Goal: Task Accomplishment & Management: Manage account settings

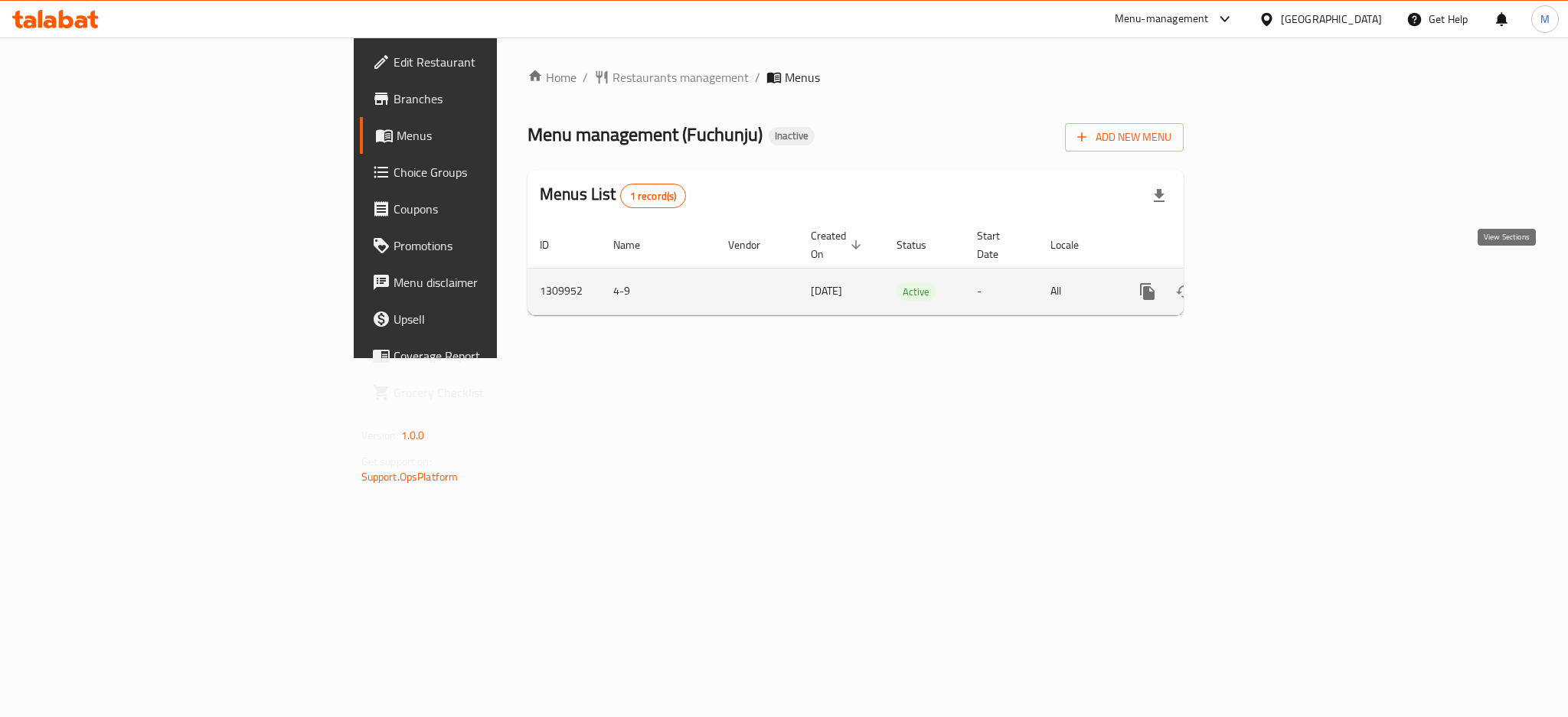
click at [1267, 283] on icon "enhanced table" at bounding box center [1258, 292] width 18 height 18
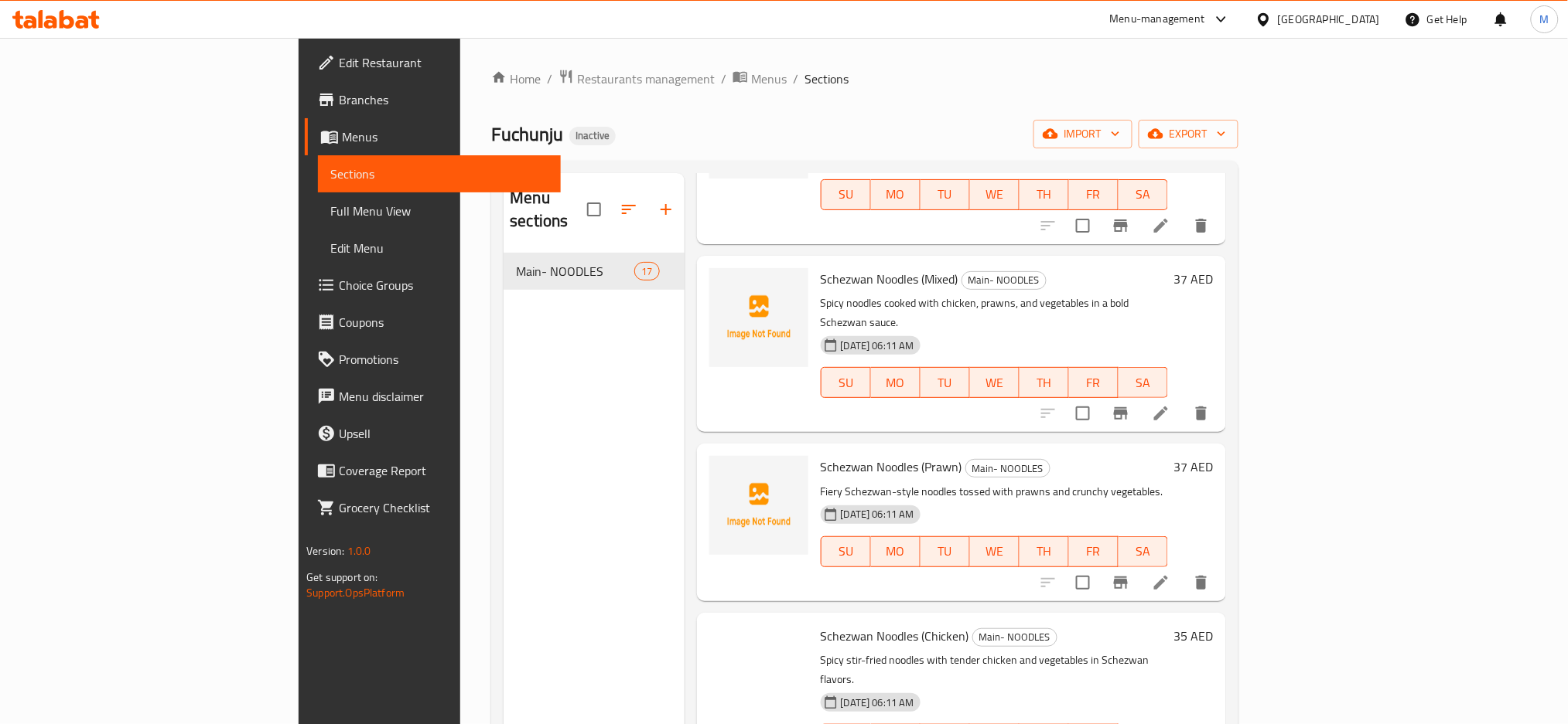
scroll to position [824, 0]
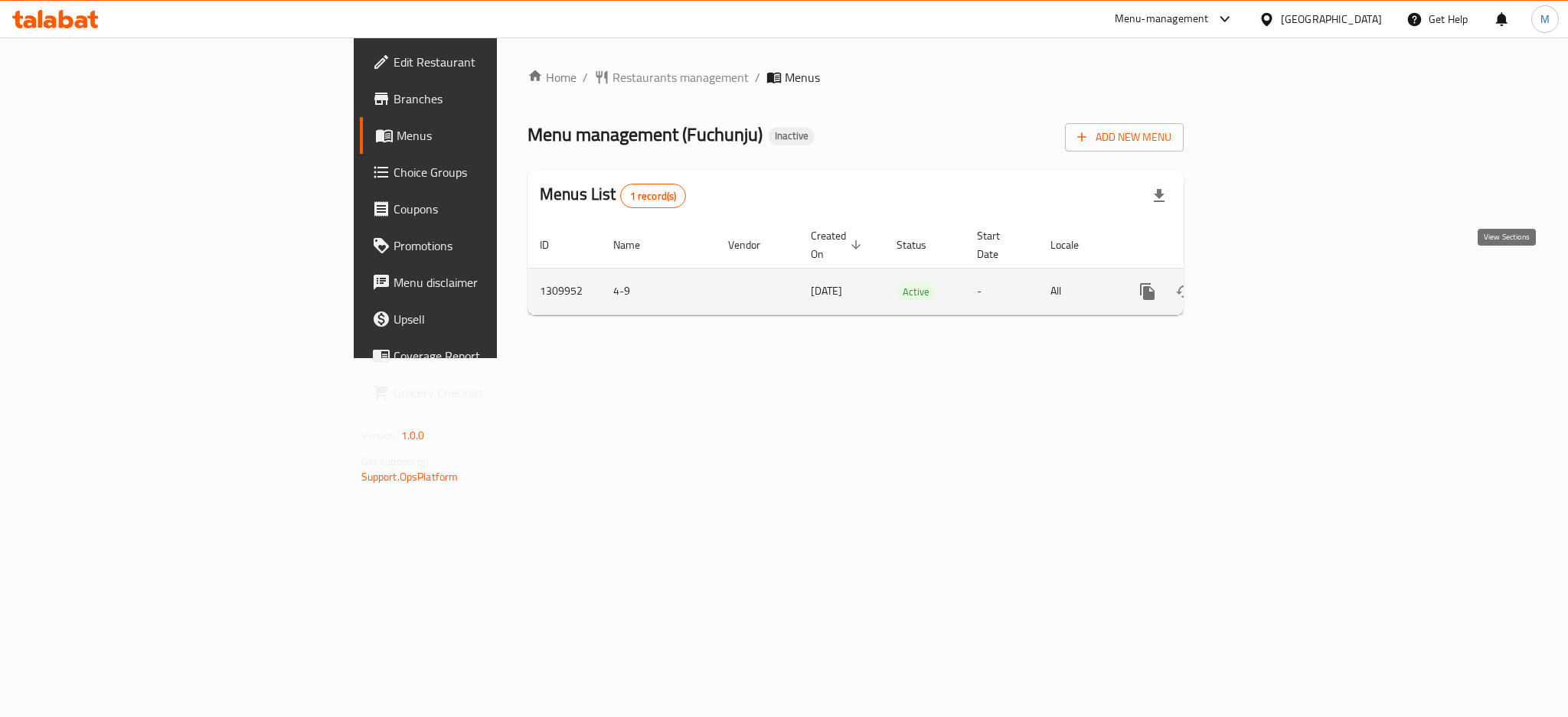
click at [1267, 283] on icon "enhanced table" at bounding box center [1258, 292] width 18 height 18
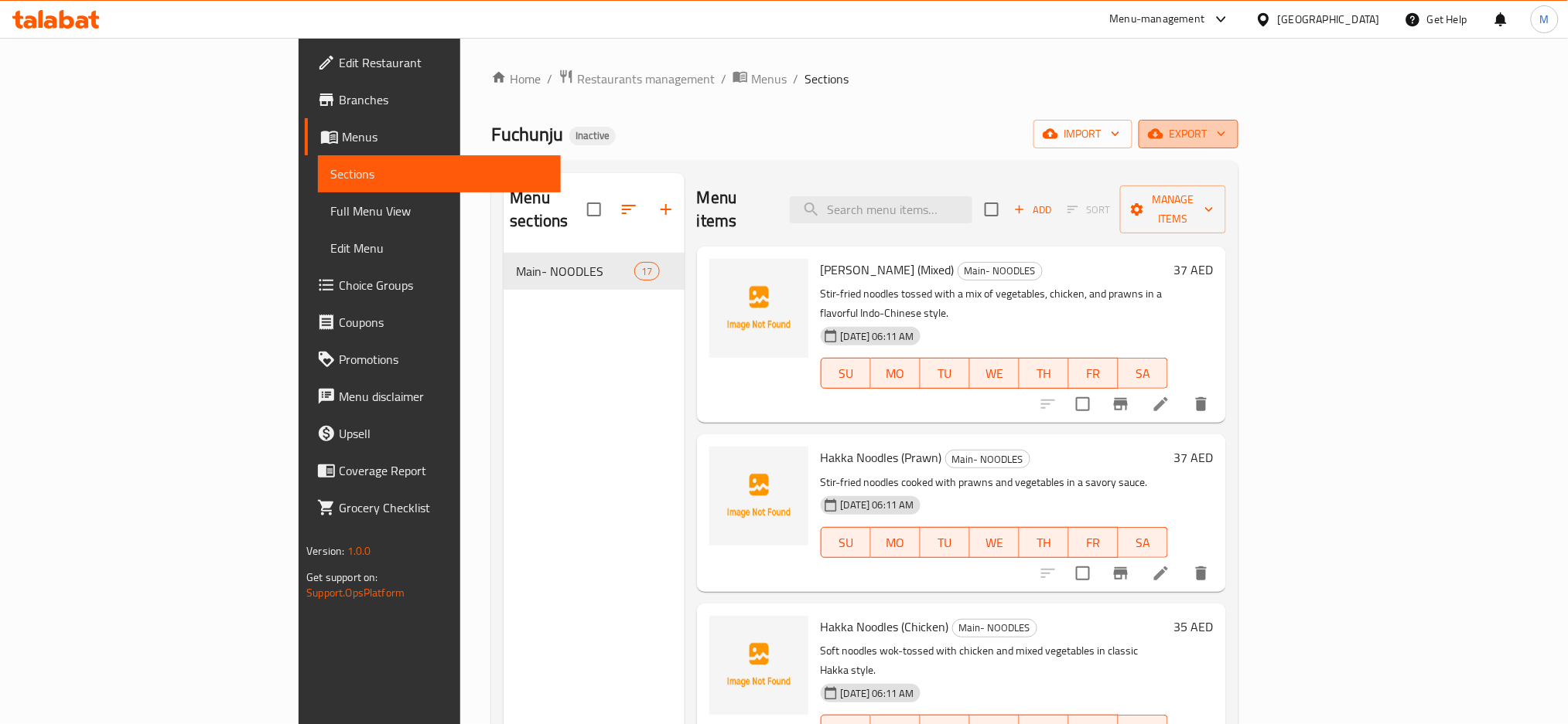
click at [1229, 139] on icon "button" at bounding box center [1221, 133] width 15 height 15
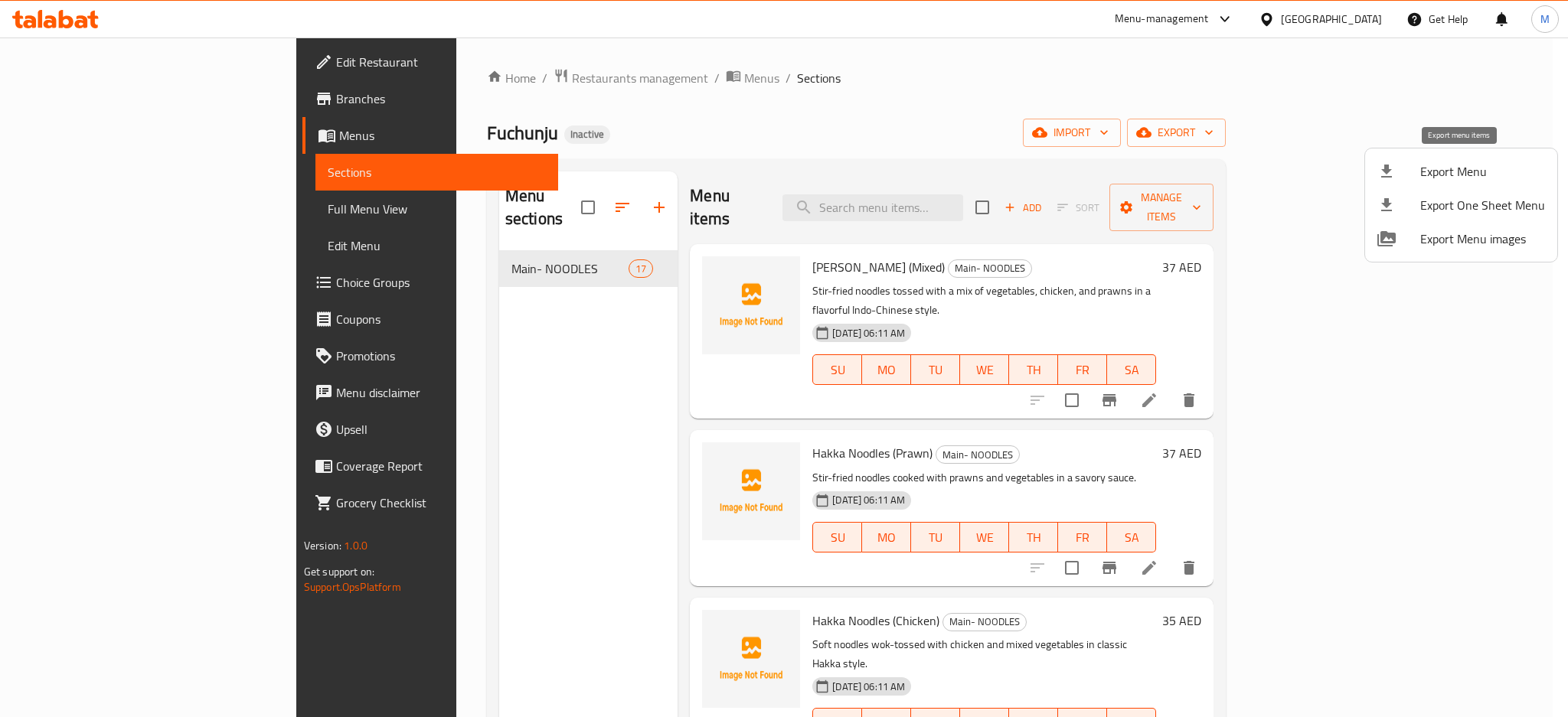
click at [1489, 173] on span "Export Menu" at bounding box center [1482, 172] width 125 height 18
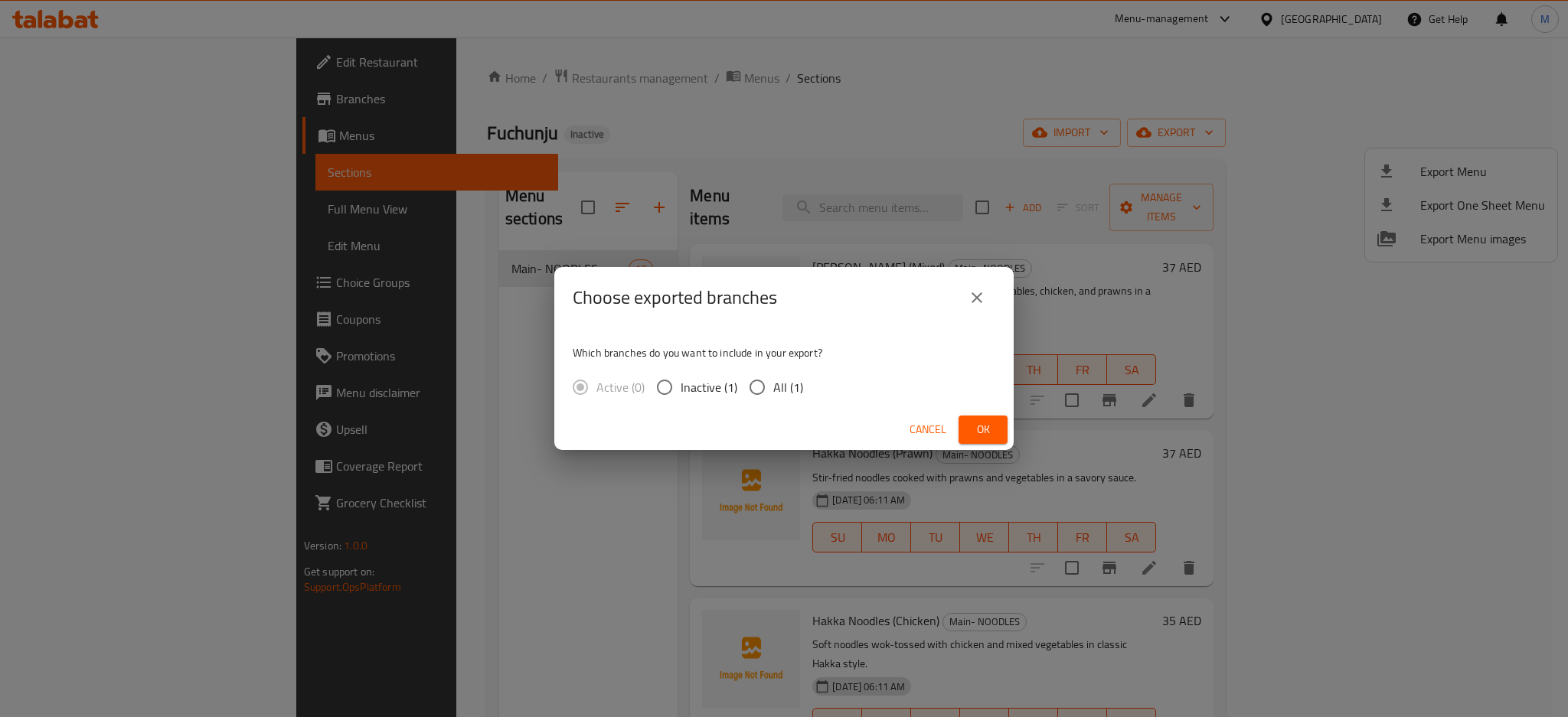
click at [788, 396] on span "All (1)" at bounding box center [788, 387] width 30 height 18
click at [773, 396] on input "All (1)" at bounding box center [757, 387] width 32 height 32
radio input "true"
click at [975, 428] on span "Ok" at bounding box center [982, 429] width 24 height 19
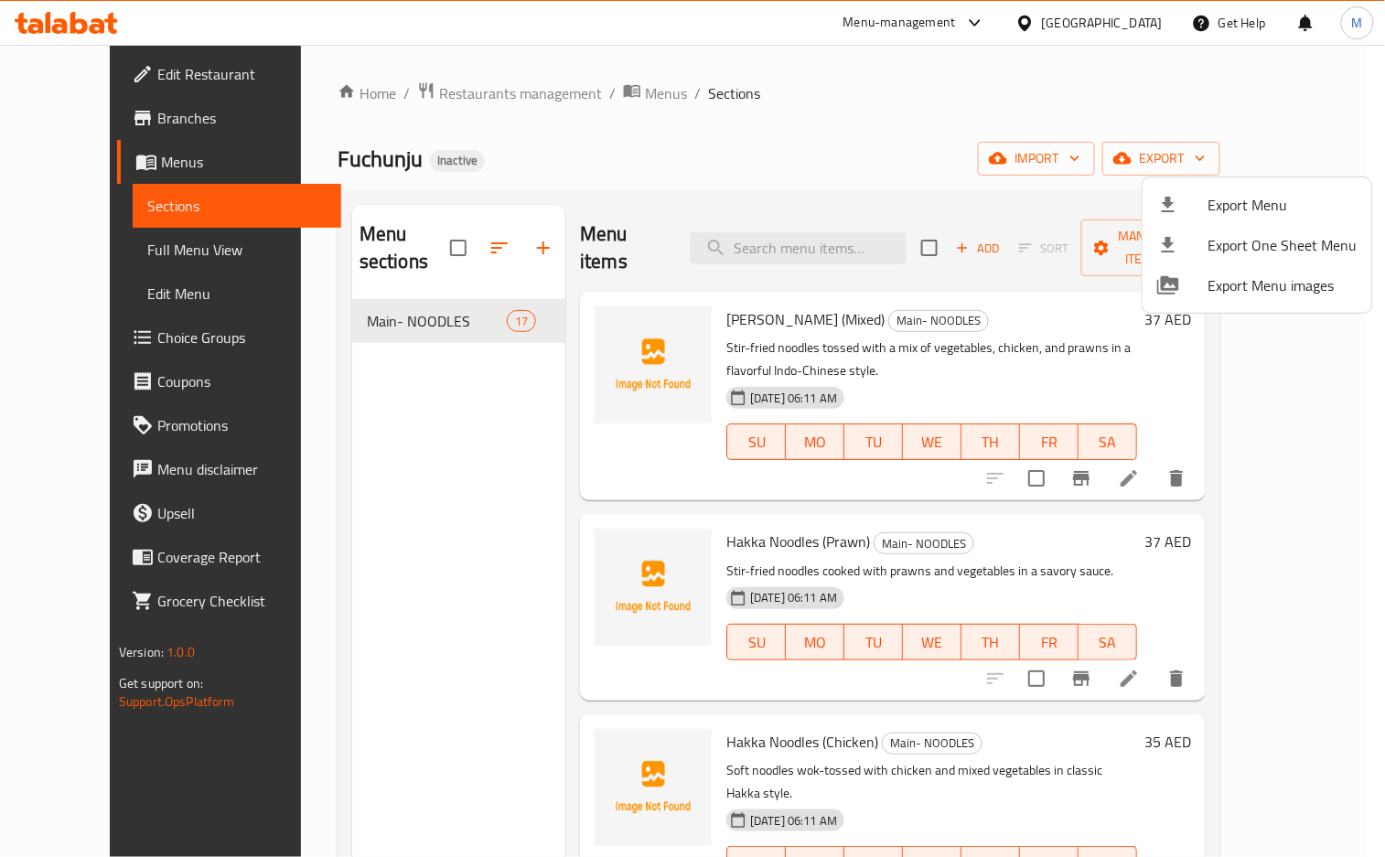
click at [815, 224] on div at bounding box center [692, 428] width 1385 height 857
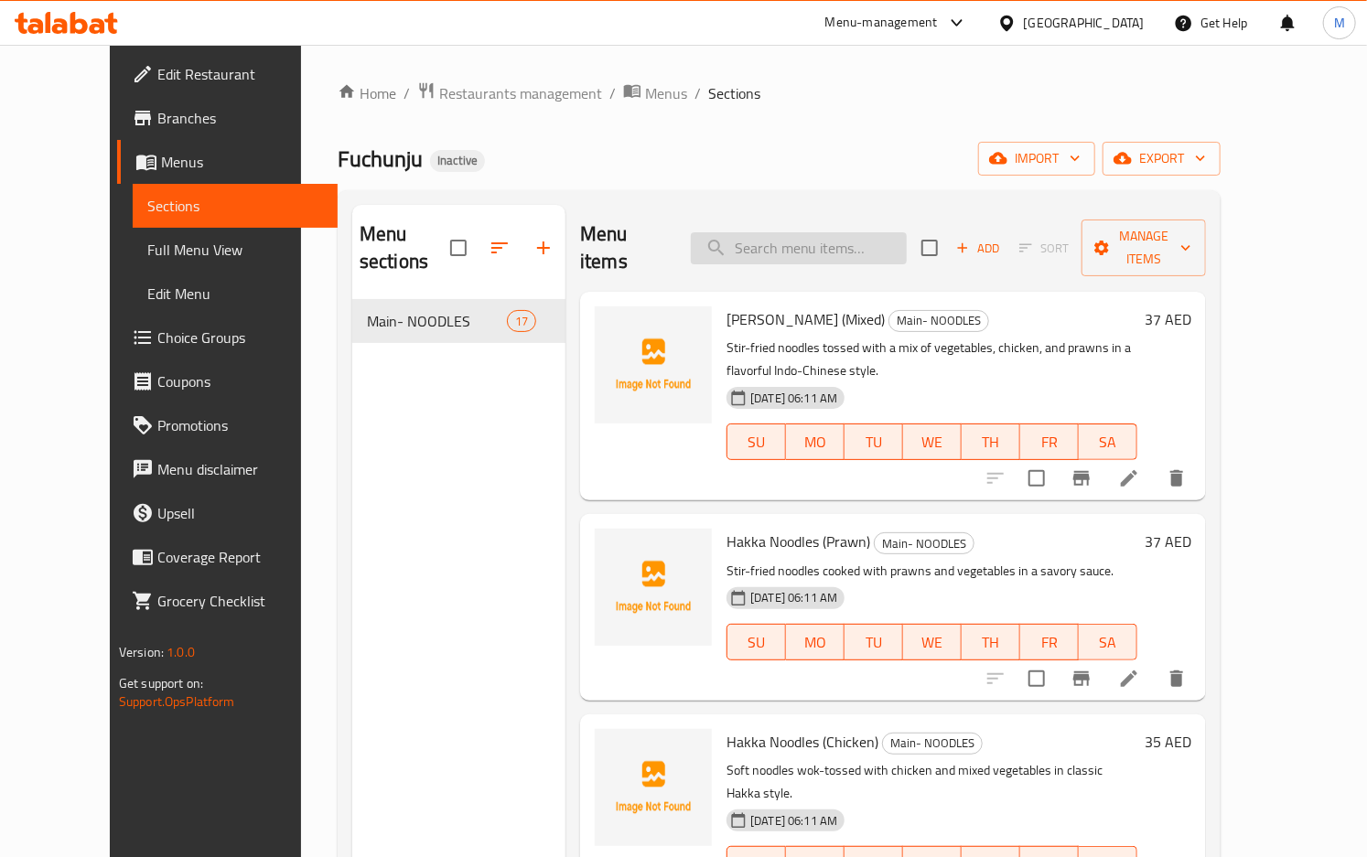
click at [791, 232] on input "search" at bounding box center [799, 248] width 216 height 32
paste input "Chicken American Chop suey"
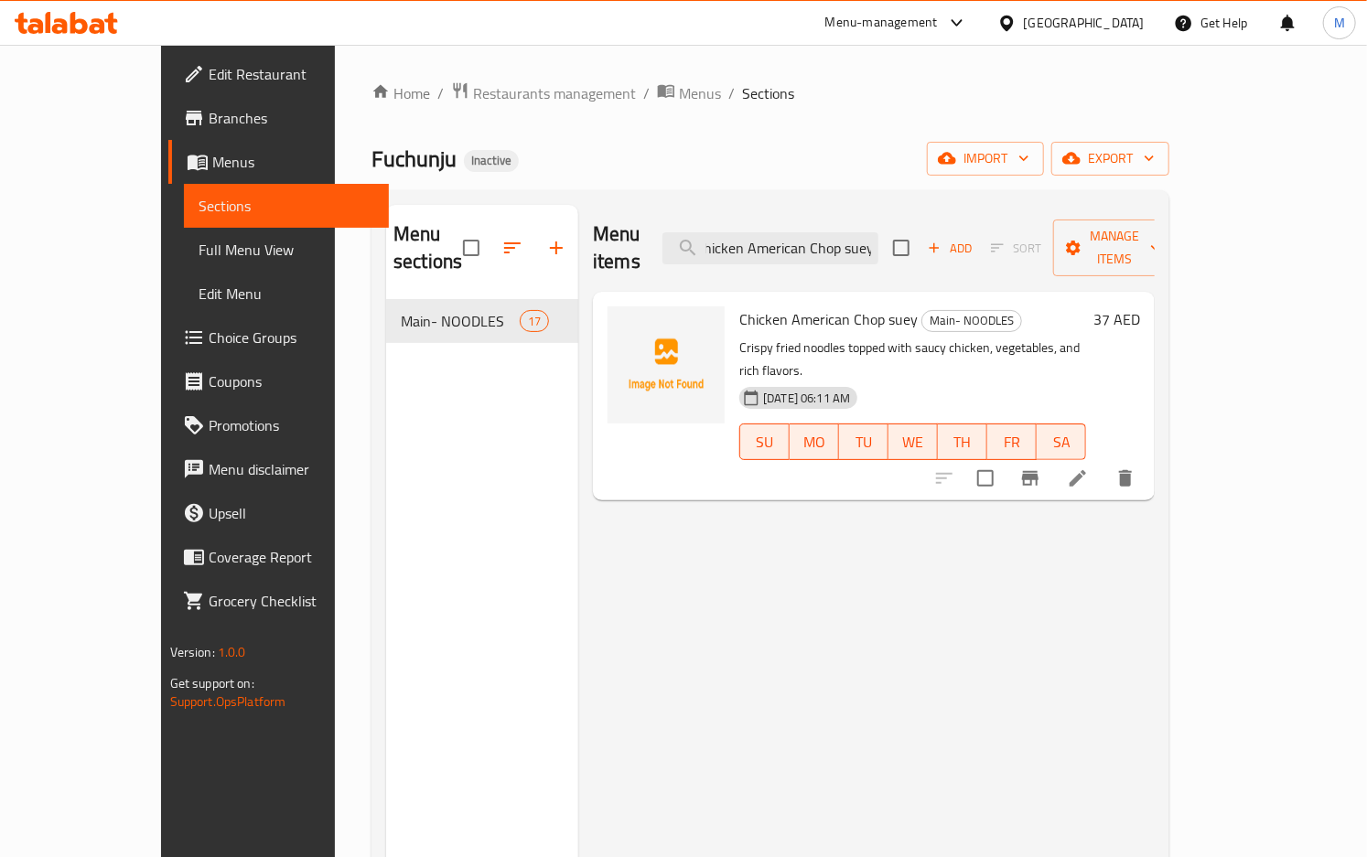
type input "Chicken American Chop suey"
click at [1103, 462] on li at bounding box center [1077, 478] width 51 height 33
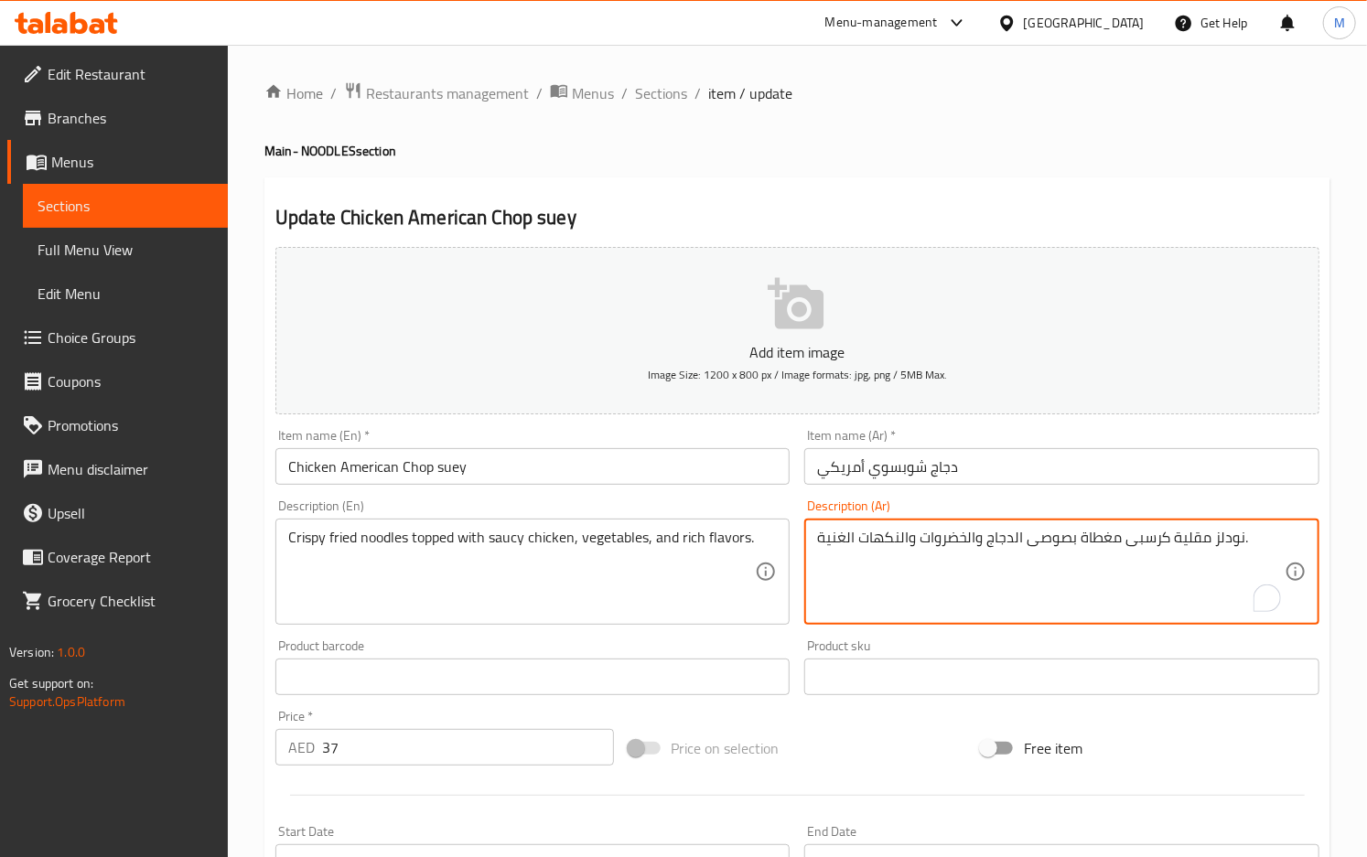
drag, startPoint x: 1026, startPoint y: 543, endPoint x: 1064, endPoint y: 542, distance: 38.4
click at [983, 546] on textarea "نودلز مقلية كرسبى مغطاة بالدجاج والخضروات والنكهات الغنية." at bounding box center [1050, 572] width 467 height 87
paste textarea "صوصى"
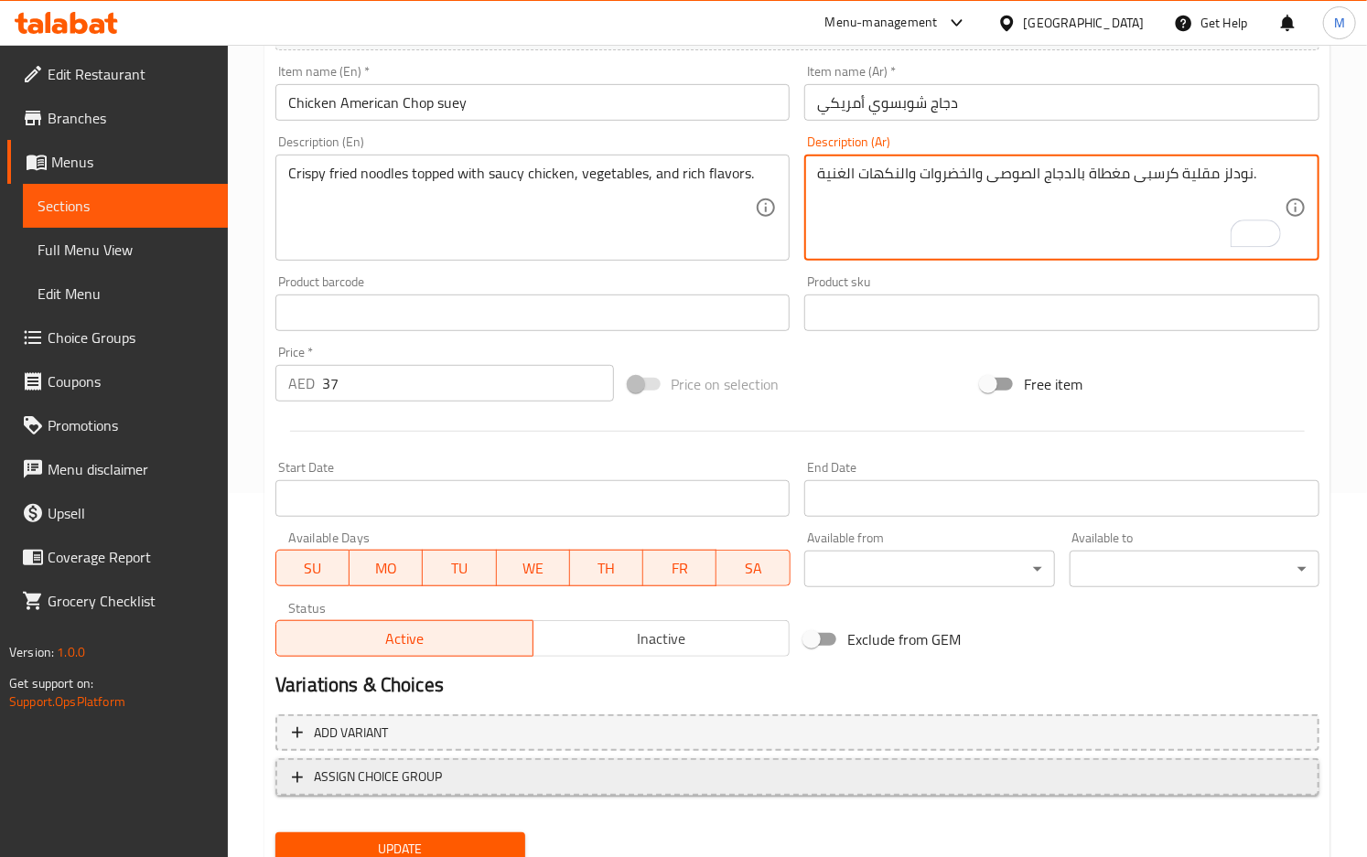
scroll to position [366, 0]
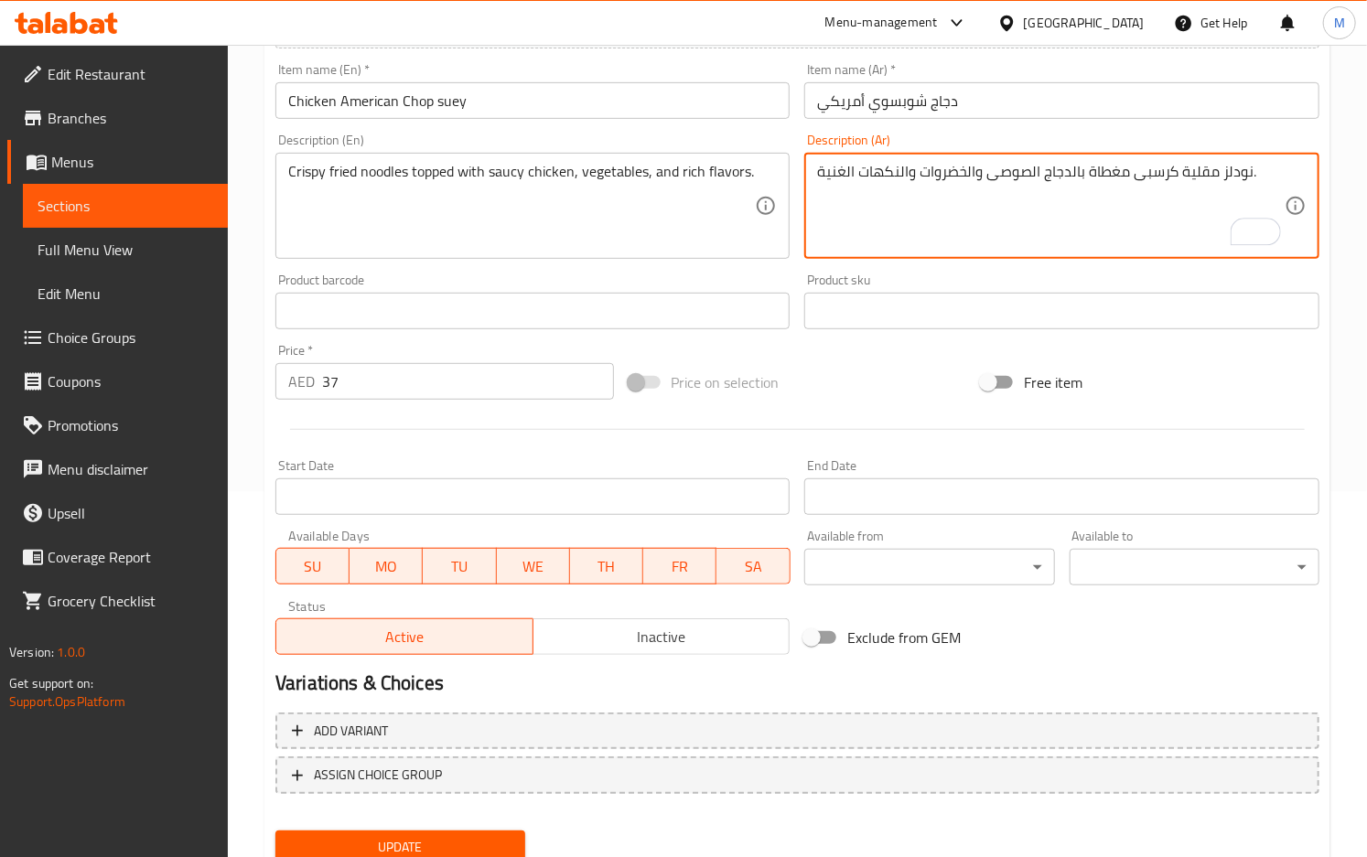
type textarea "نودلز مقلية كرسبى مغطاة بالدجاج الصوصى والخضروات والنكهات الغنية."
click at [465, 836] on span "Update" at bounding box center [400, 847] width 221 height 23
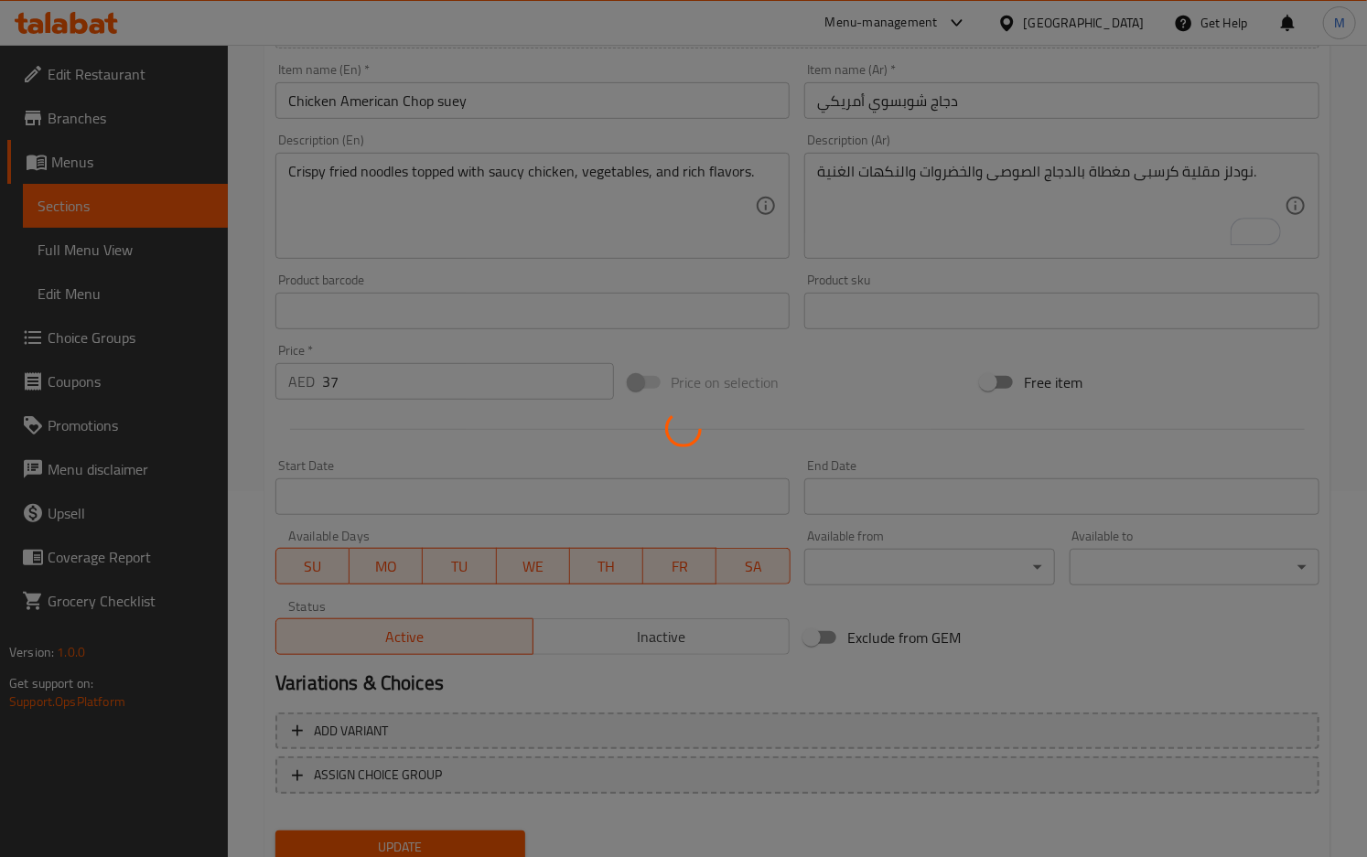
scroll to position [0, 0]
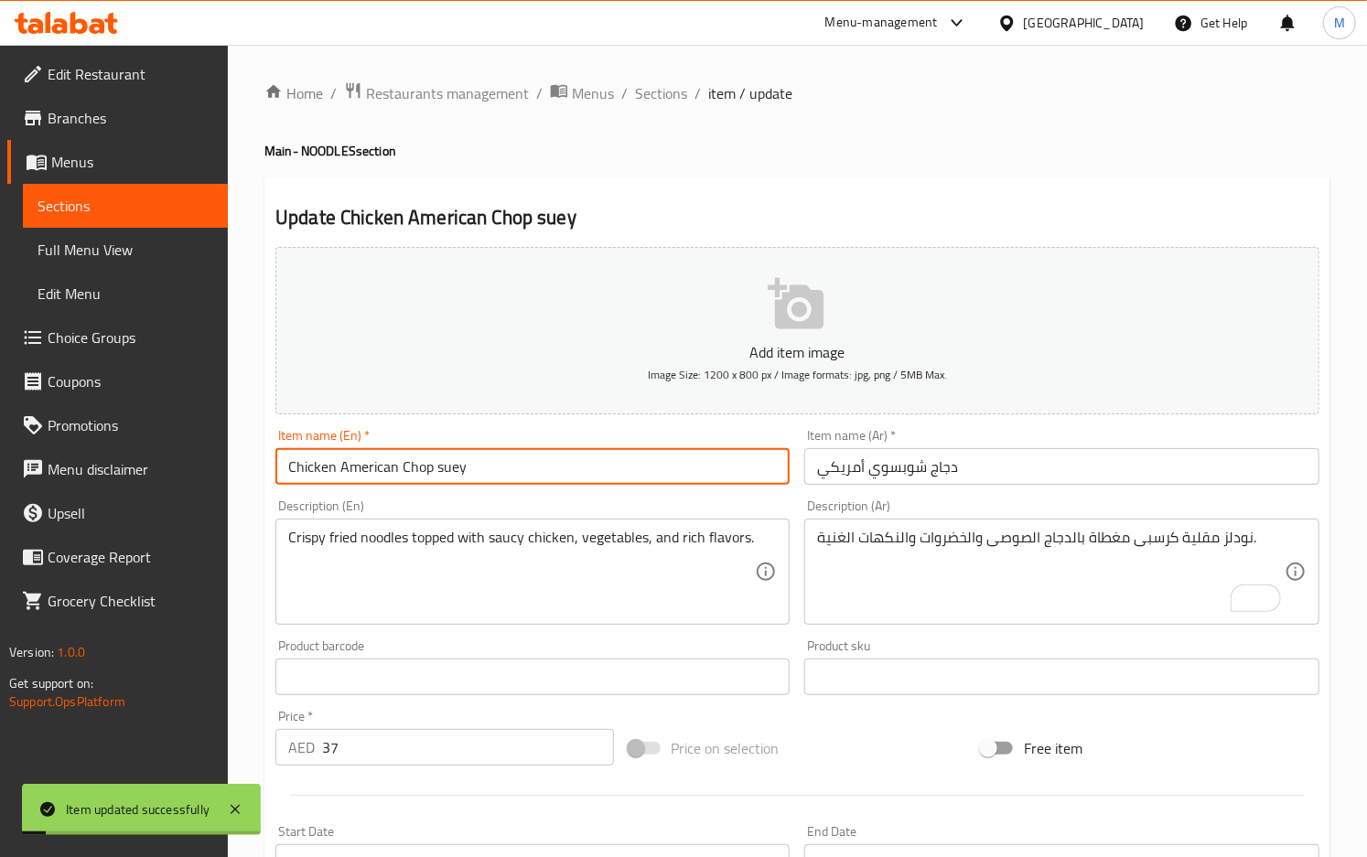
drag, startPoint x: 391, startPoint y: 467, endPoint x: 197, endPoint y: 465, distance: 194.0
click at [197, 465] on div "Edit Restaurant Branches Menus Sections Full Menu View Edit Menu Choice Groups …" at bounding box center [683, 669] width 1367 height 1248
click at [651, 94] on span "Sections" at bounding box center [661, 93] width 52 height 22
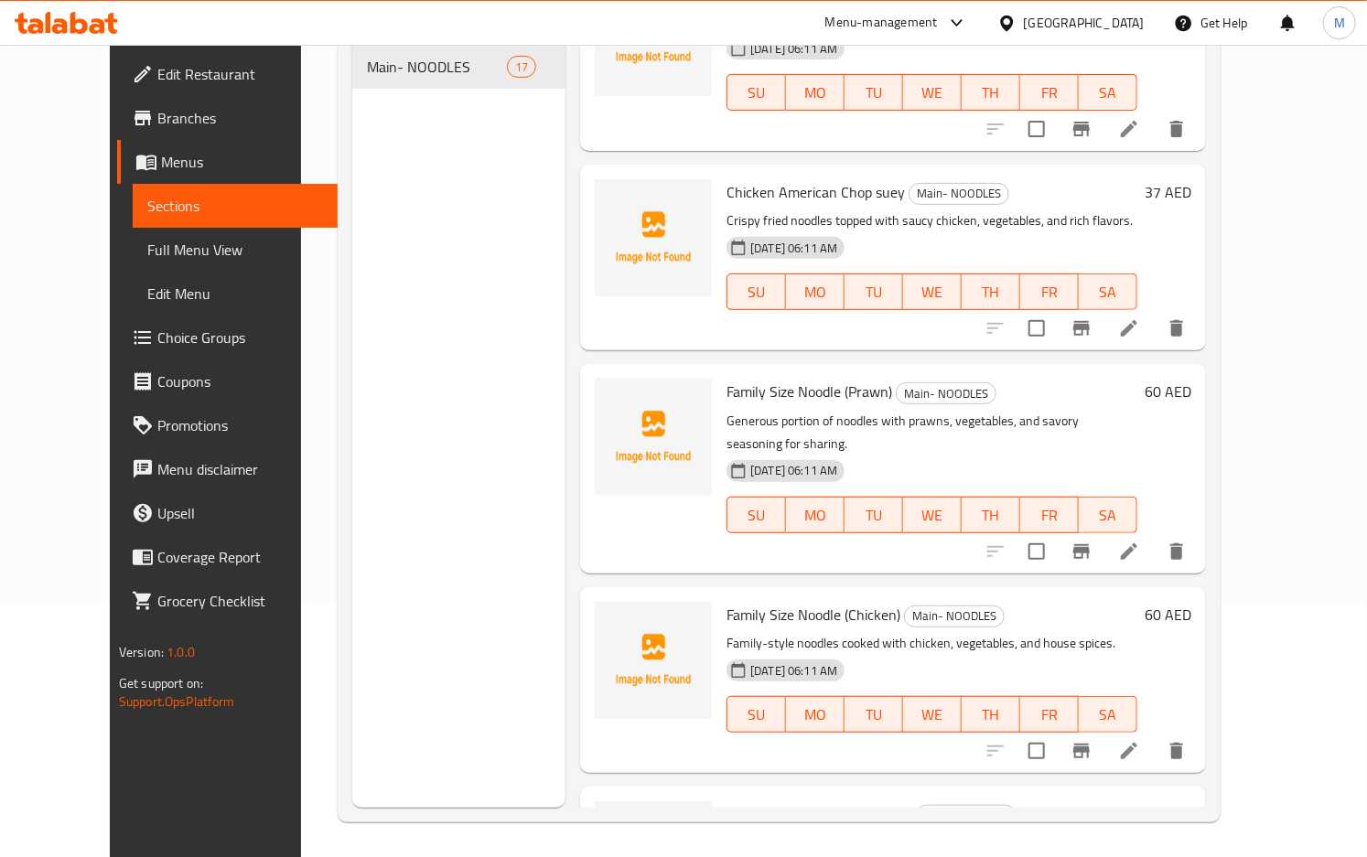
scroll to position [256, 0]
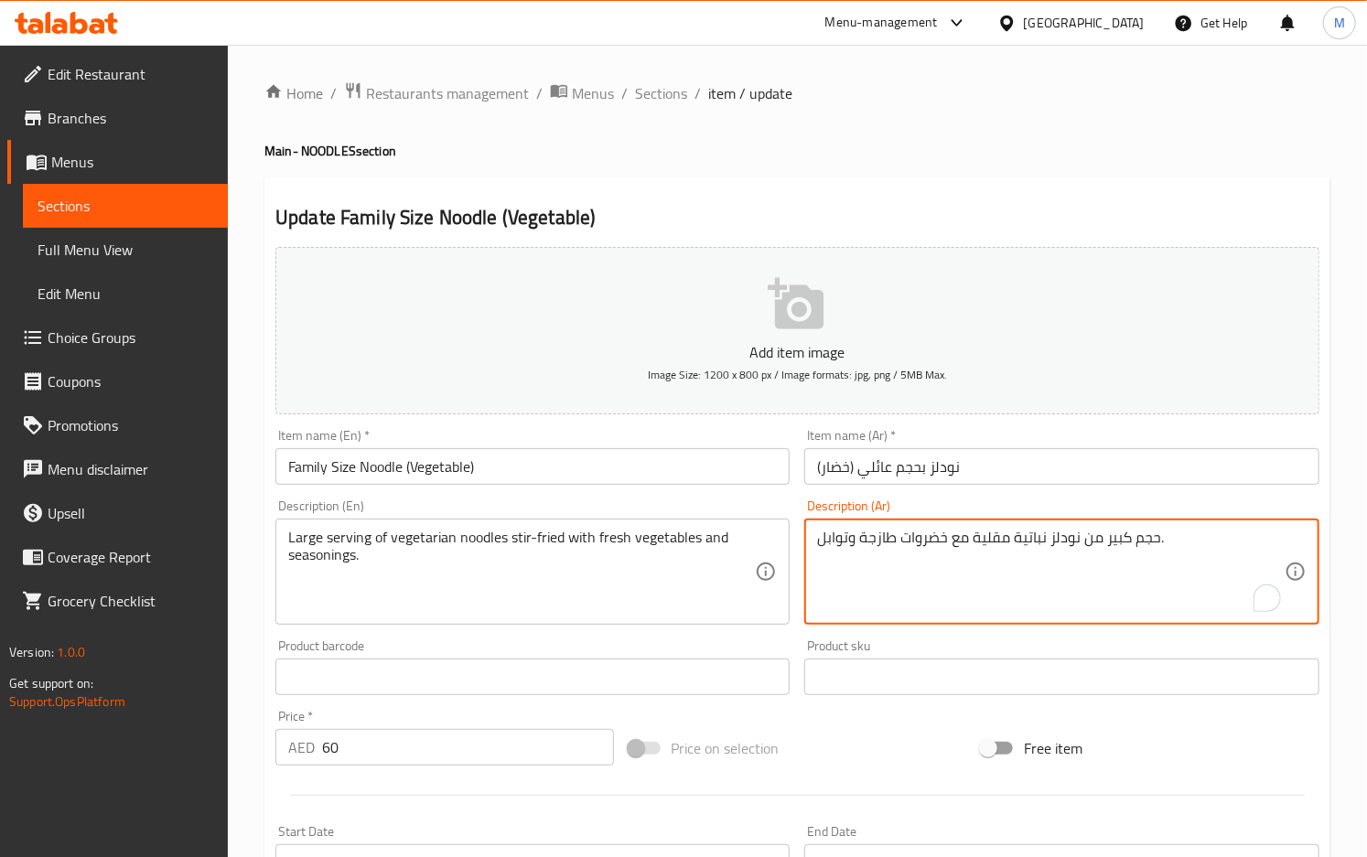
click at [1145, 544] on textarea "حجم كبير من نودلز نباتية مقلية مع خضروات طازجة وتوابل." at bounding box center [1050, 572] width 467 height 87
paste textarea "ة"
click at [1105, 547] on textarea "حصة كبير من نودلز نباتية مقلية مع خضروات طازجة وتوابل." at bounding box center [1050, 572] width 467 height 87
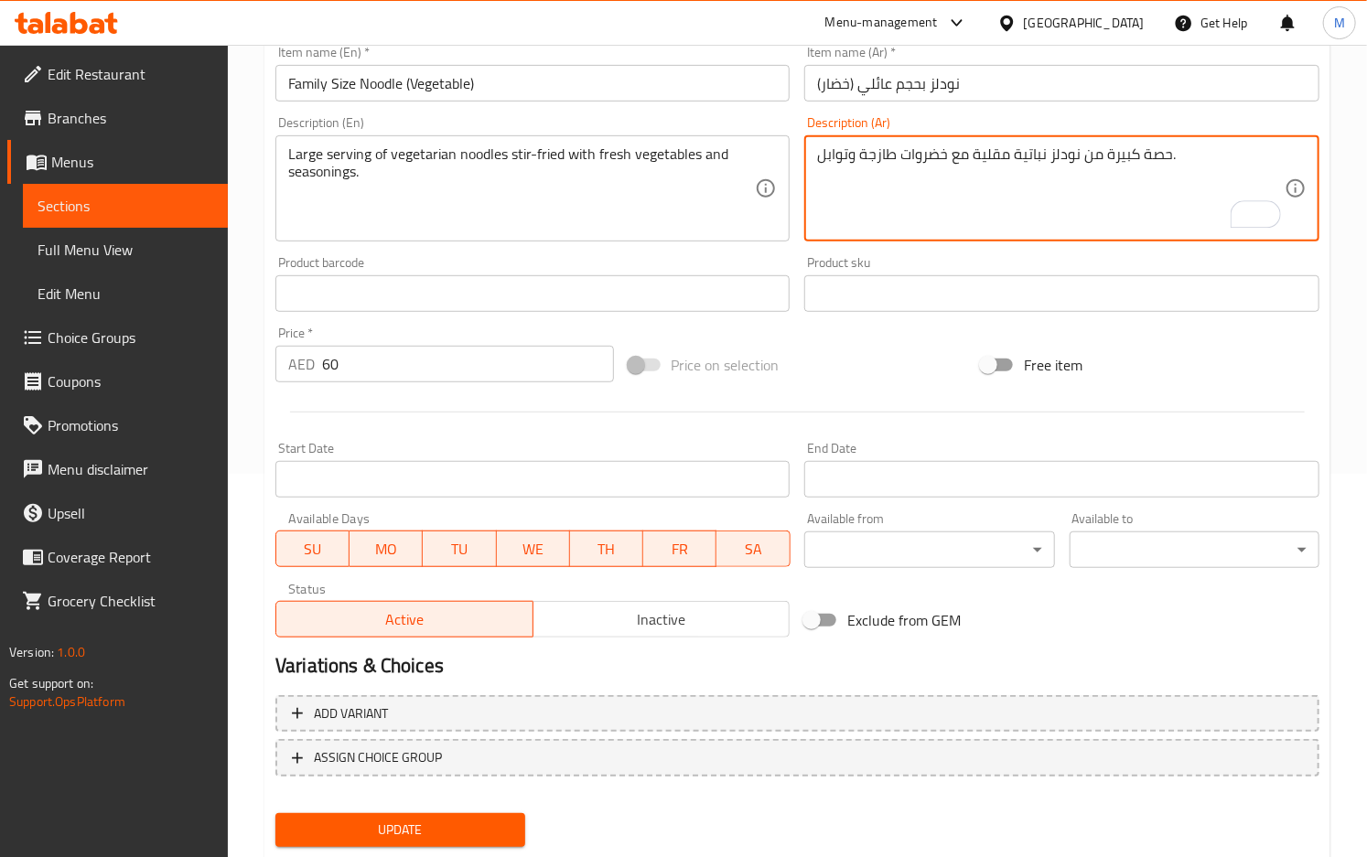
scroll to position [432, 0]
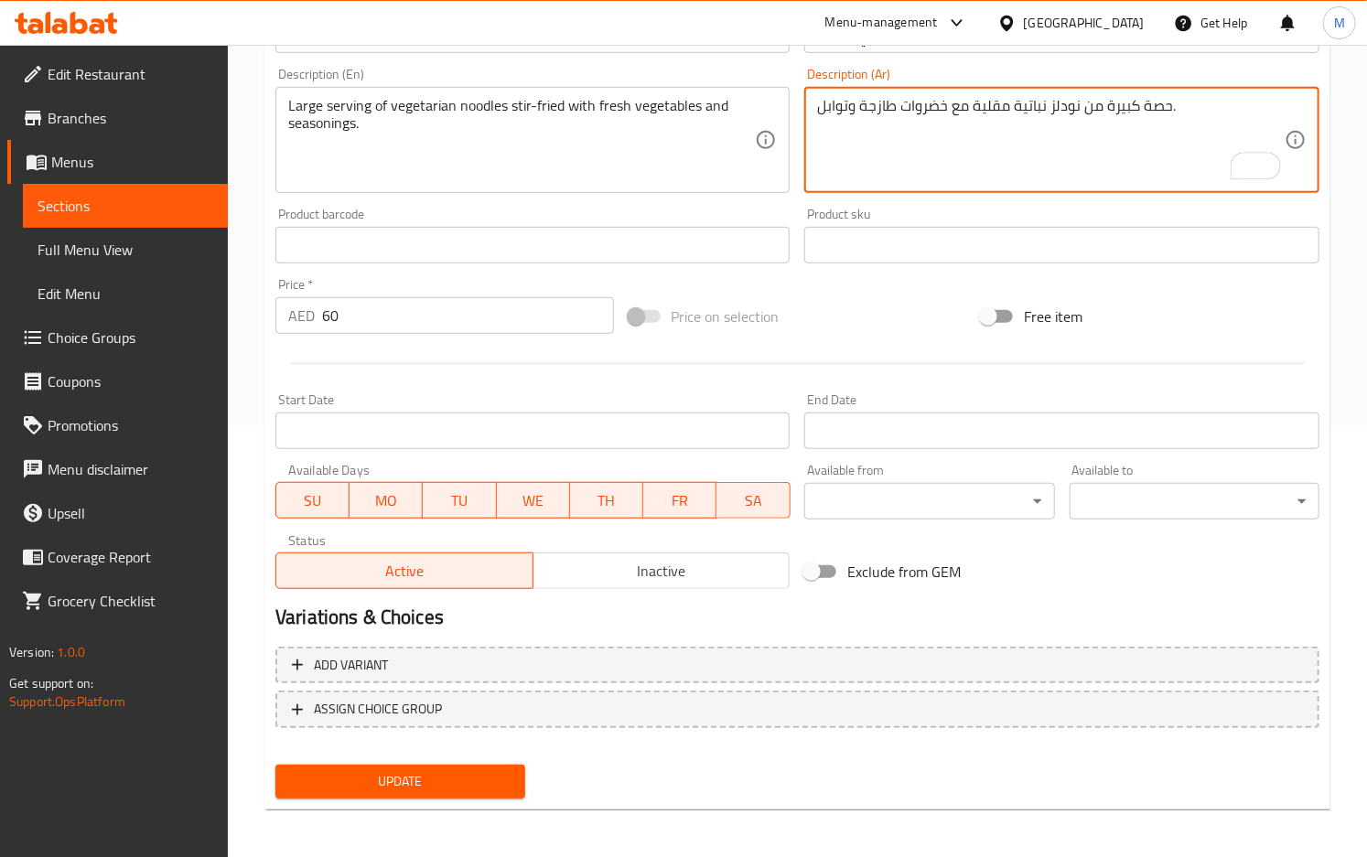
type textarea "حصة كبيرة من نودلز نباتية مقلية مع خضروات طازجة وتوابل."
click at [492, 790] on button "Update" at bounding box center [400, 782] width 250 height 34
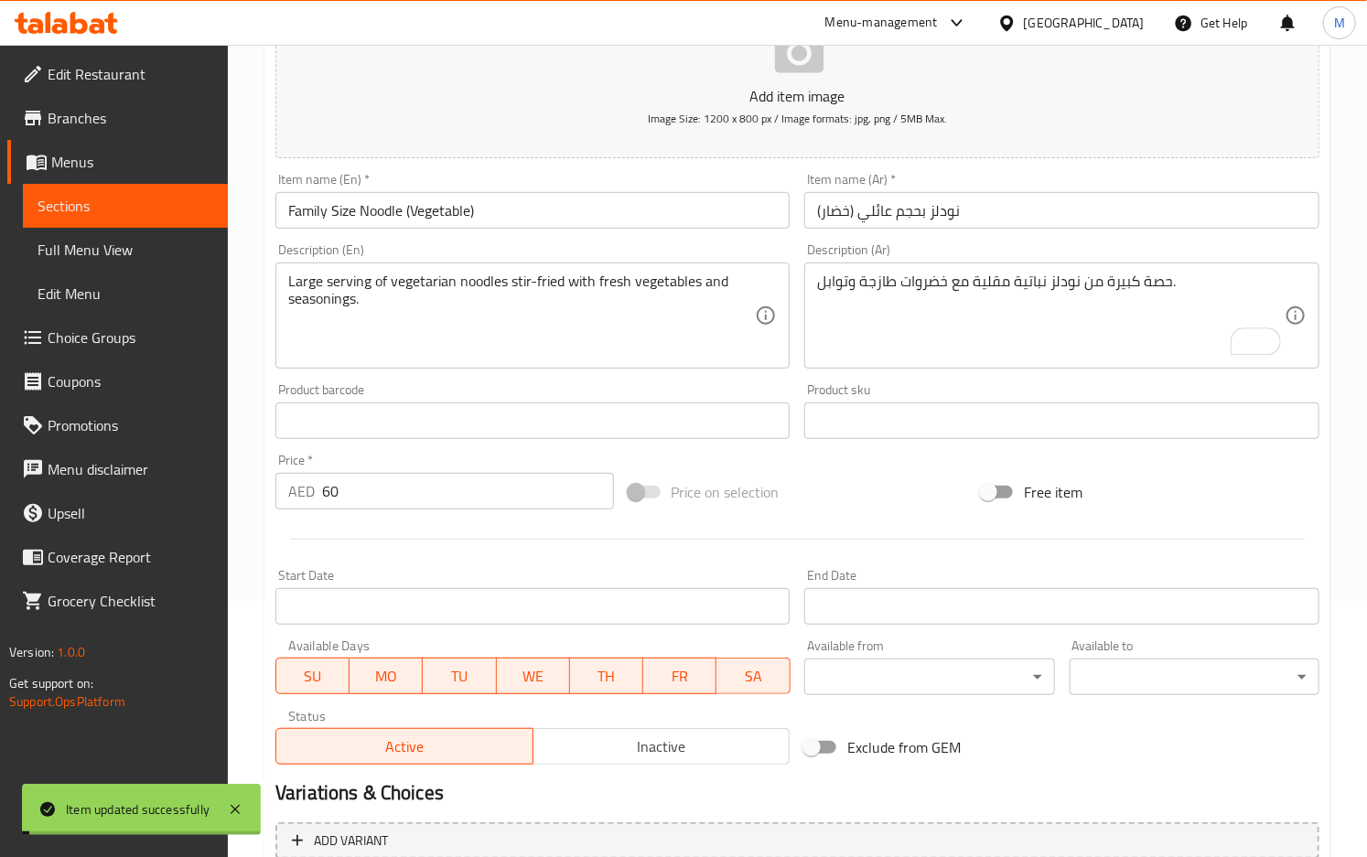
scroll to position [66, 0]
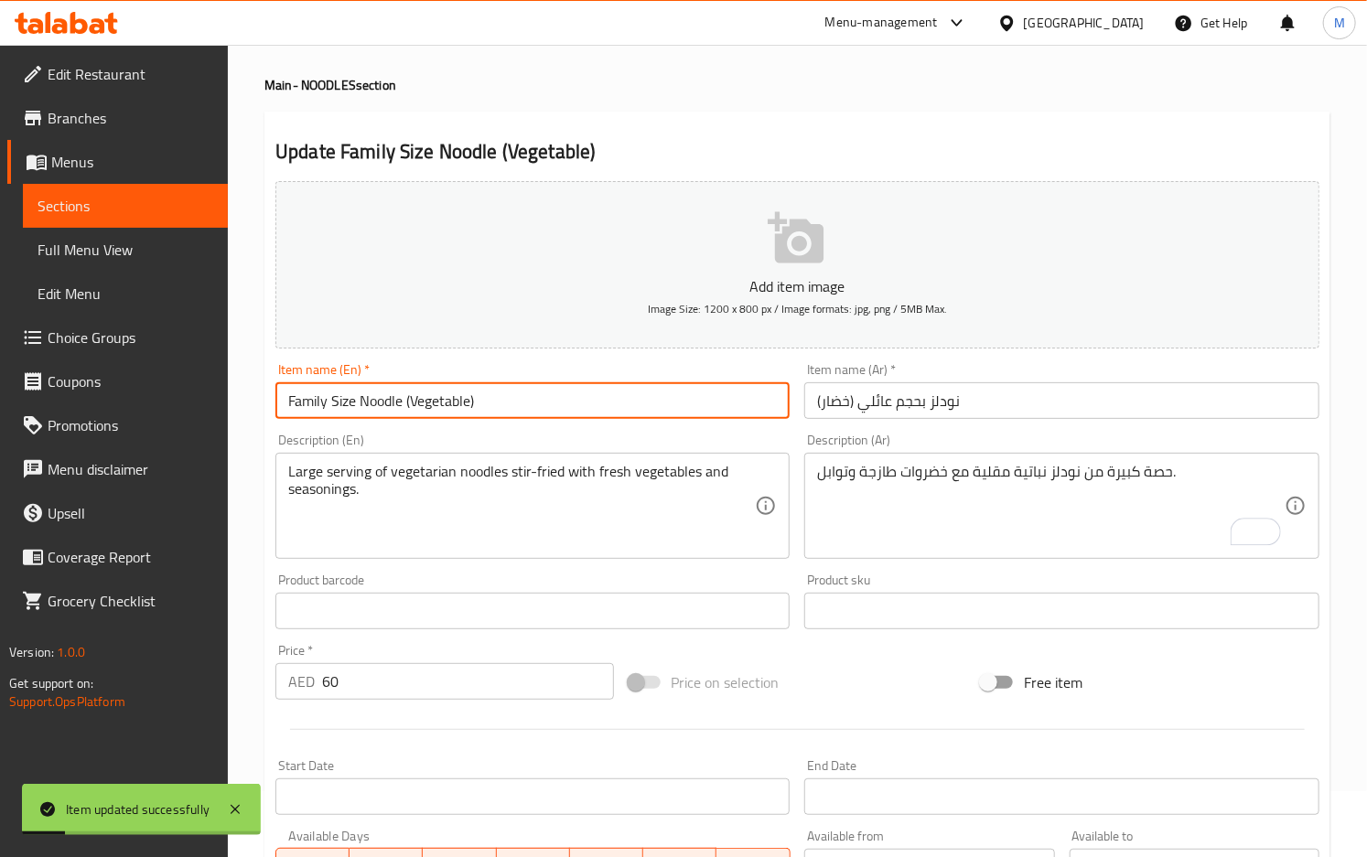
drag, startPoint x: 490, startPoint y: 411, endPoint x: 197, endPoint y: 410, distance: 292.8
click at [197, 410] on div "Edit Restaurant Branches Menus Sections Full Menu View Edit Menu Choice Groups …" at bounding box center [683, 603] width 1367 height 1248
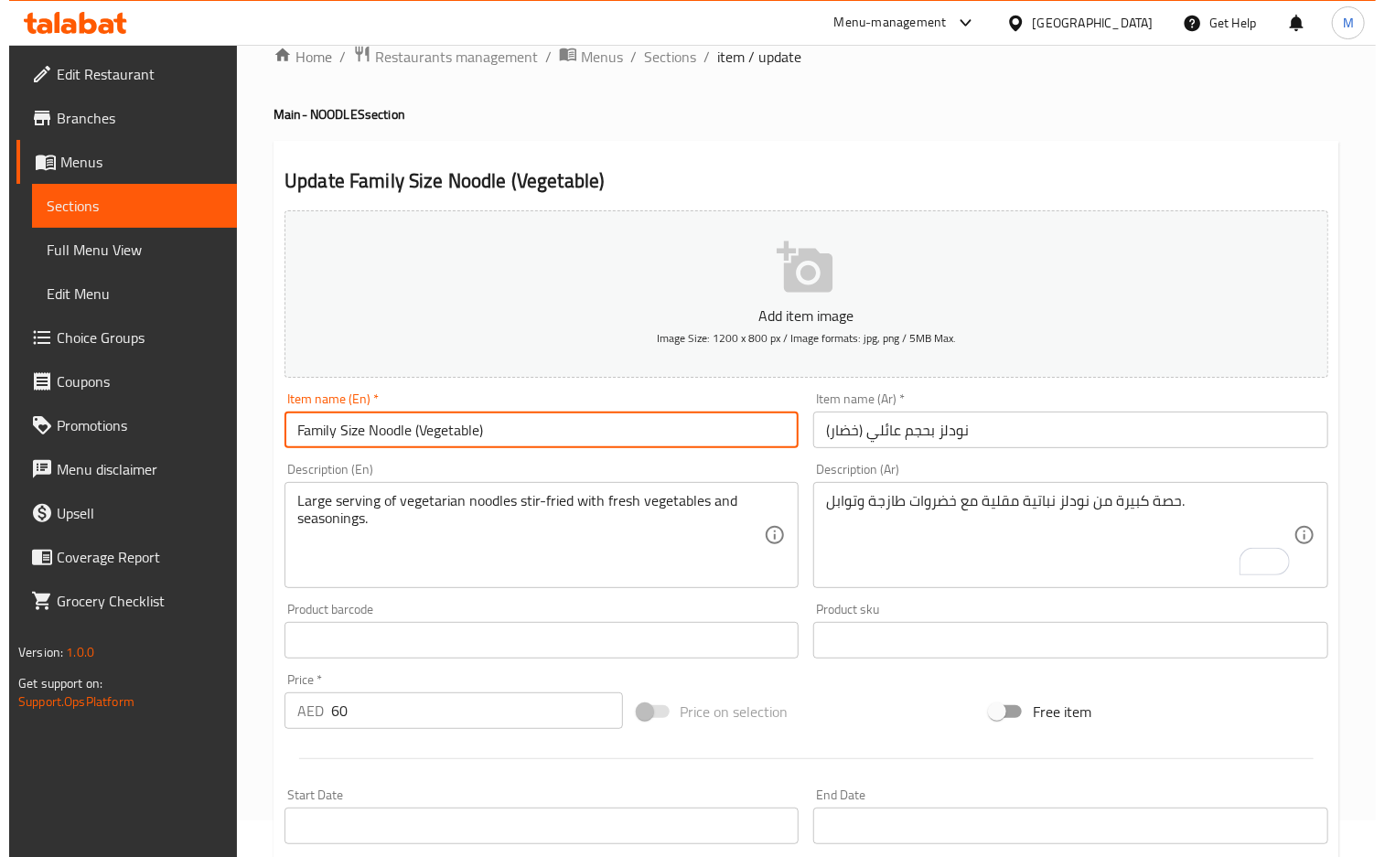
scroll to position [0, 0]
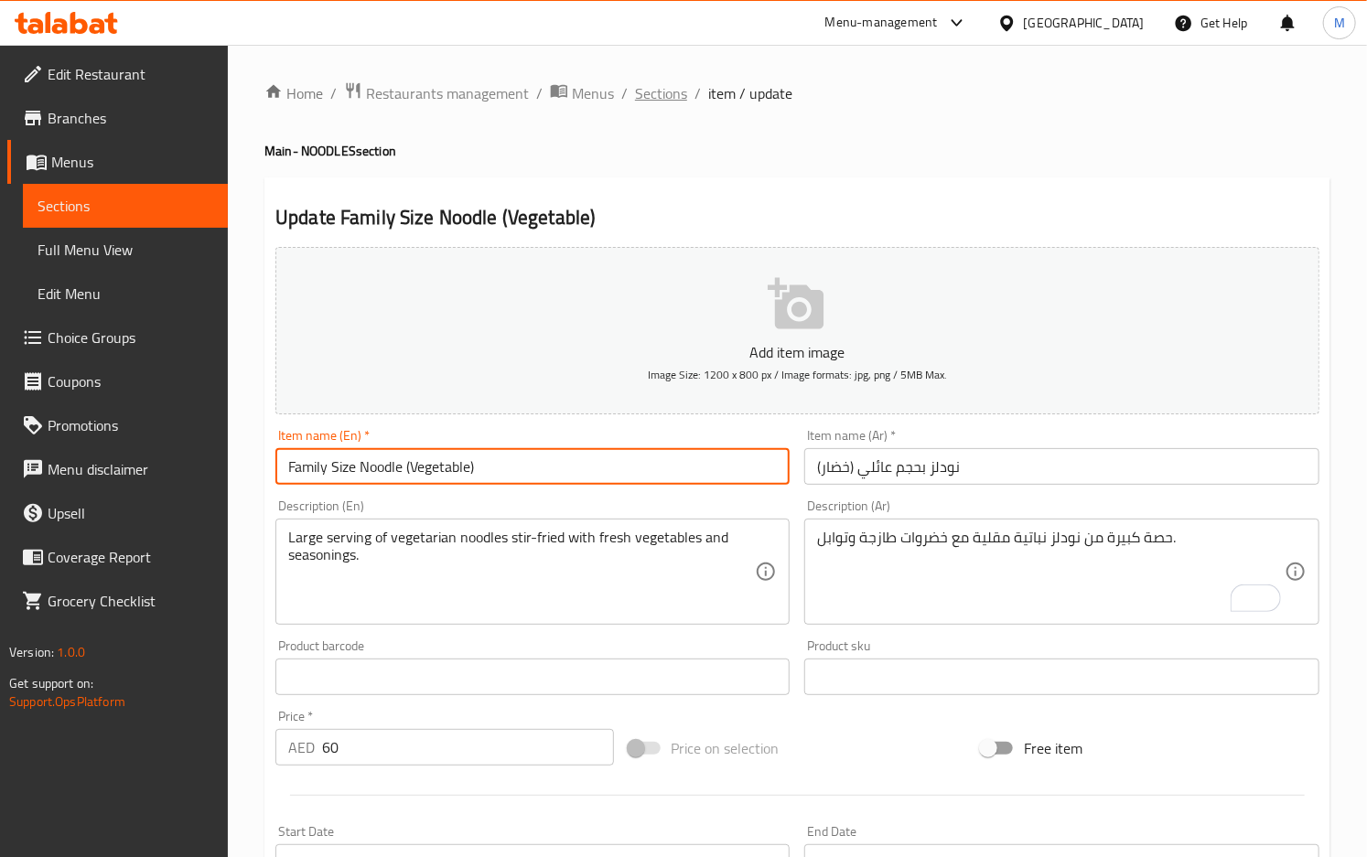
click at [676, 97] on span "Sections" at bounding box center [661, 93] width 52 height 22
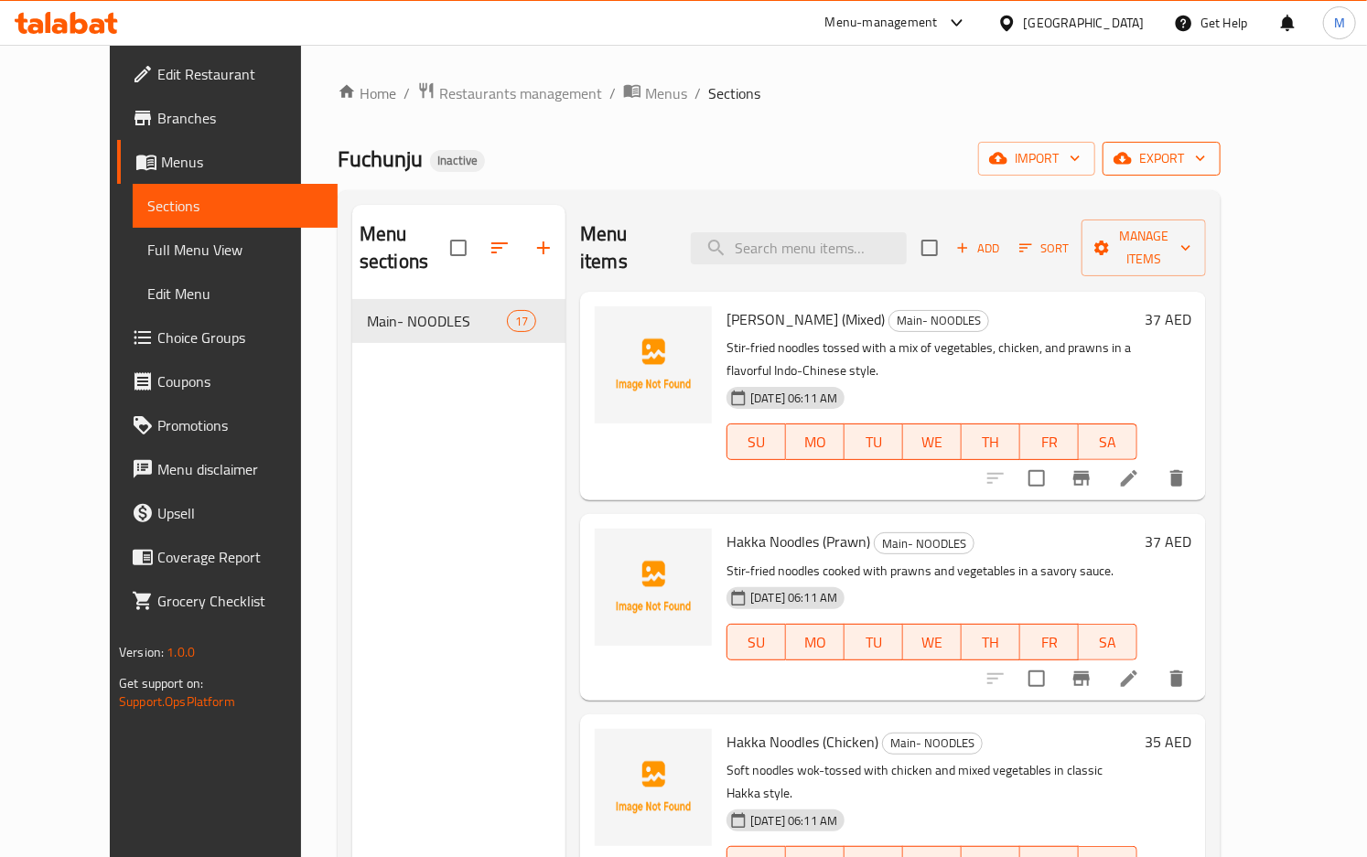
click at [1206, 163] on span "export" at bounding box center [1161, 158] width 89 height 23
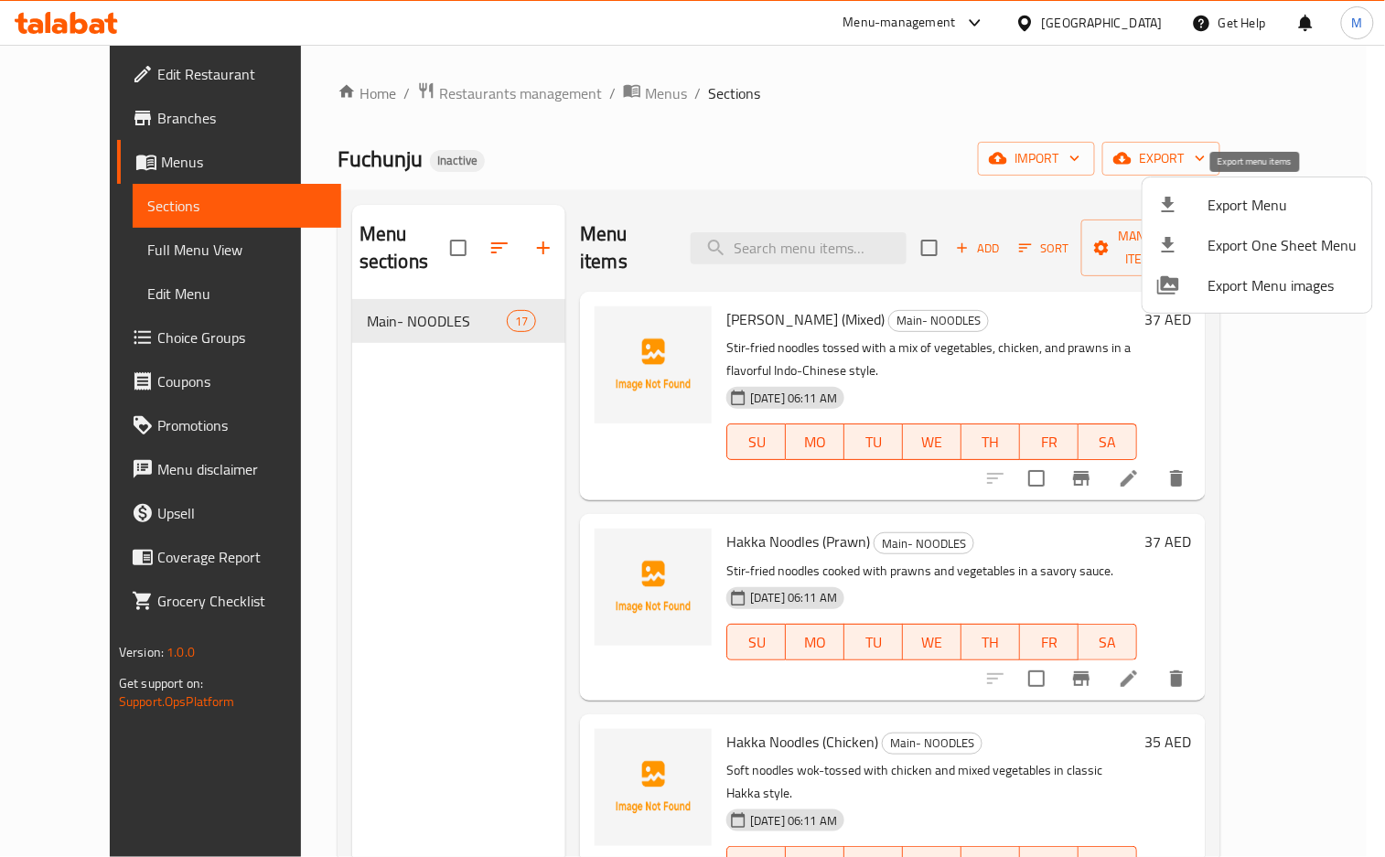
click at [1239, 213] on span "Export Menu" at bounding box center [1283, 205] width 149 height 22
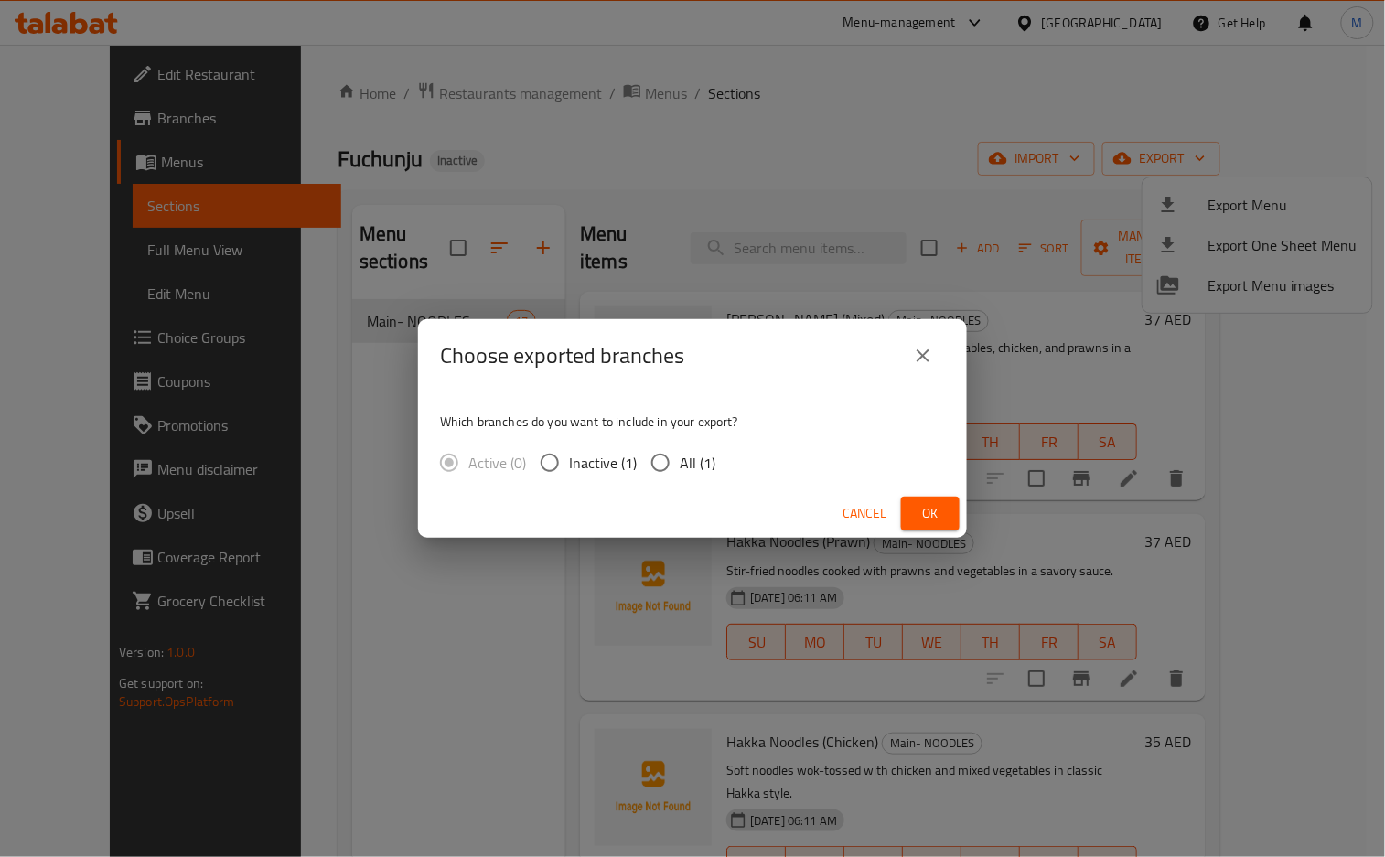
click at [682, 457] on span "All (1)" at bounding box center [698, 463] width 36 height 22
click at [680, 457] on input "All (1)" at bounding box center [660, 463] width 38 height 38
radio input "true"
click at [917, 520] on span "Ok" at bounding box center [930, 513] width 29 height 23
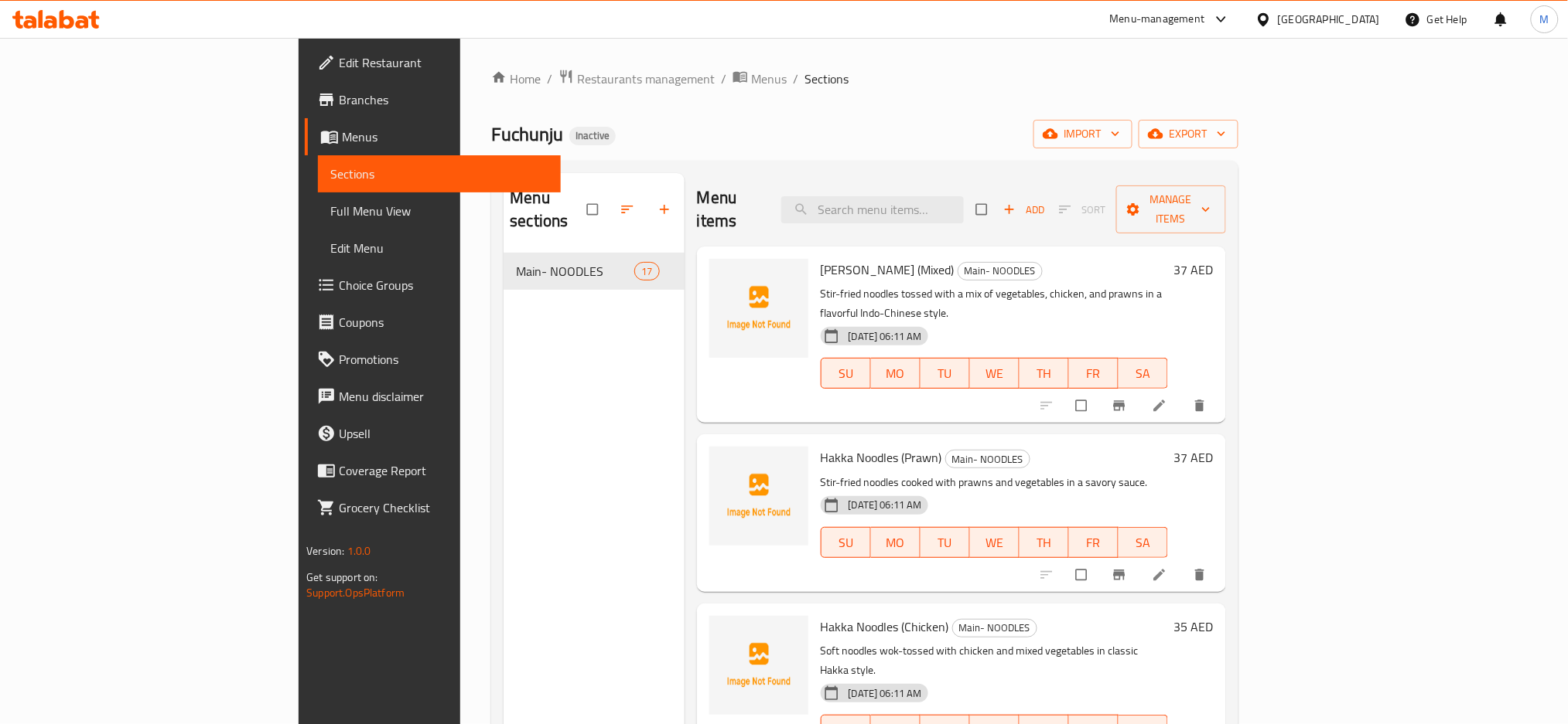
click at [318, 199] on link "Full Menu View" at bounding box center [439, 211] width 243 height 37
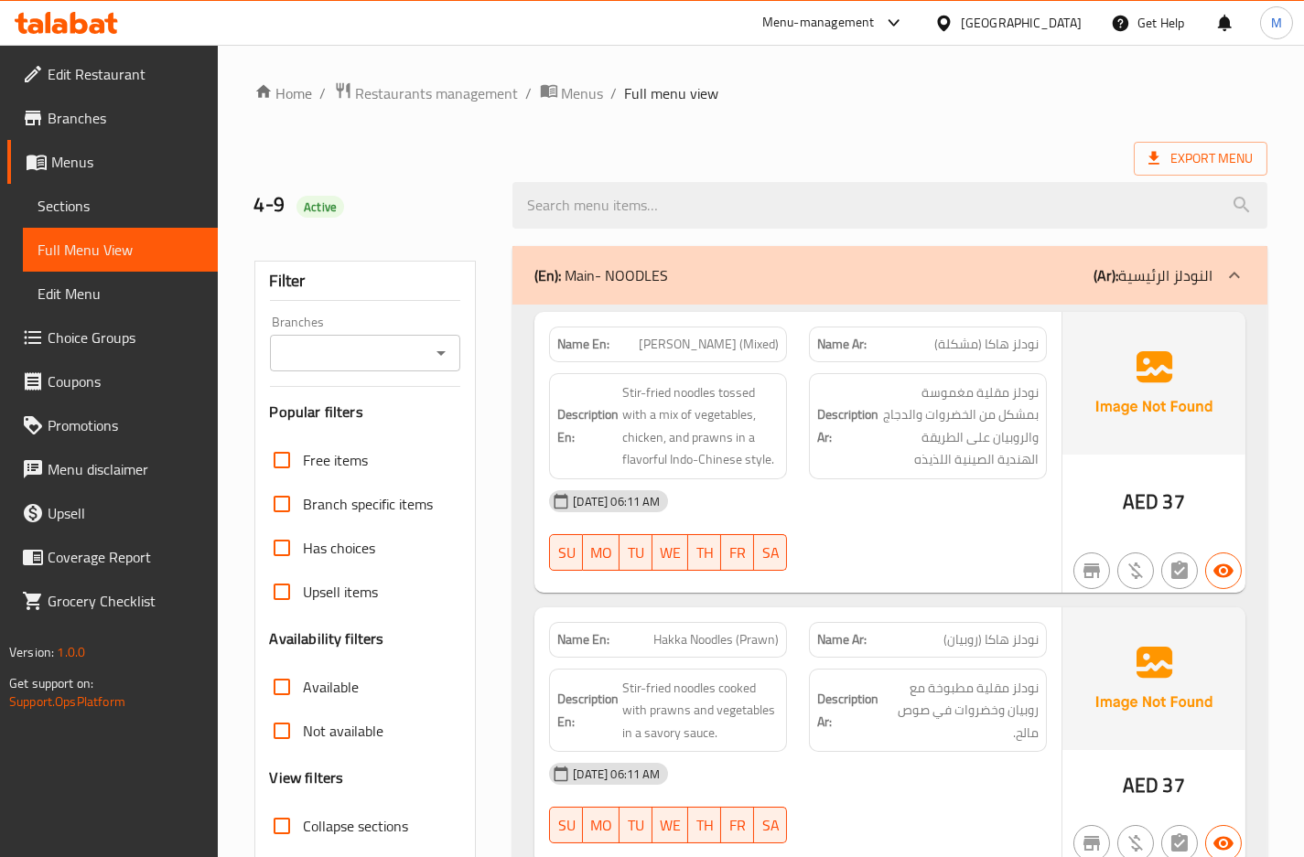
drag, startPoint x: 621, startPoint y: 160, endPoint x: 498, endPoint y: 190, distance: 127.2
click at [621, 160] on div "Export Menu" at bounding box center [760, 159] width 1013 height 34
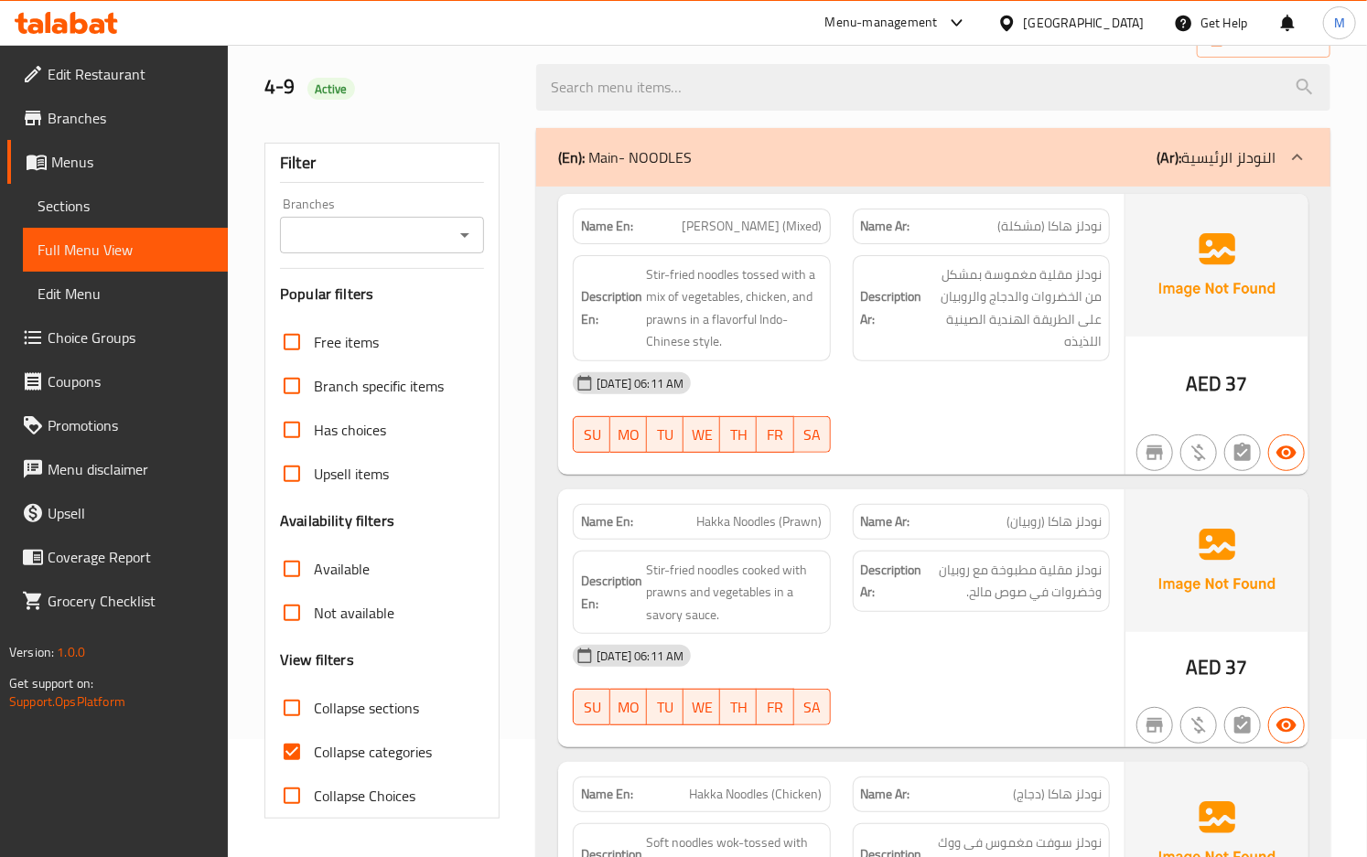
scroll to position [122, 0]
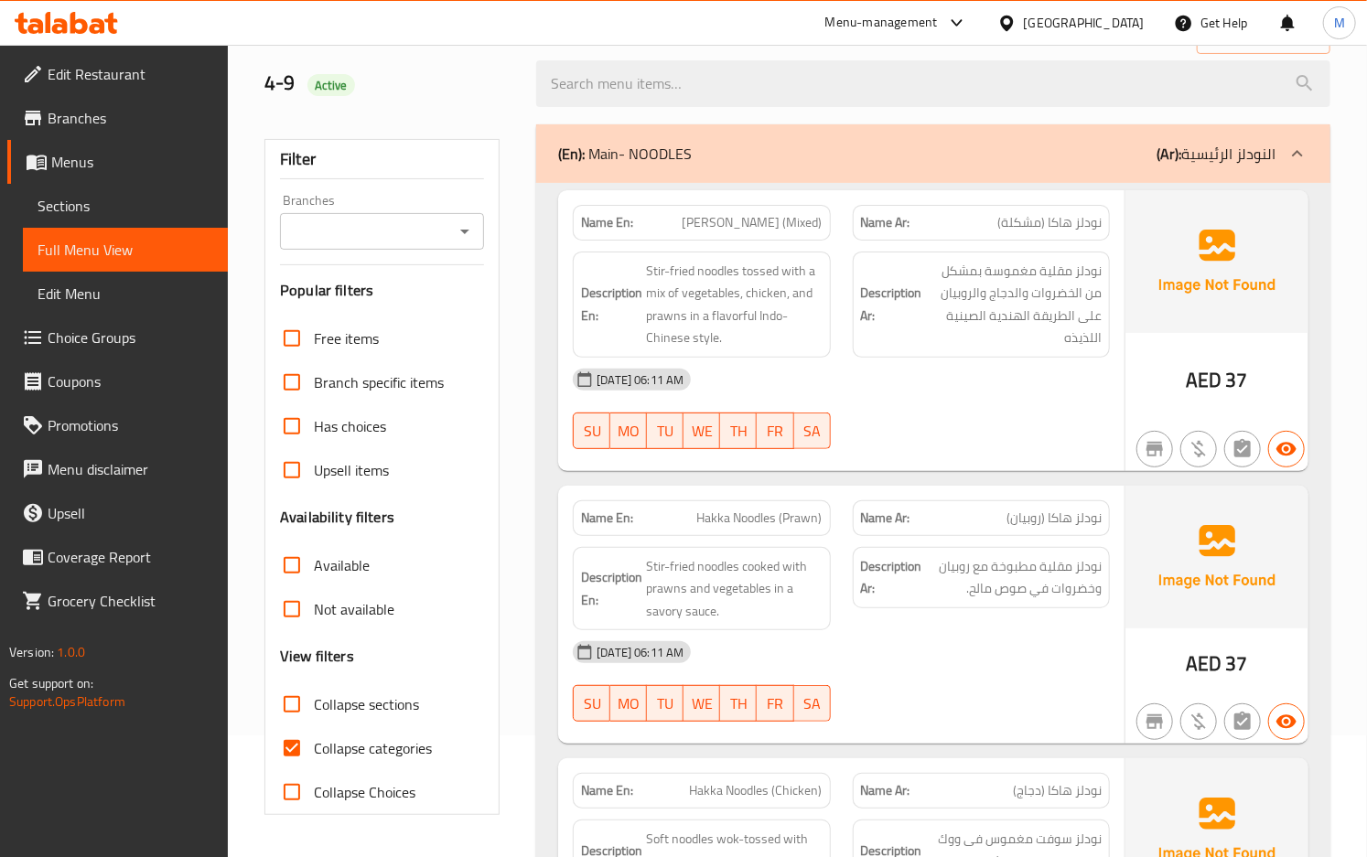
click at [793, 342] on span "Stir-fried noodles tossed with a mix of vegetables, chicken, and prawns in a fl…" at bounding box center [734, 305] width 176 height 90
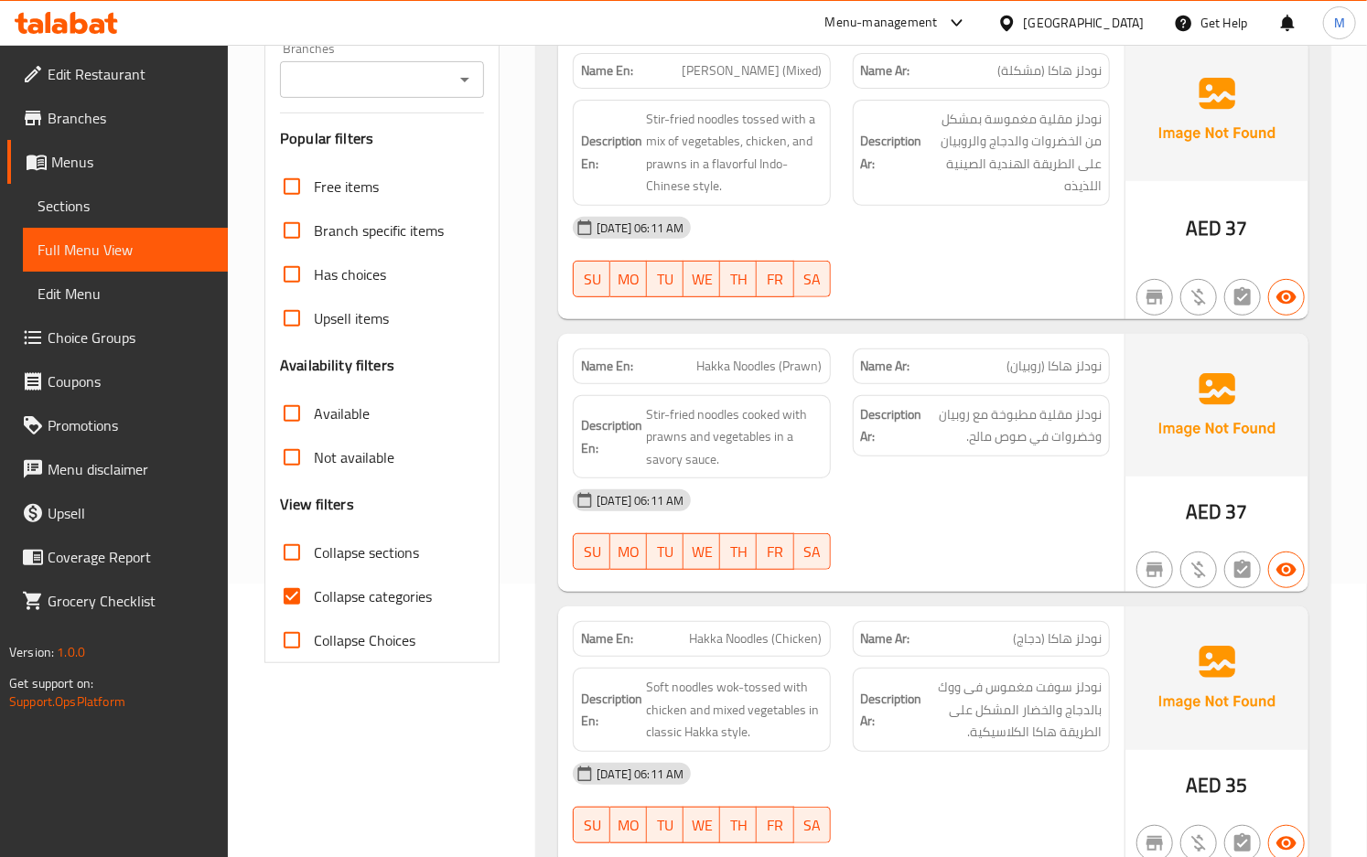
scroll to position [243, 0]
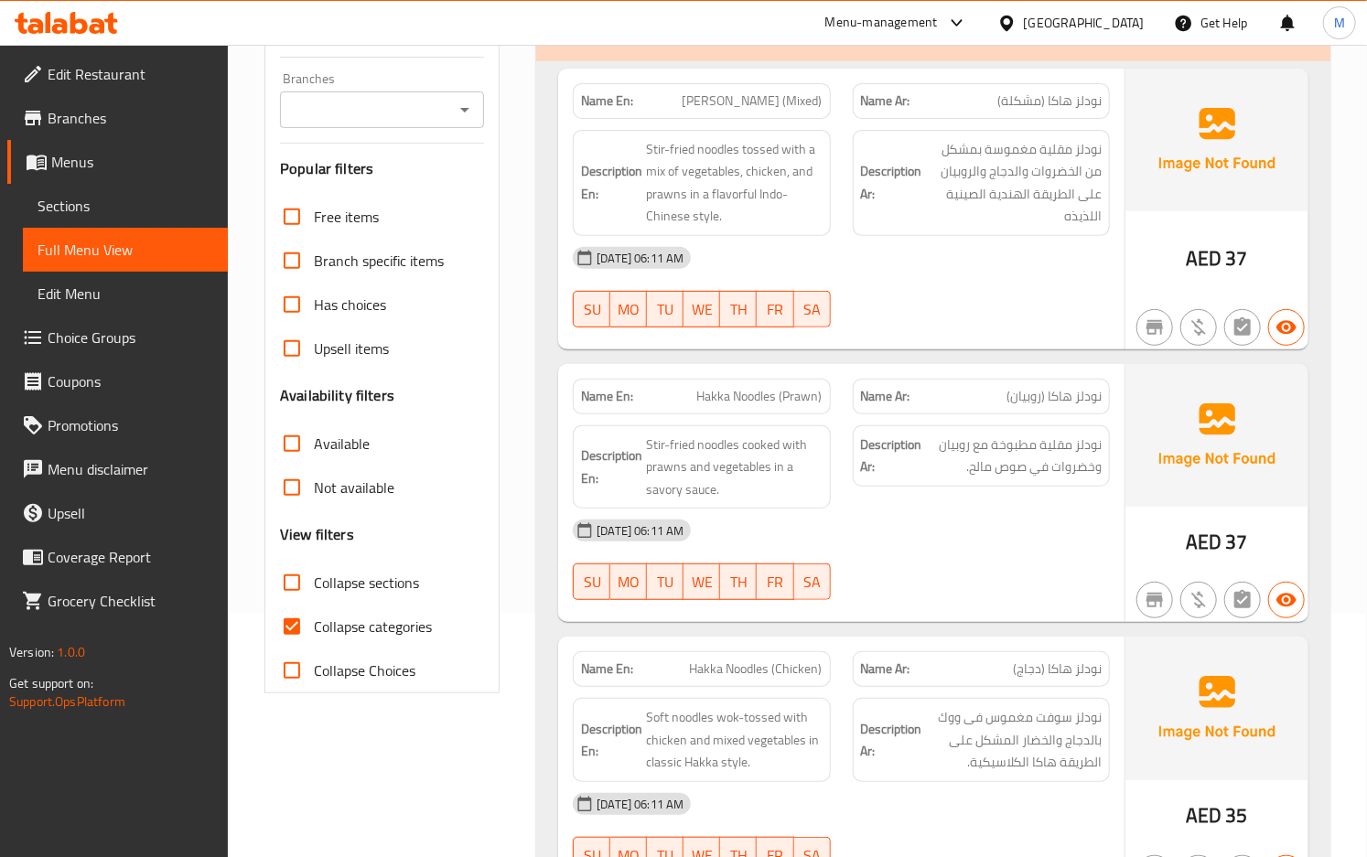
click at [860, 500] on div "Description Ar: نودلز مقلية مطبوخة مع روبيان وخضروات في صوص مالح." at bounding box center [981, 467] width 279 height 106
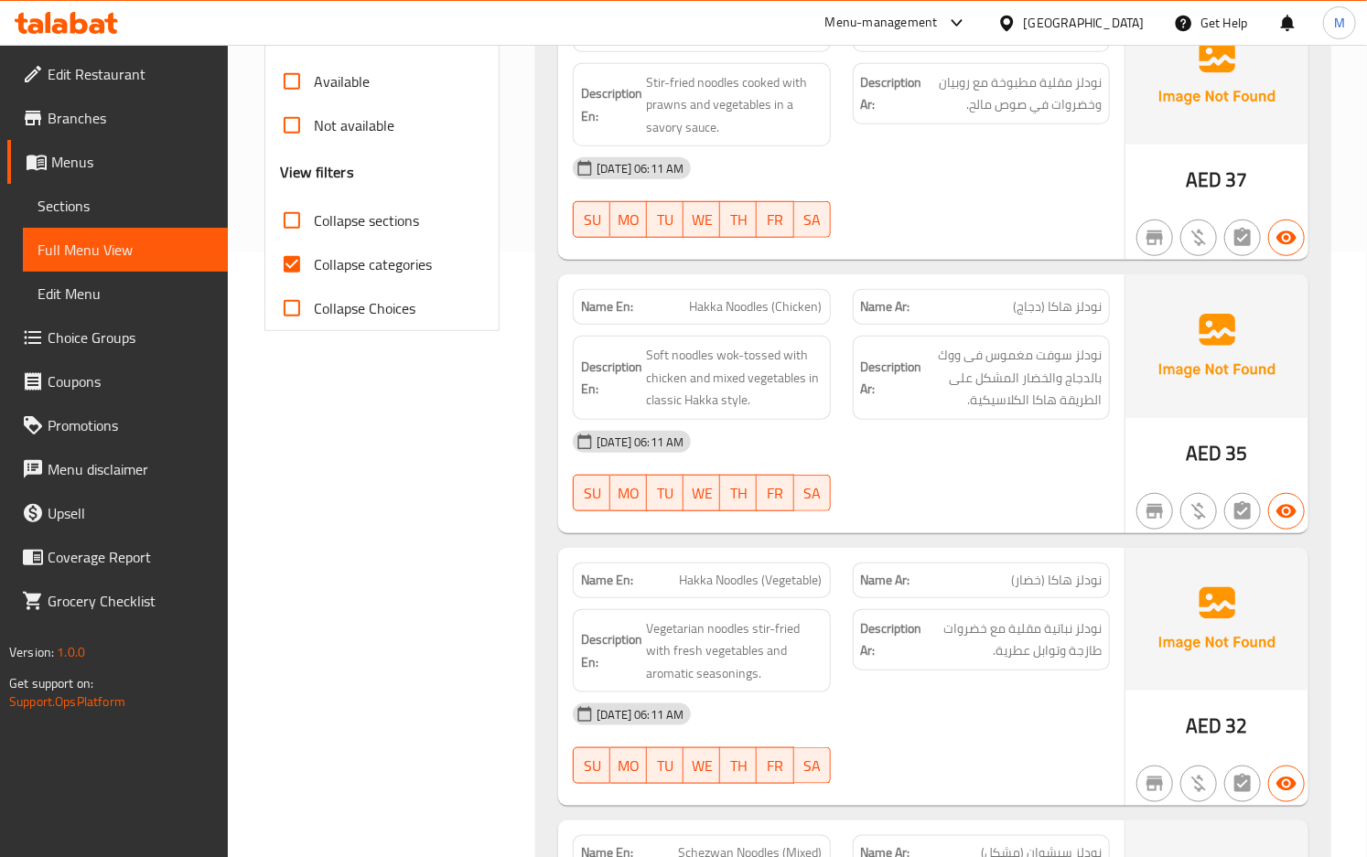
scroll to position [609, 0]
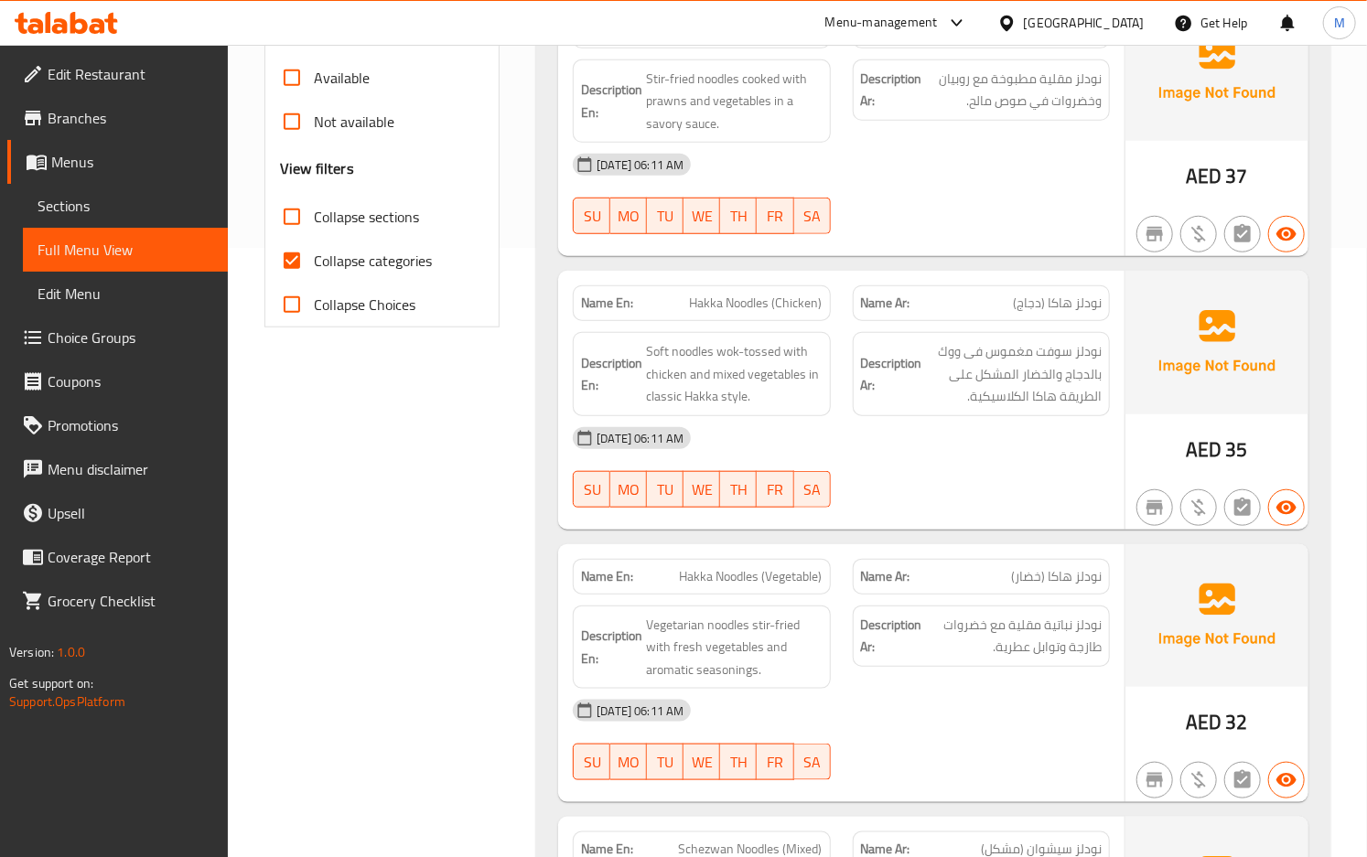
click at [929, 443] on div "[DATE] 06:11 AM" at bounding box center [841, 438] width 559 height 44
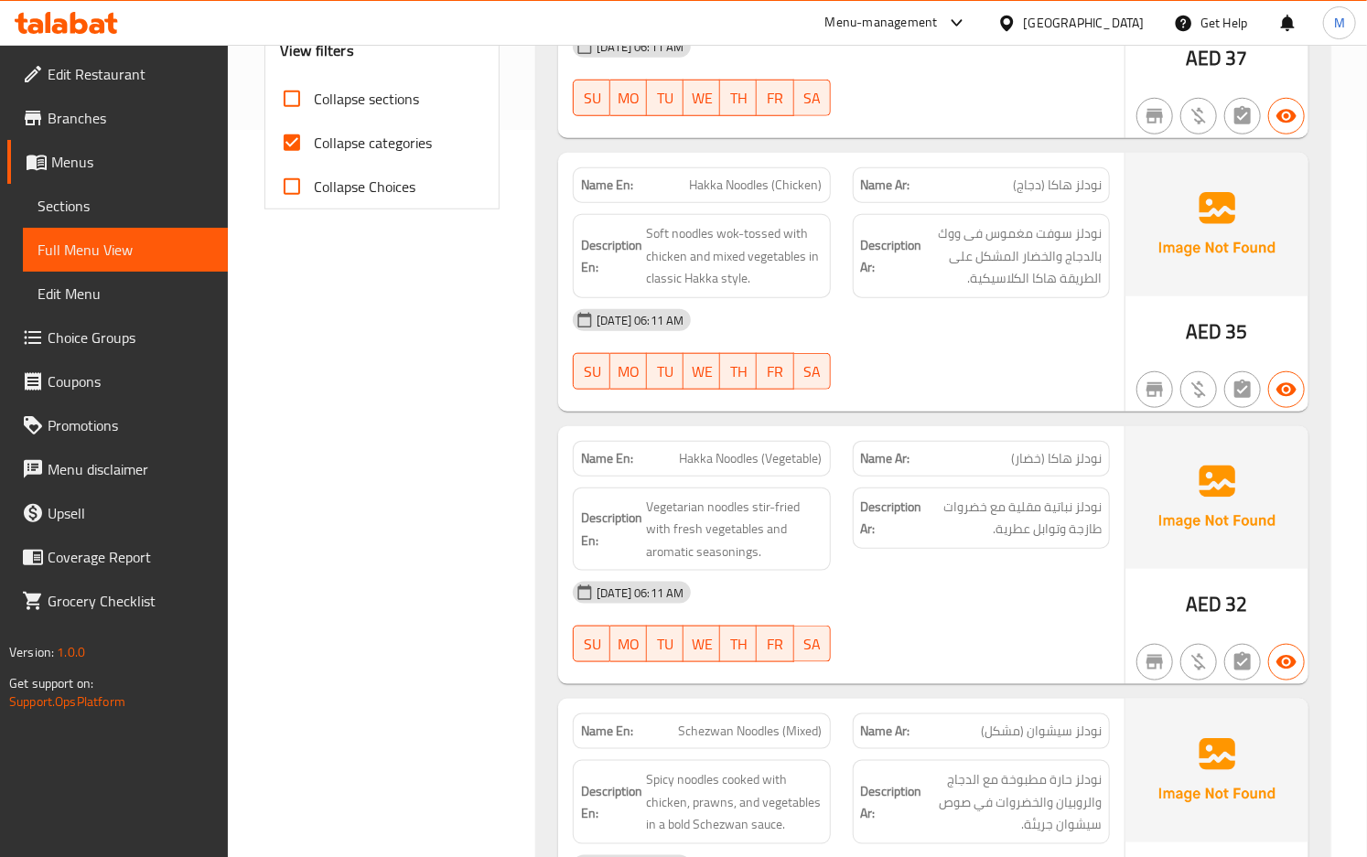
scroll to position [732, 0]
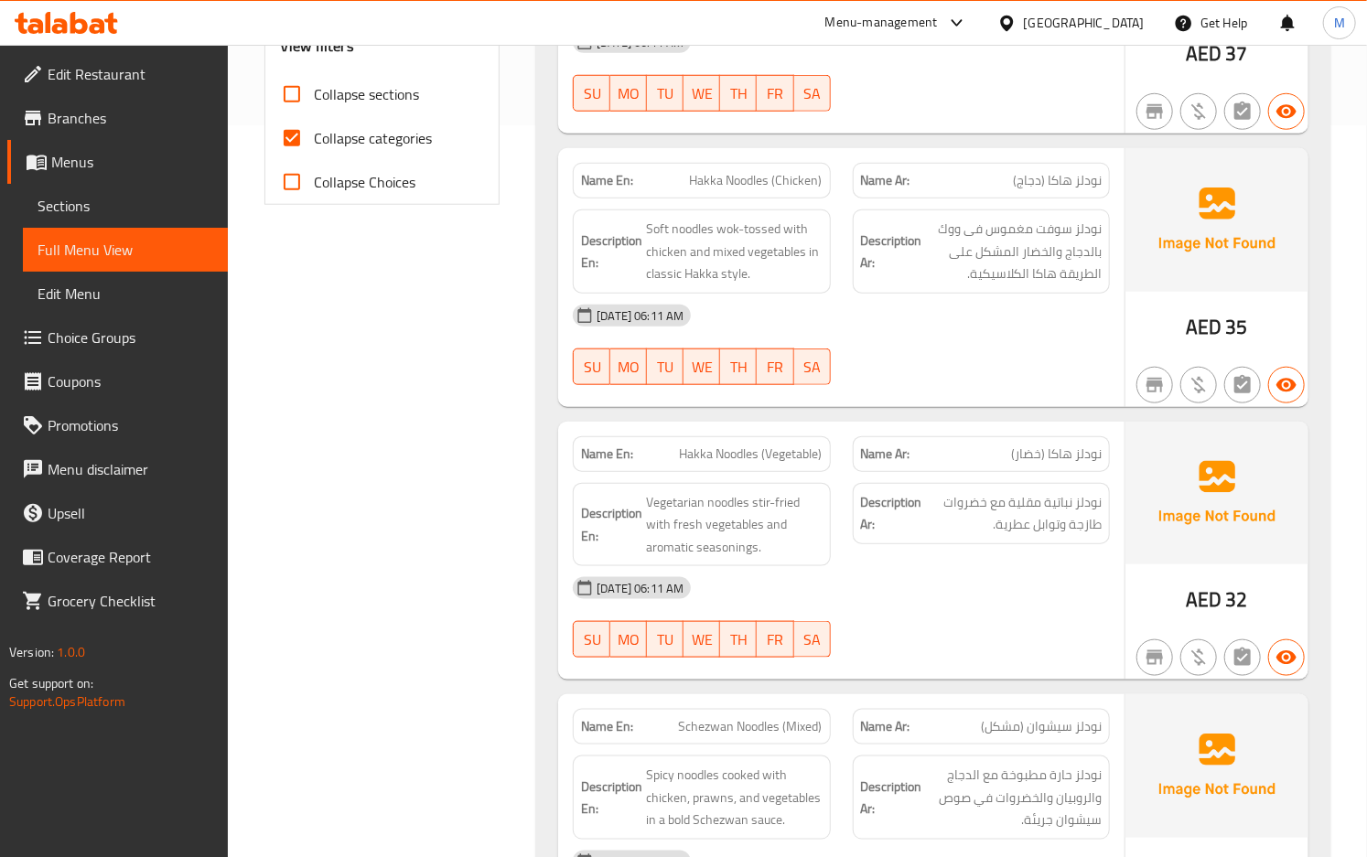
click at [953, 586] on div "[DATE] 06:11 AM" at bounding box center [841, 588] width 559 height 44
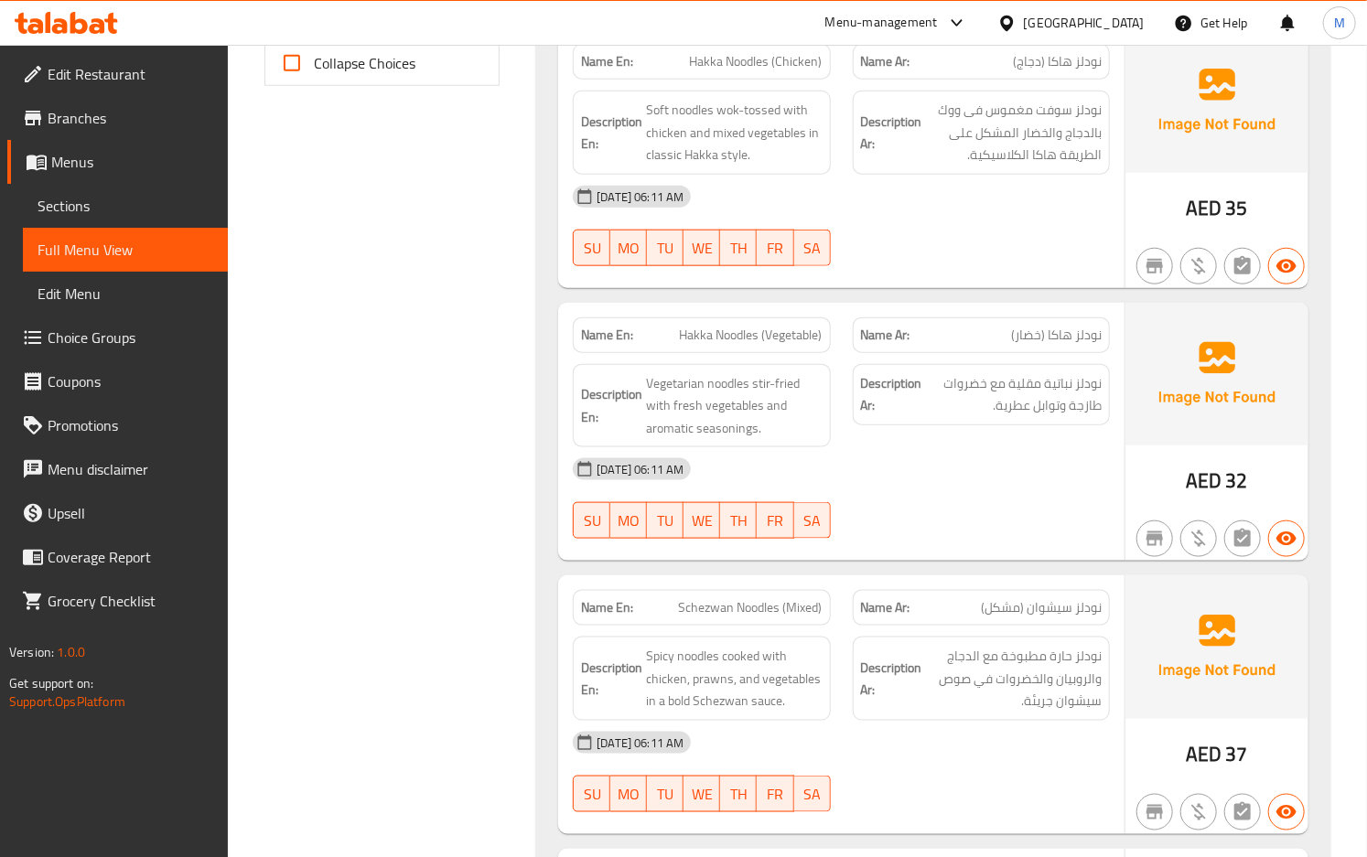
scroll to position [854, 0]
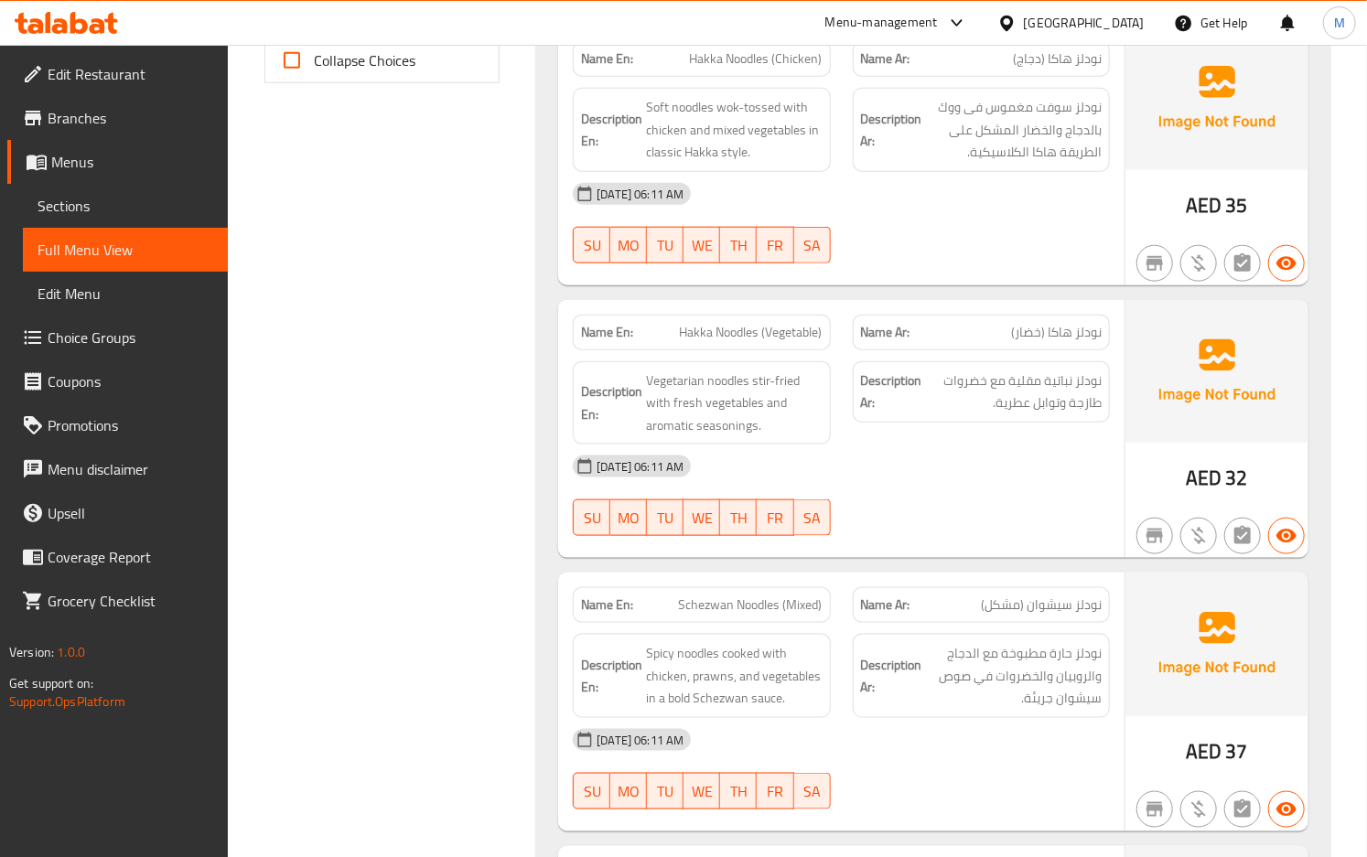
click at [1001, 449] on div "[DATE] 06:11 AM" at bounding box center [841, 467] width 559 height 44
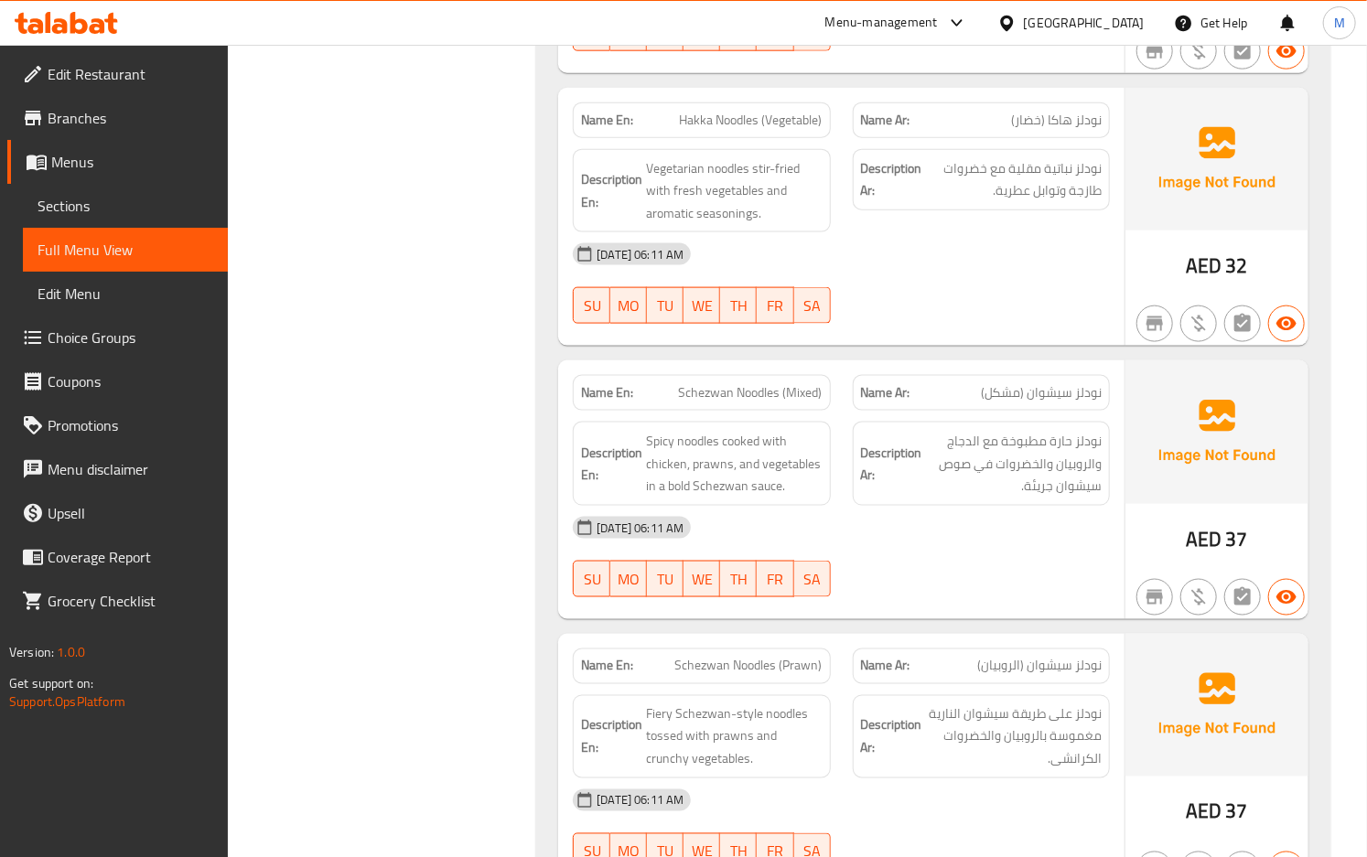
scroll to position [1098, 0]
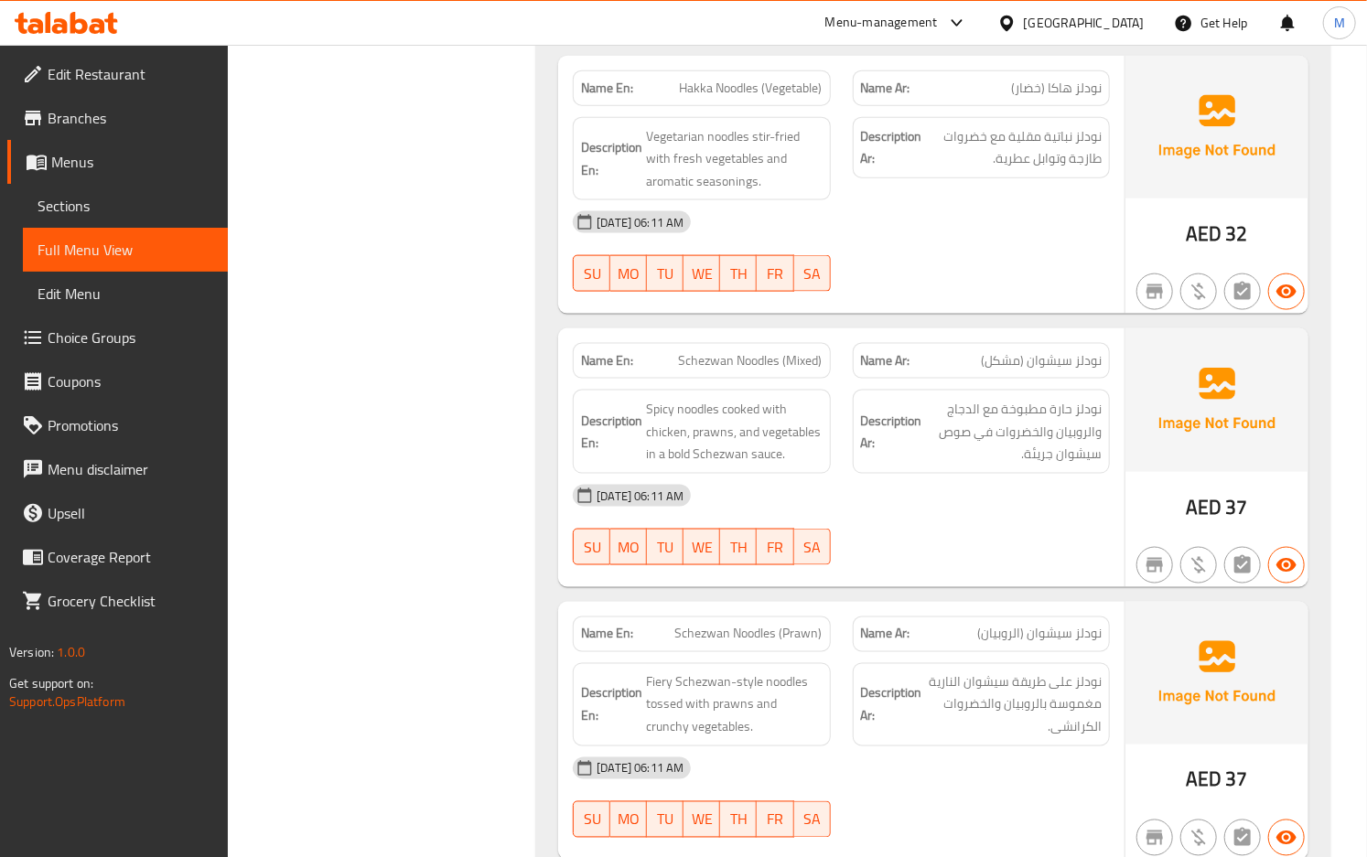
click at [831, 479] on div "[DATE] 06:11 AM" at bounding box center [841, 496] width 559 height 44
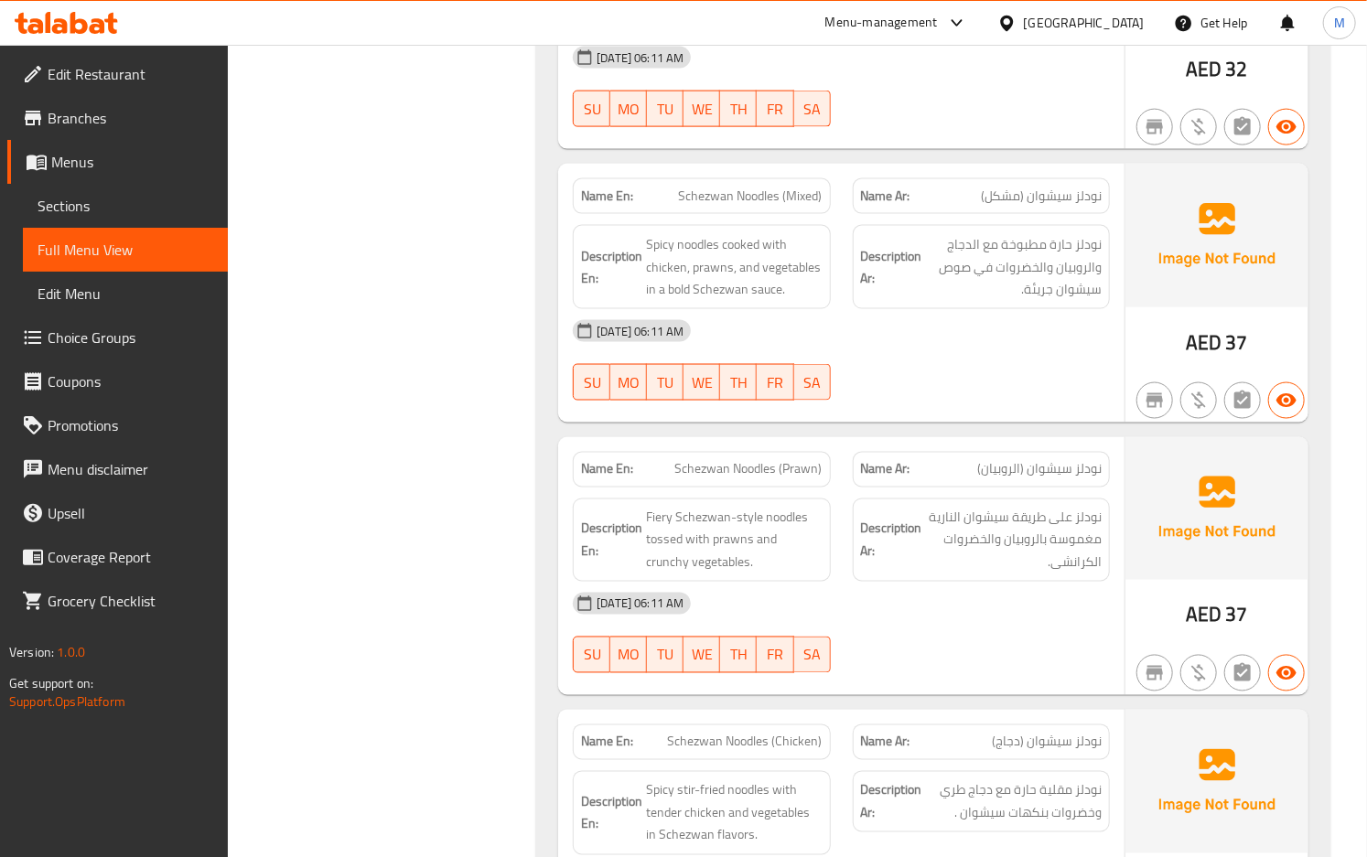
scroll to position [1341, 0]
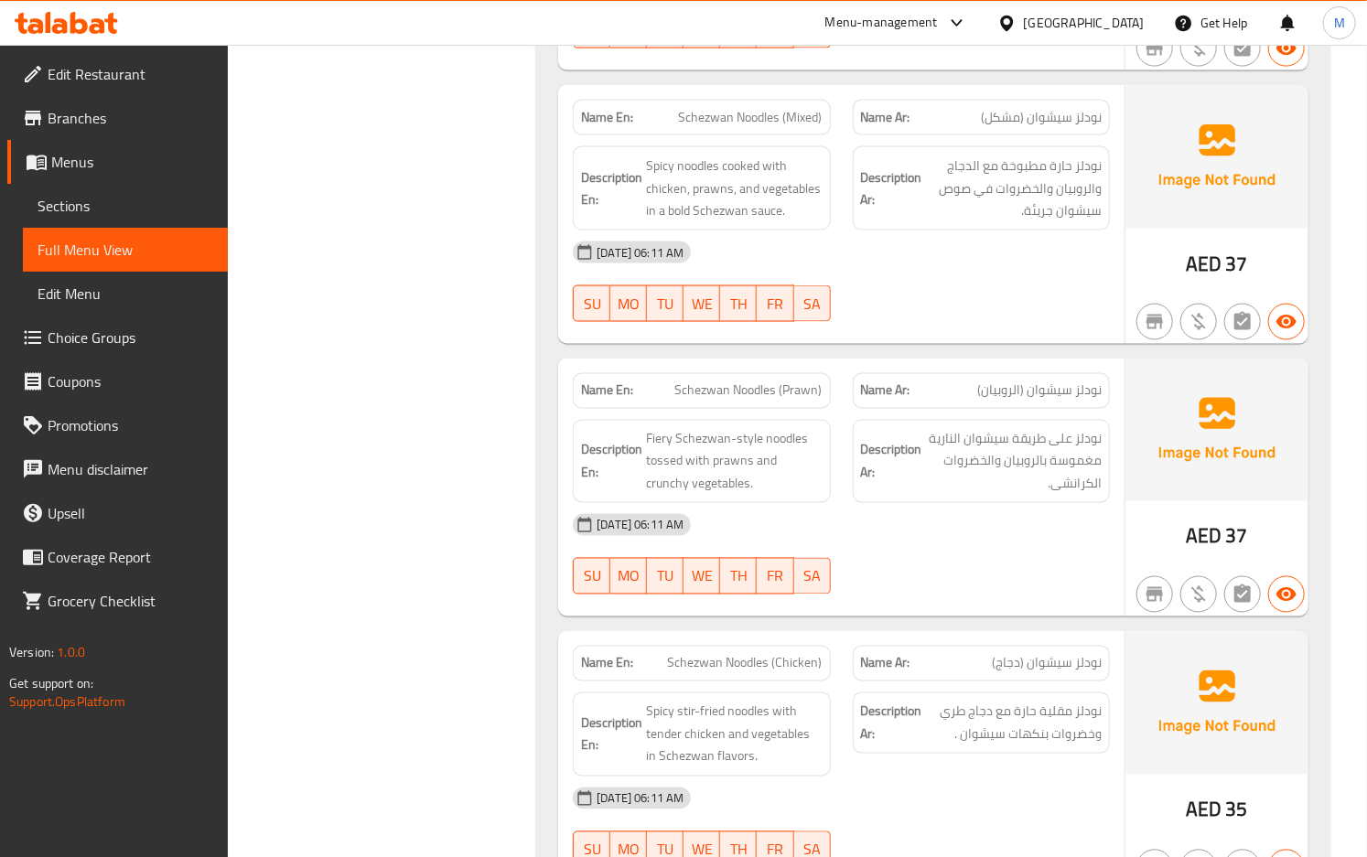
click at [904, 545] on div "[DATE] 06:11 AM" at bounding box center [841, 525] width 559 height 44
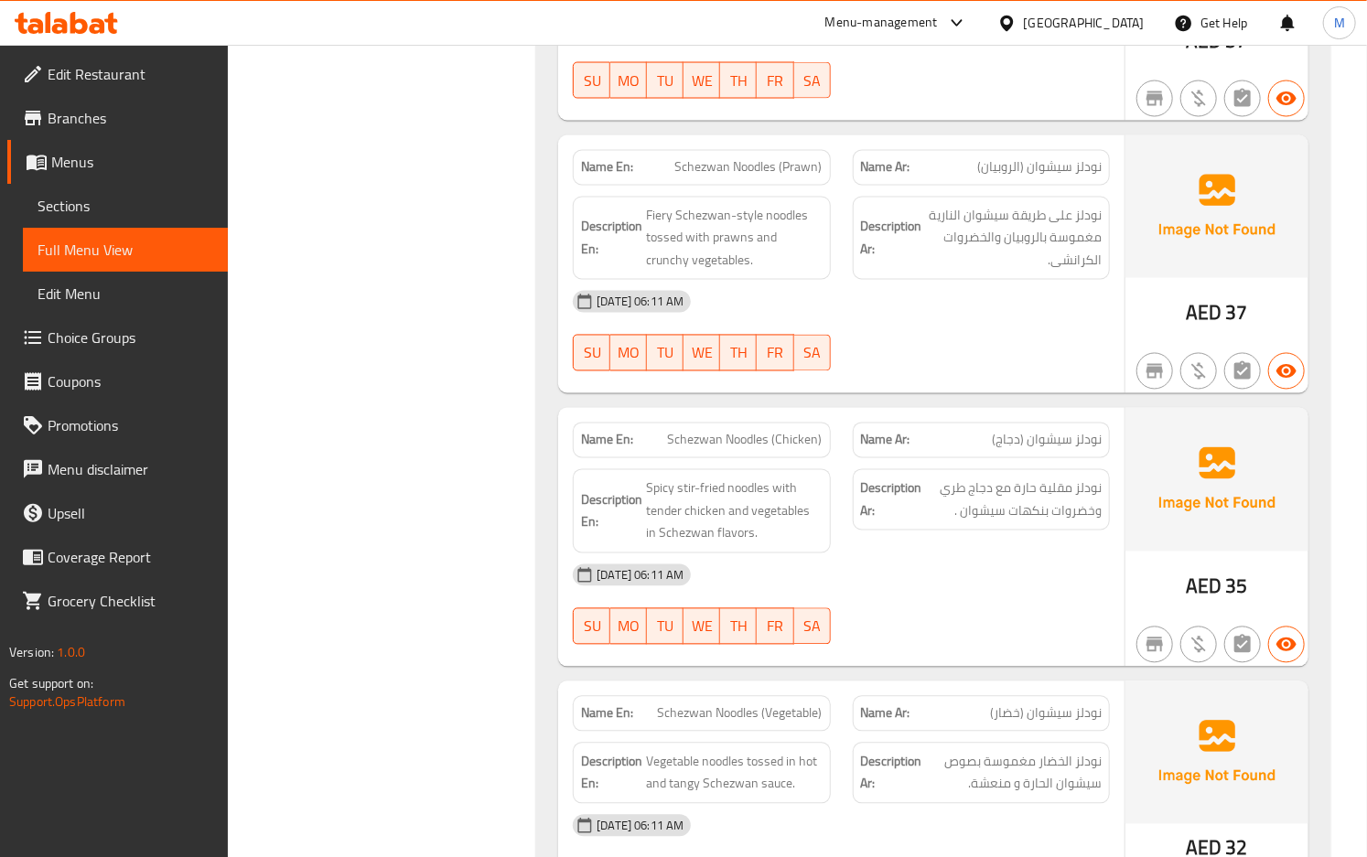
scroll to position [1586, 0]
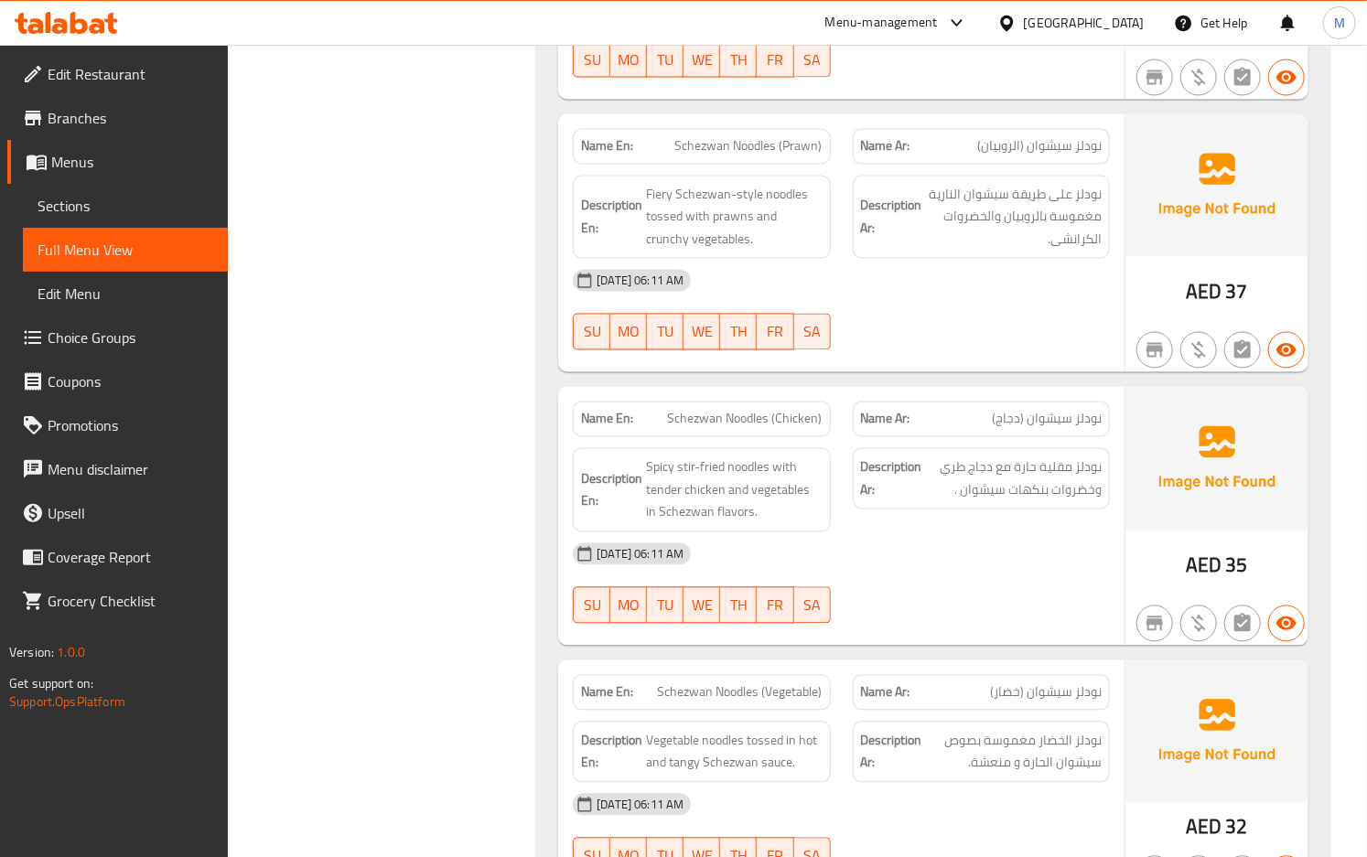
click at [850, 513] on div "Description Ar: نودلز مقلية حارة مع دجاج طري وخضروات بنكهات سيشوان ." at bounding box center [981, 490] width 279 height 106
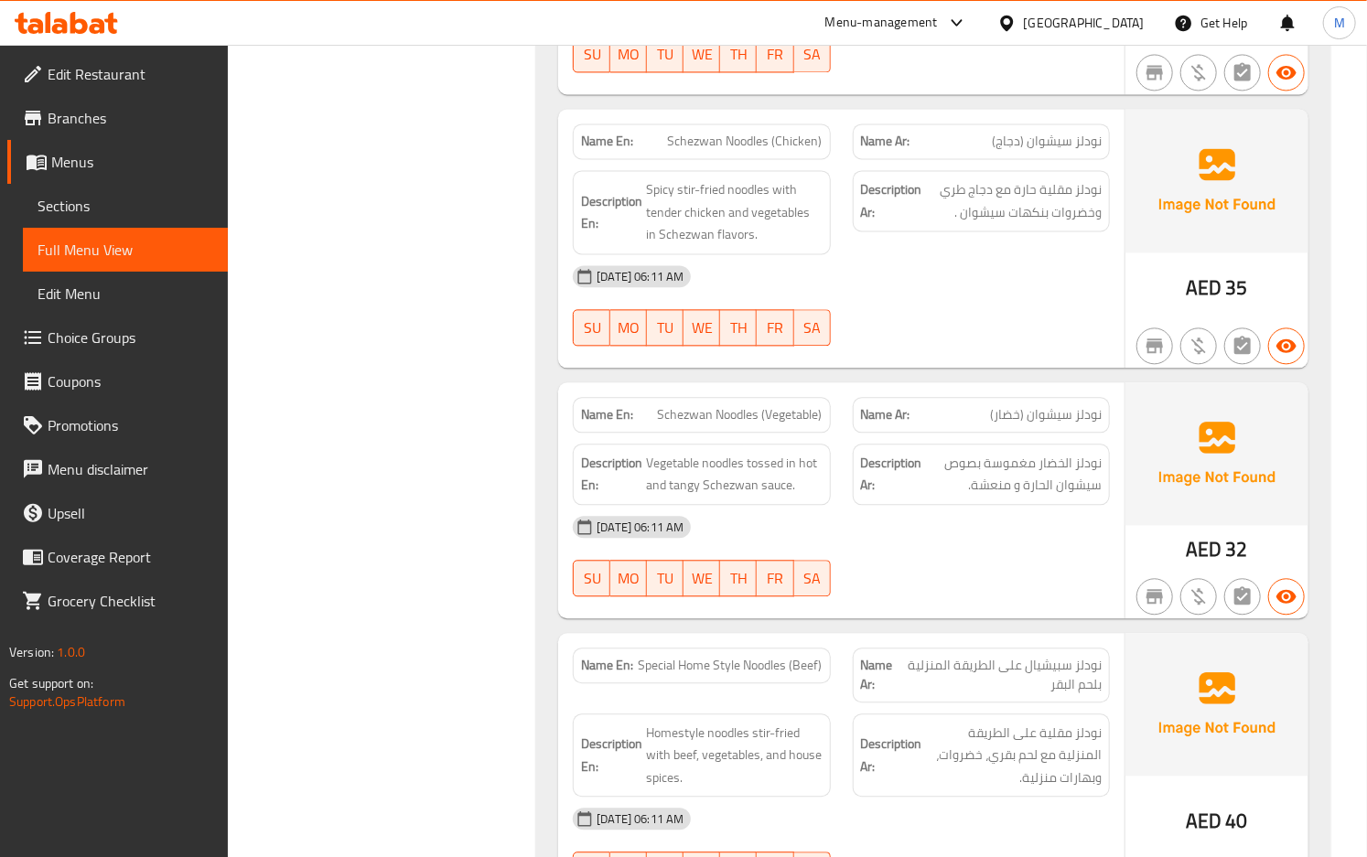
scroll to position [1952, 0]
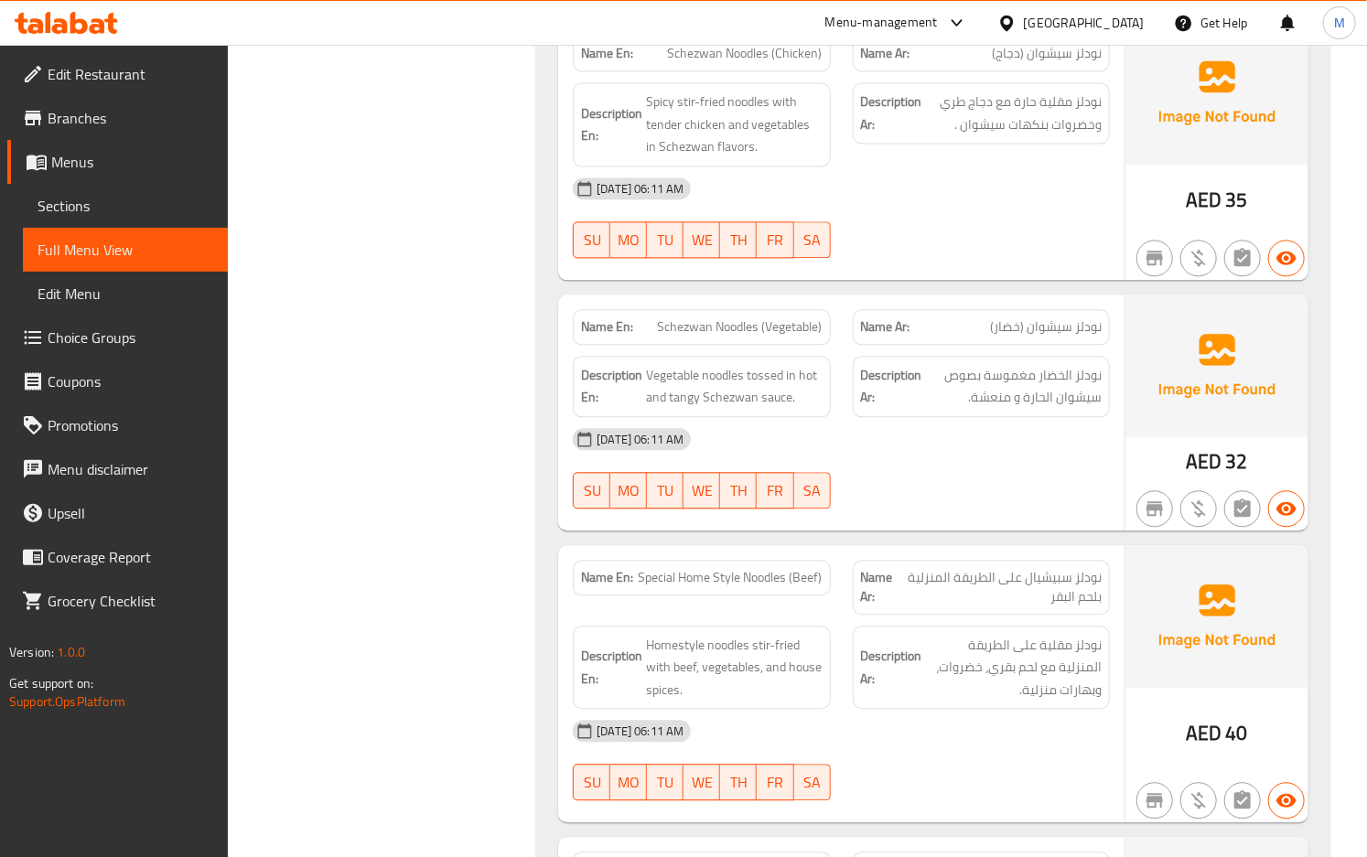
click at [989, 470] on div "04-09-2025 06:11 AM SU MO TU WE TH FR SA" at bounding box center [841, 468] width 559 height 102
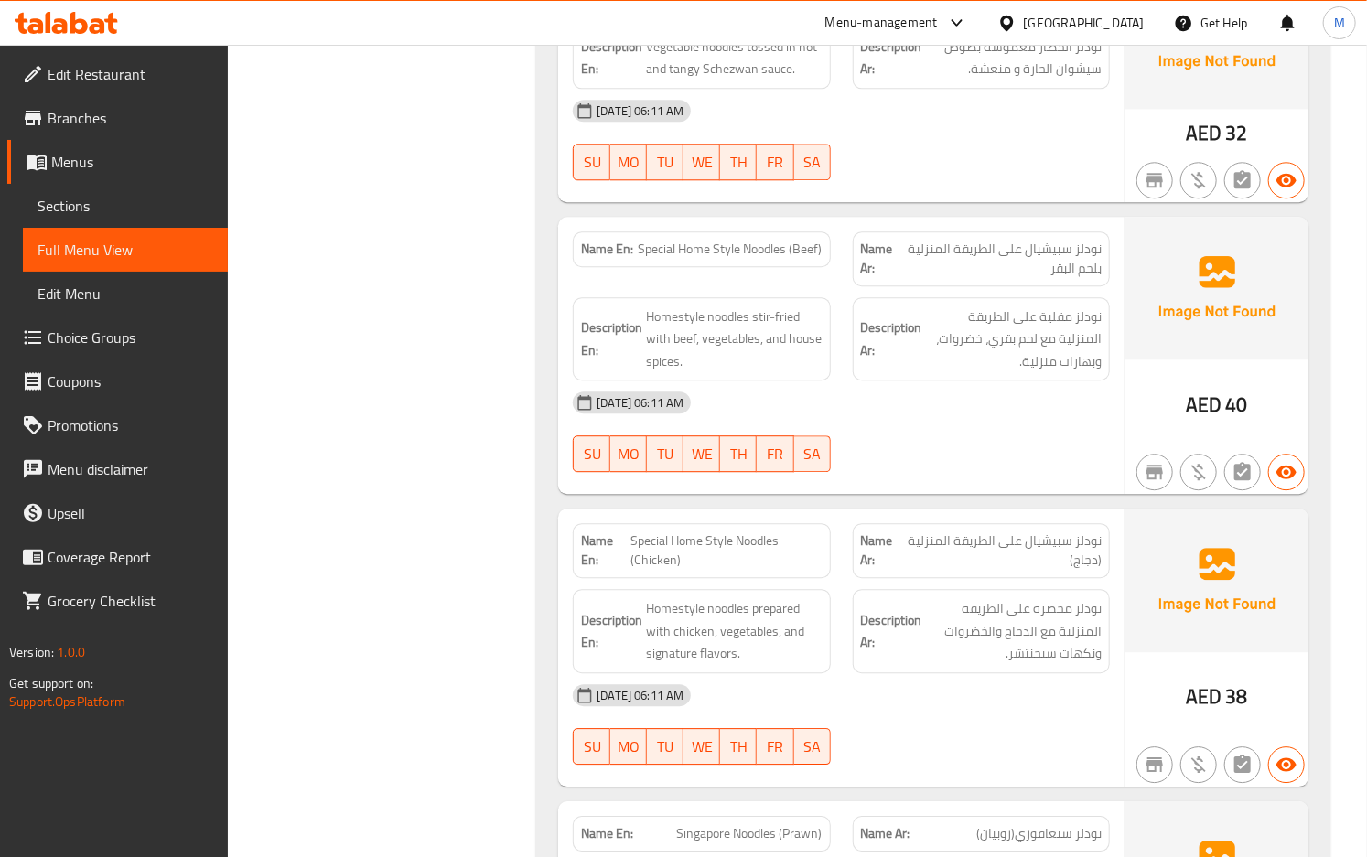
scroll to position [2318, 0]
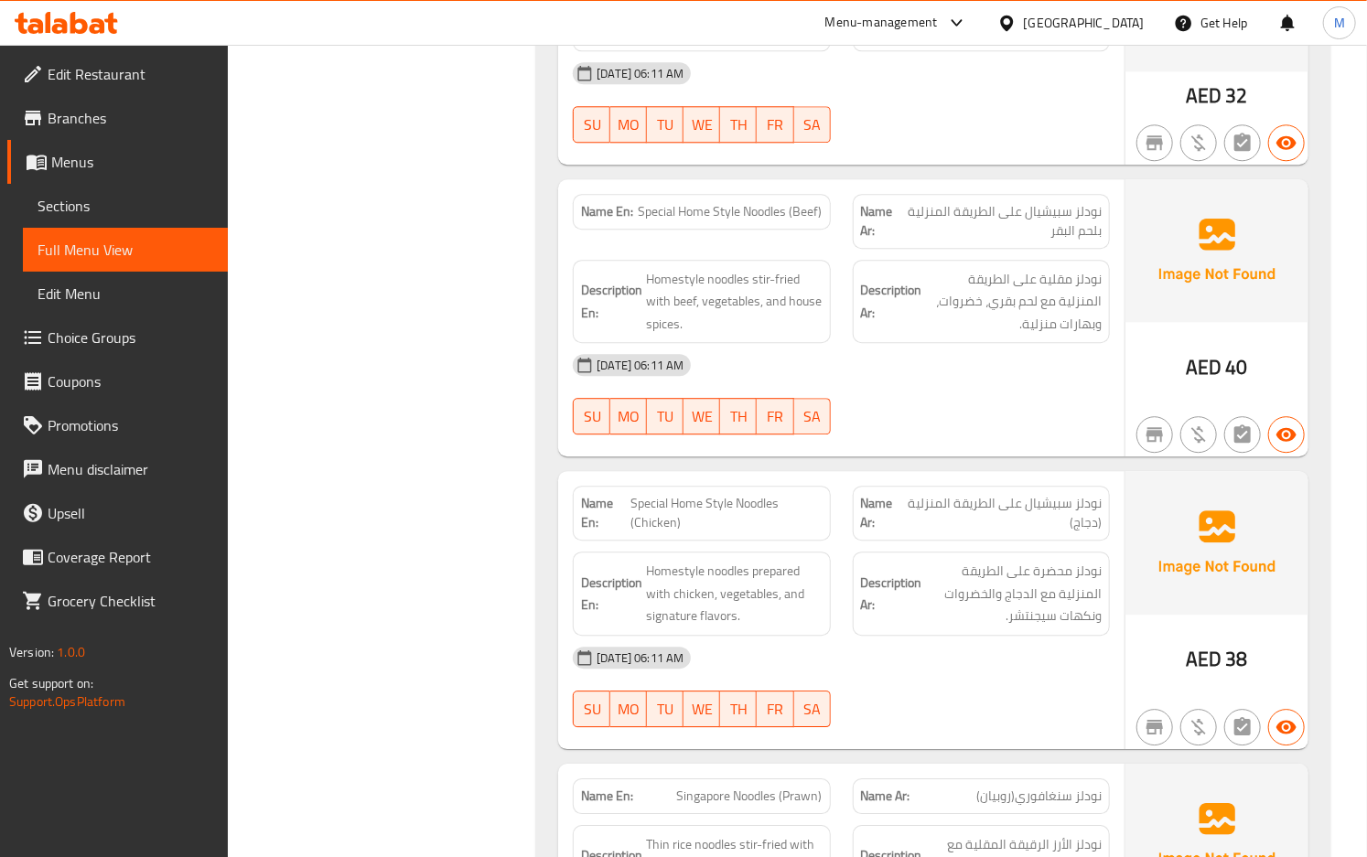
click at [1012, 381] on div "[DATE] 06:11 AM" at bounding box center [841, 365] width 559 height 44
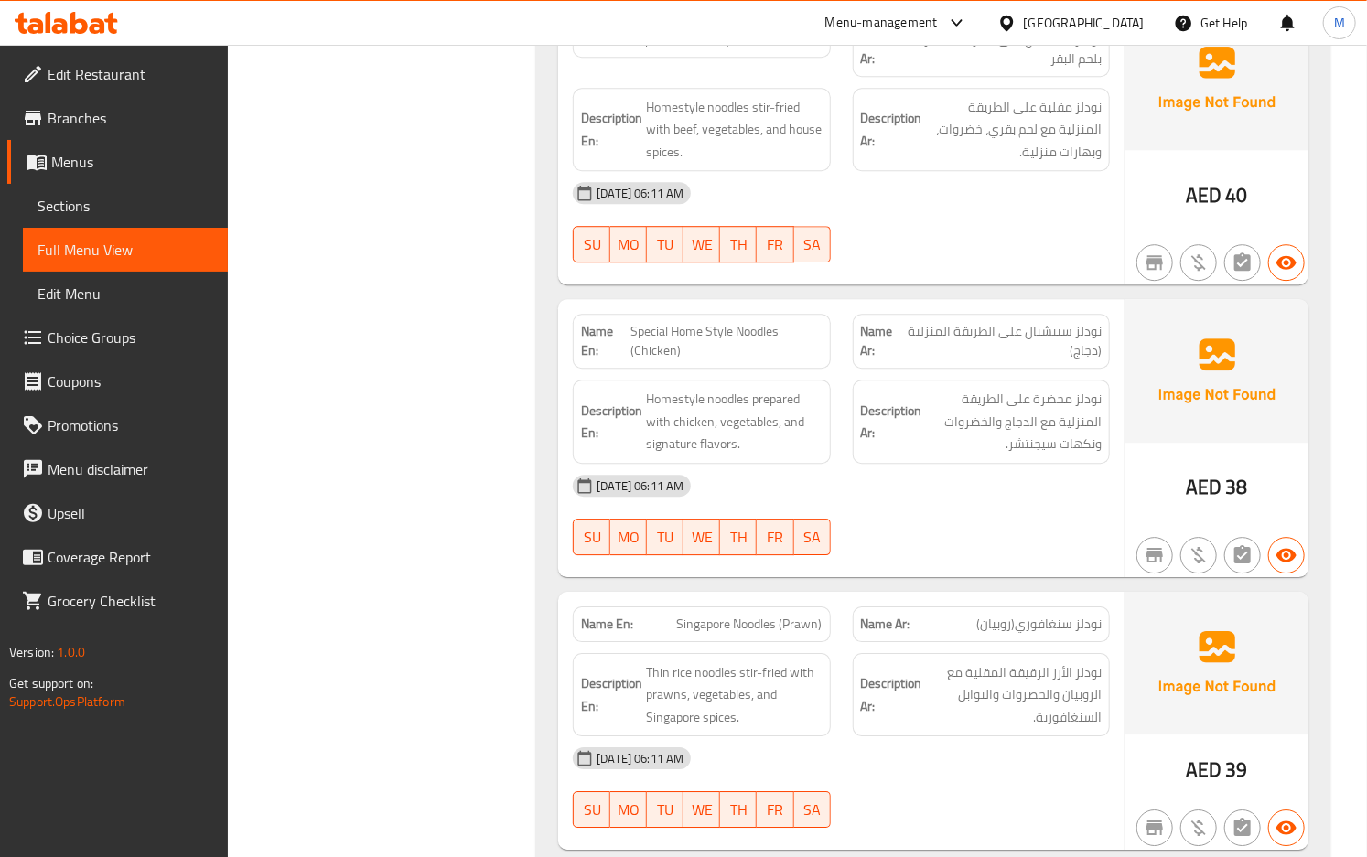
scroll to position [2562, 0]
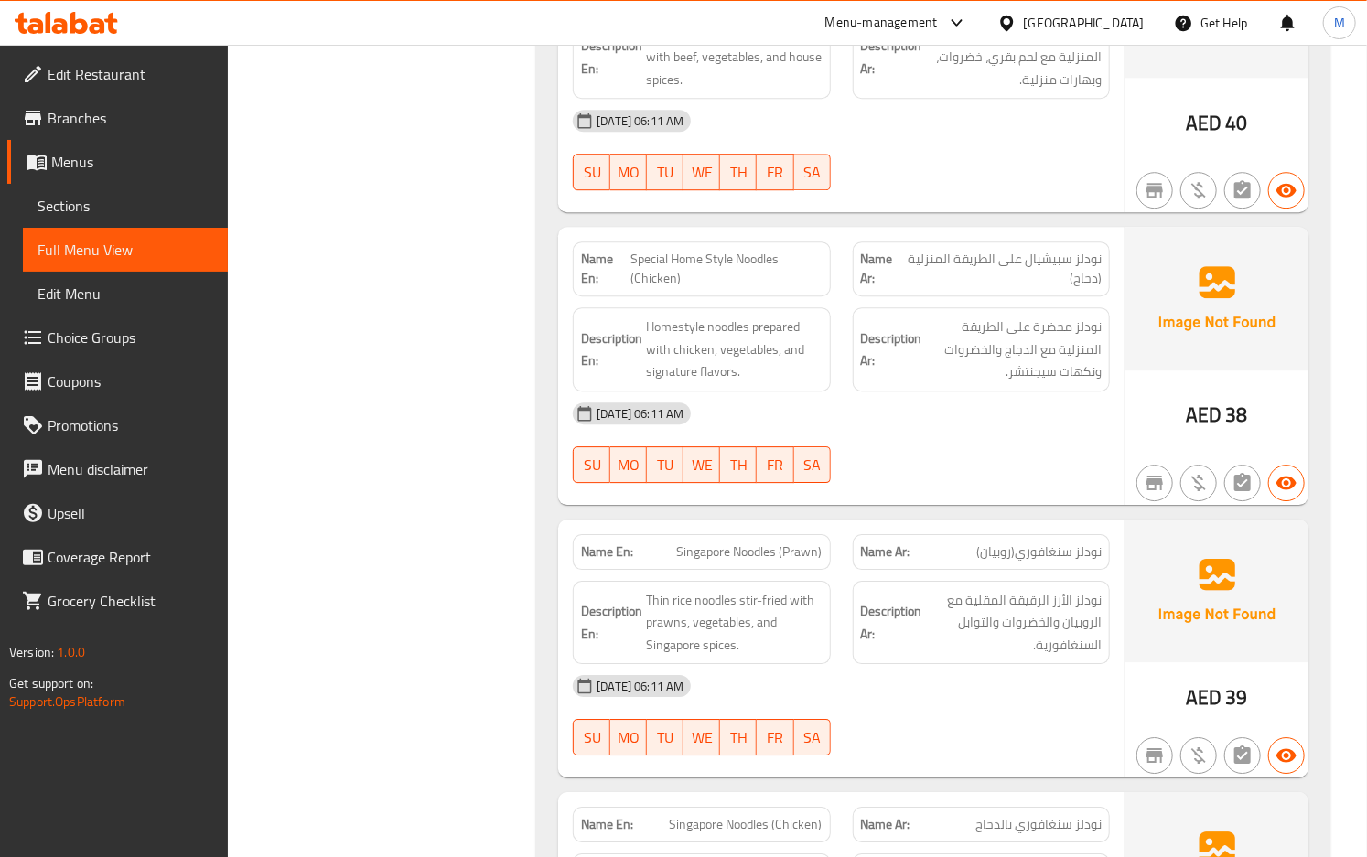
click at [929, 405] on div "[DATE] 06:11 AM" at bounding box center [841, 414] width 559 height 44
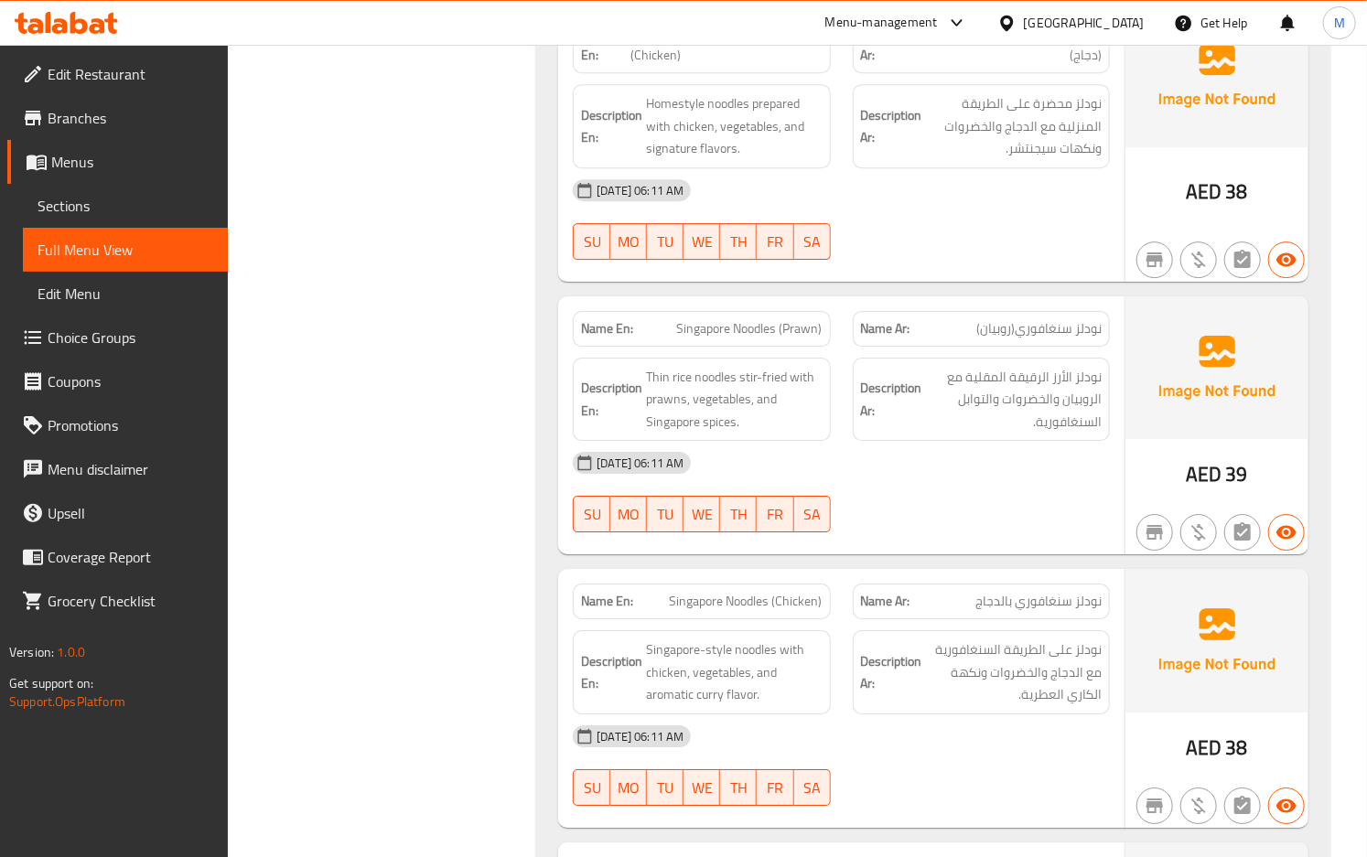
scroll to position [2805, 0]
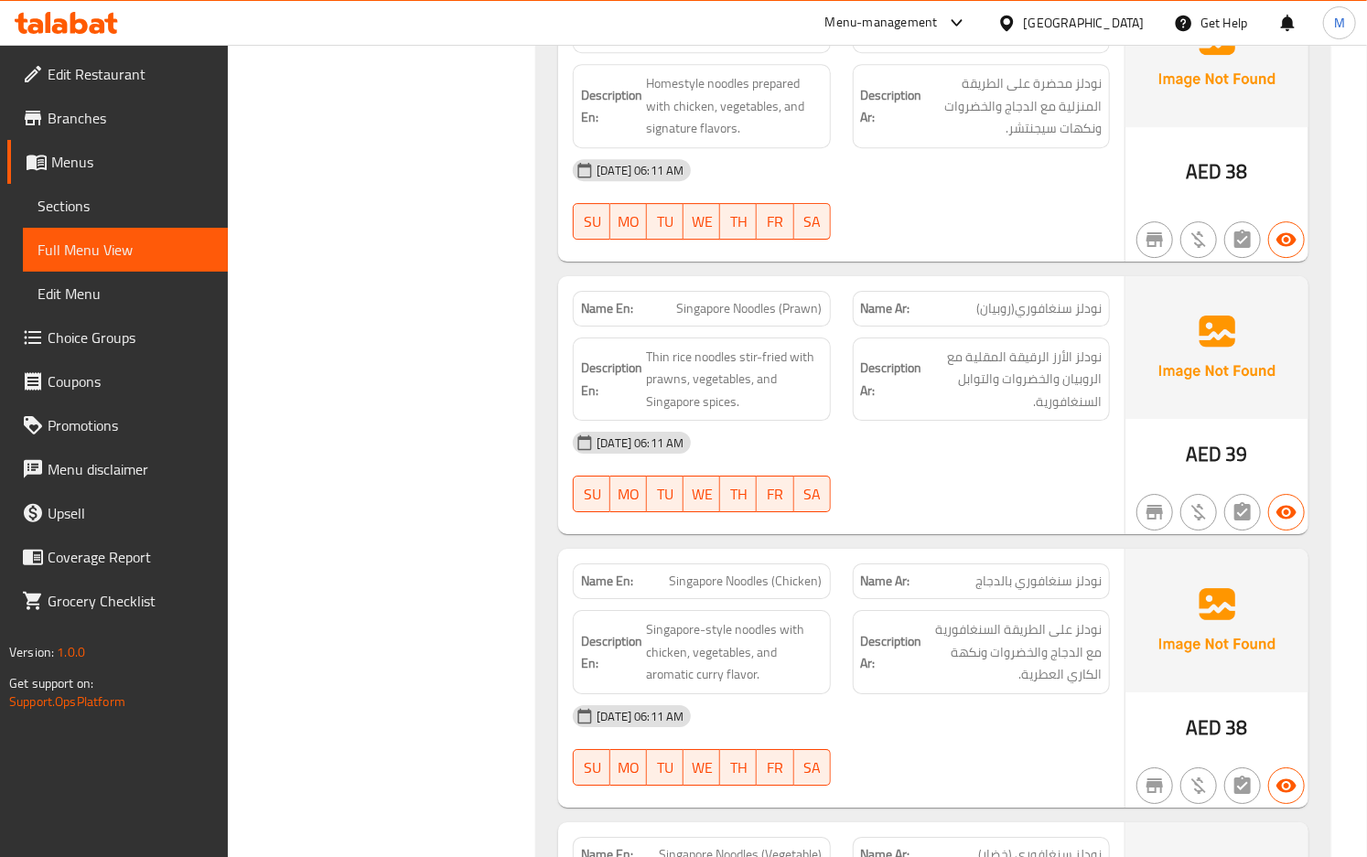
click at [938, 423] on div "[DATE] 06:11 AM" at bounding box center [841, 443] width 559 height 44
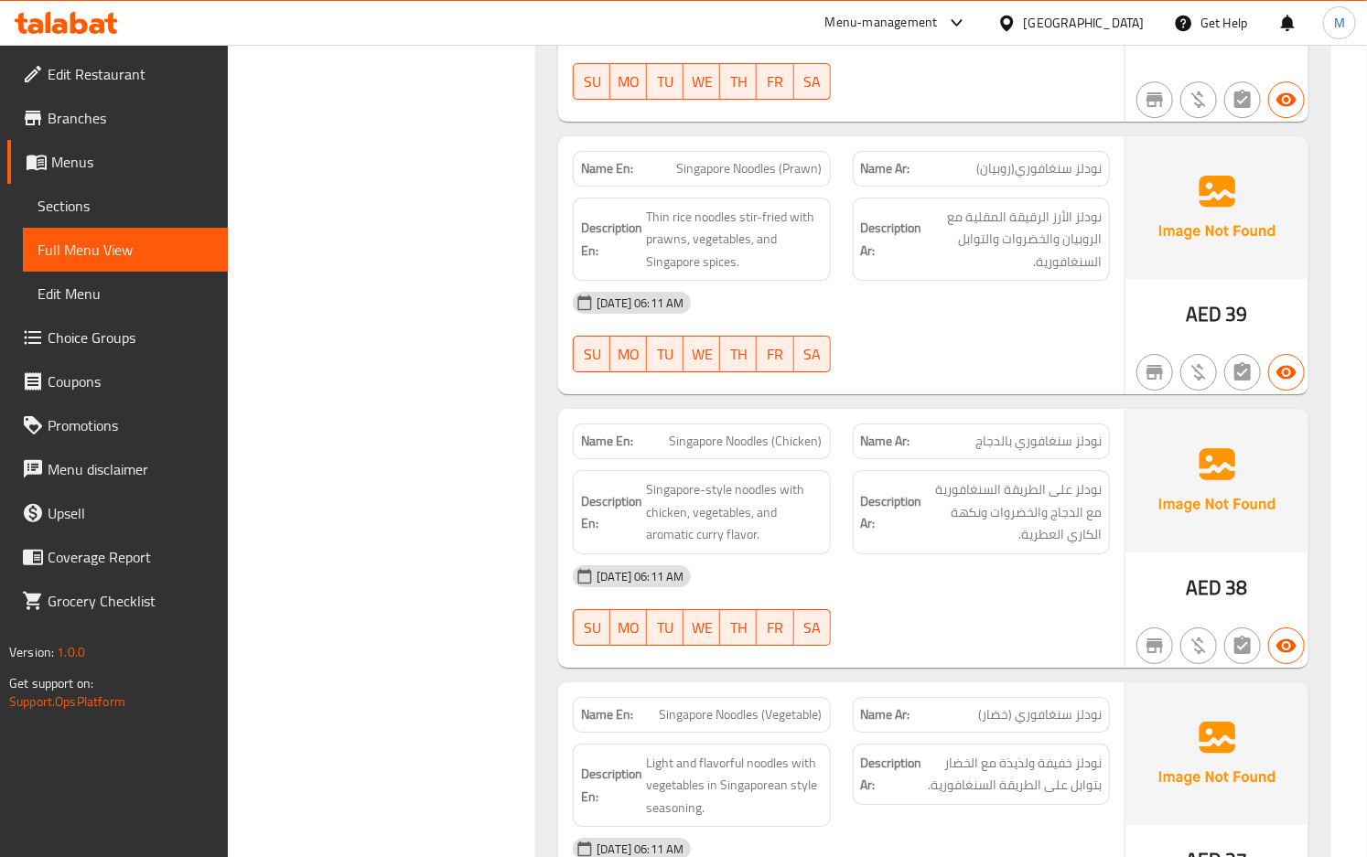
scroll to position [3050, 0]
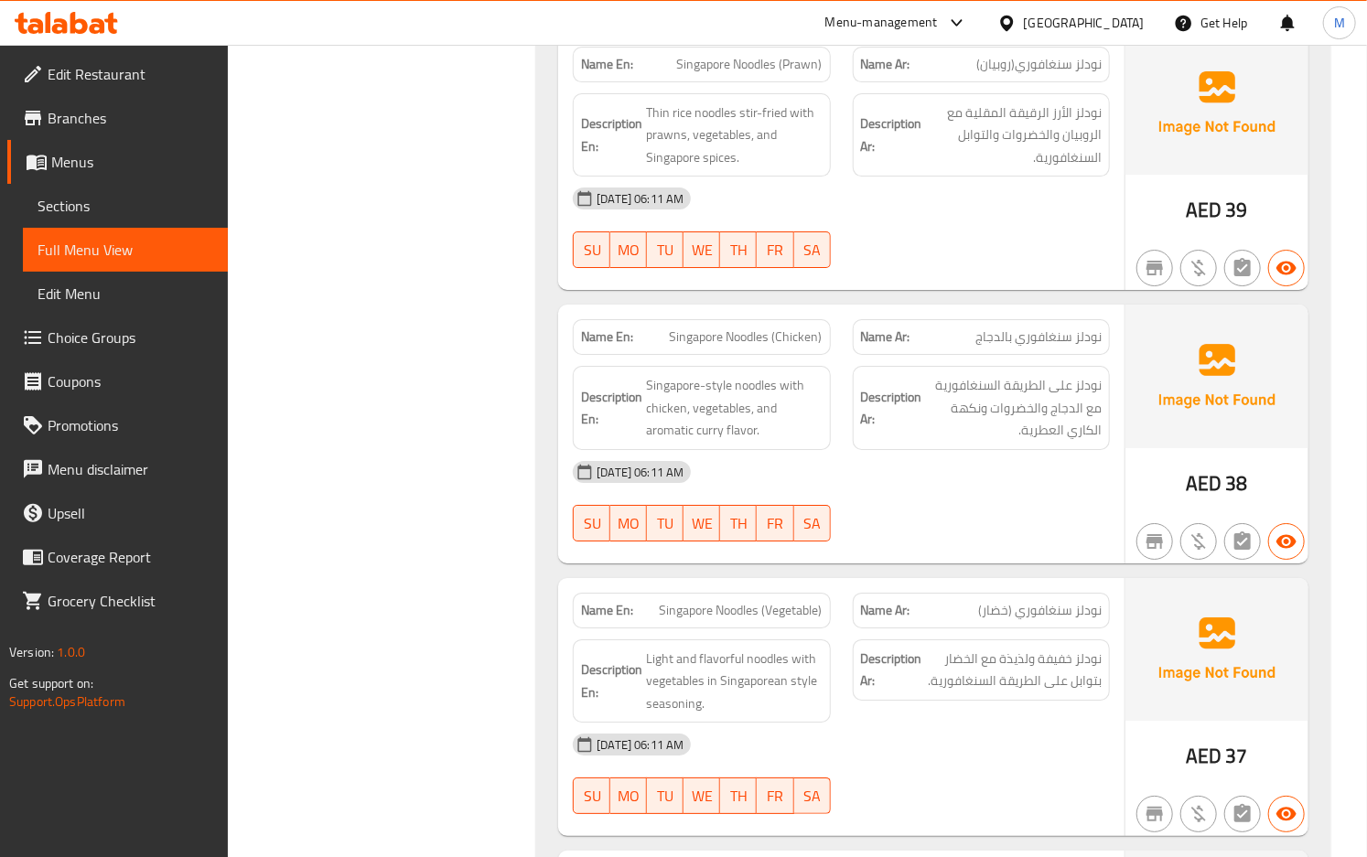
click at [963, 447] on div "Description Ar: نودلز على الطريقة السنغافورية مع الدجاج والخضروات ونكهة الكاري …" at bounding box center [981, 408] width 257 height 84
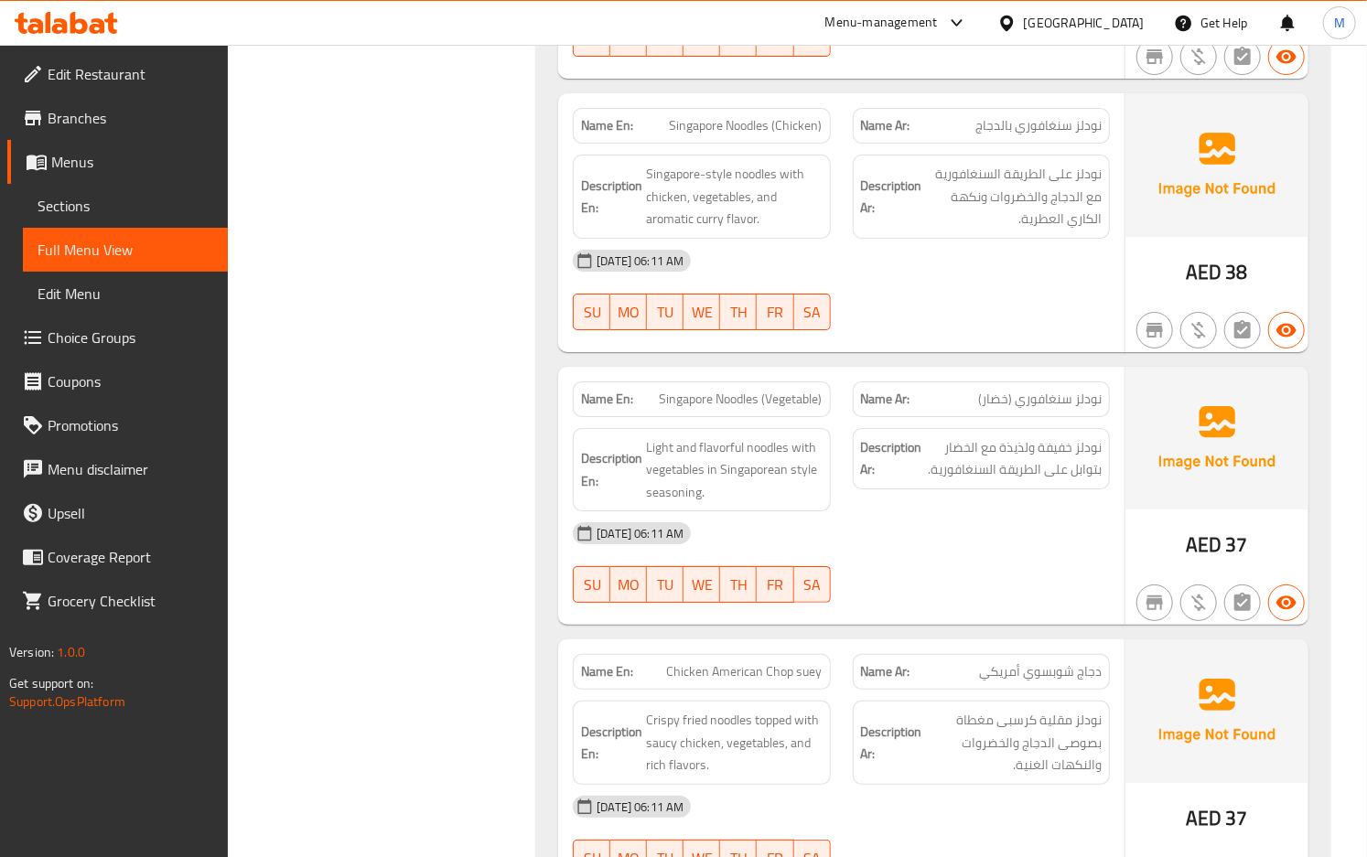
scroll to position [3294, 0]
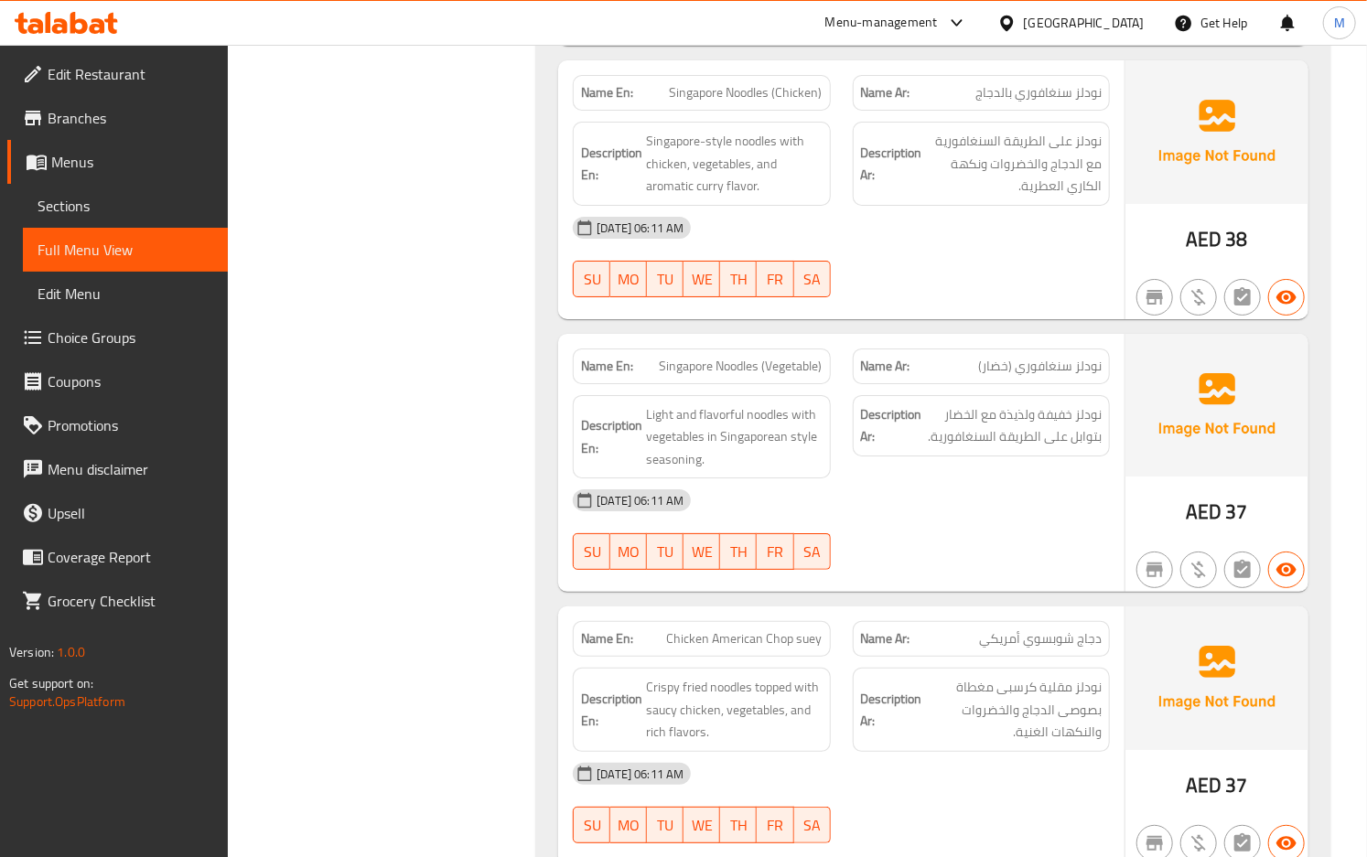
click at [872, 457] on div "Description Ar: نودلز خفيفة ولذيذة مع الخضار بتوابل على الطريقة السنغافورية." at bounding box center [981, 425] width 257 height 61
click at [693, 467] on span "Light and flavorful noodles with vegetables in Singaporean style seasoning." at bounding box center [734, 438] width 176 height 68
copy span "seasoning"
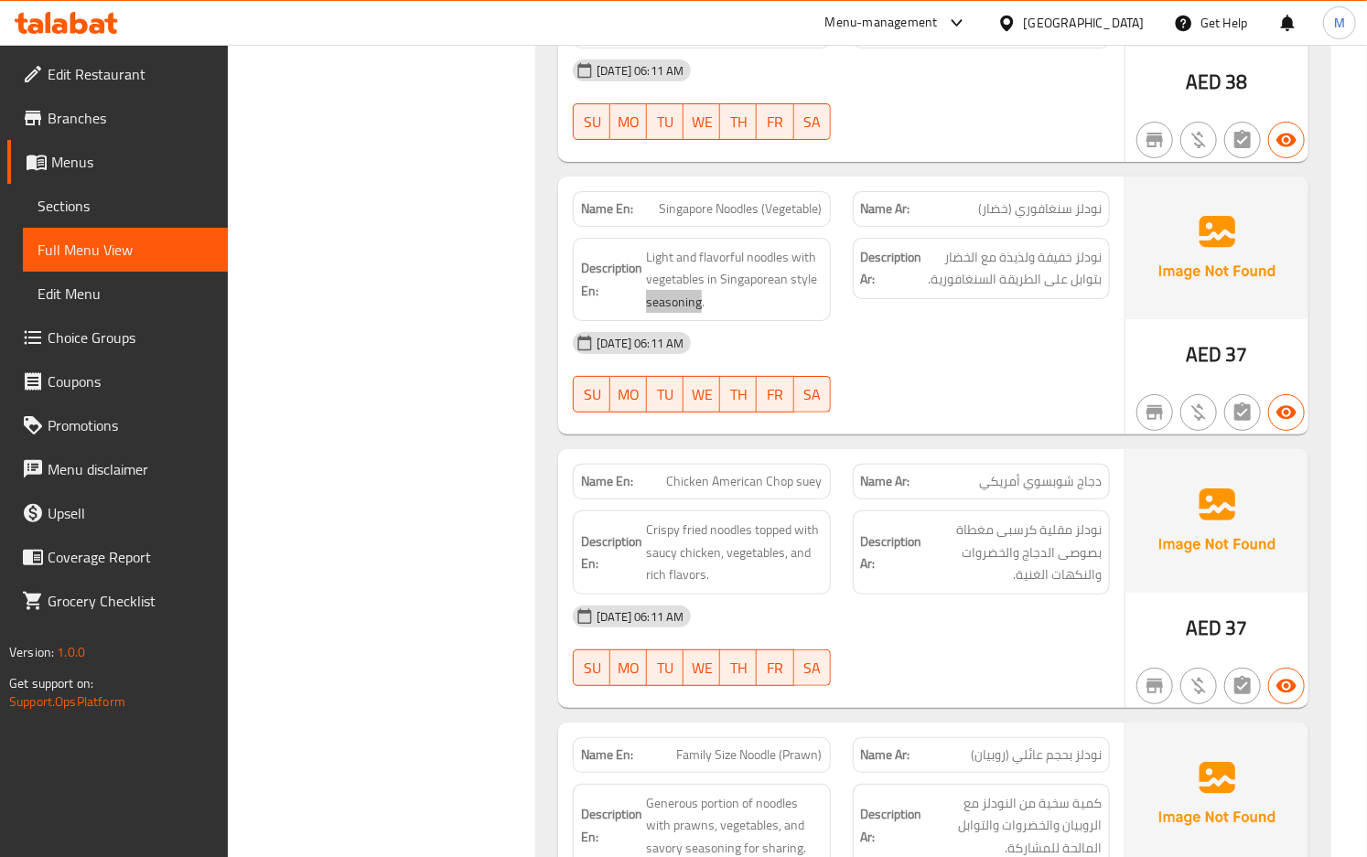
scroll to position [3537, 0]
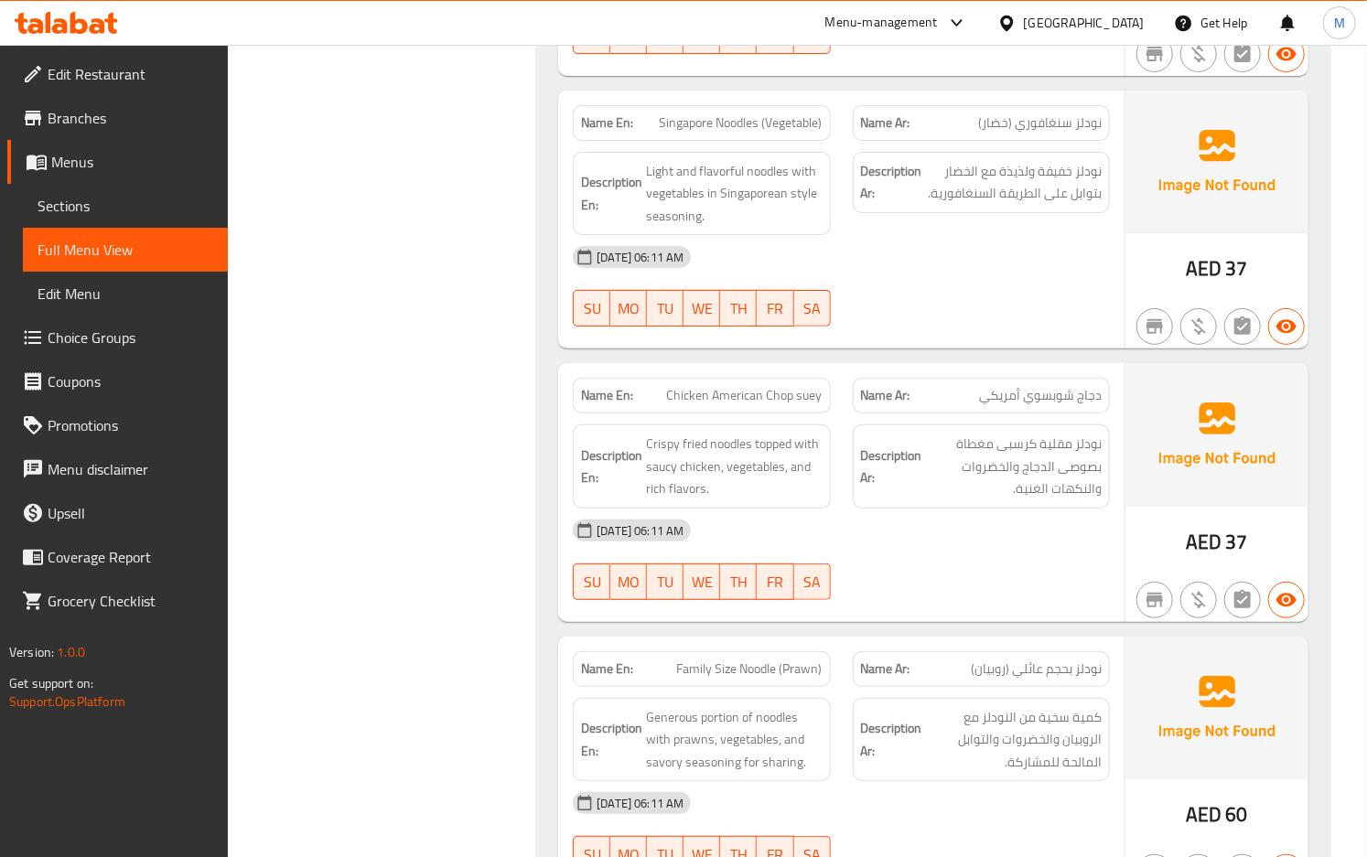
click at [977, 518] on div "[DATE] 06:11 AM" at bounding box center [841, 531] width 559 height 44
click at [732, 400] on span "Chicken American Chop suey" at bounding box center [745, 395] width 156 height 19
copy span "Chicken American Chop suey"
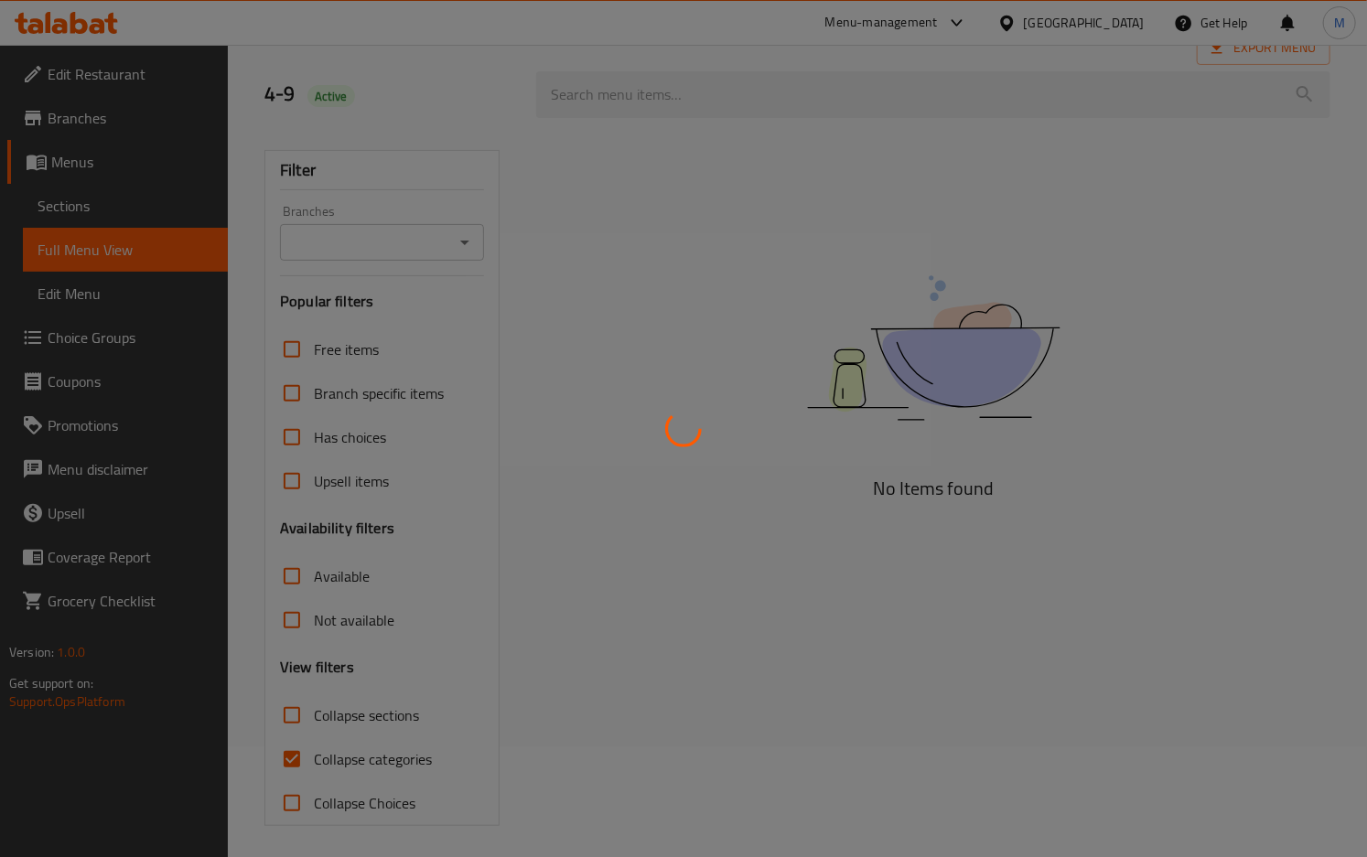
scroll to position [117, 0]
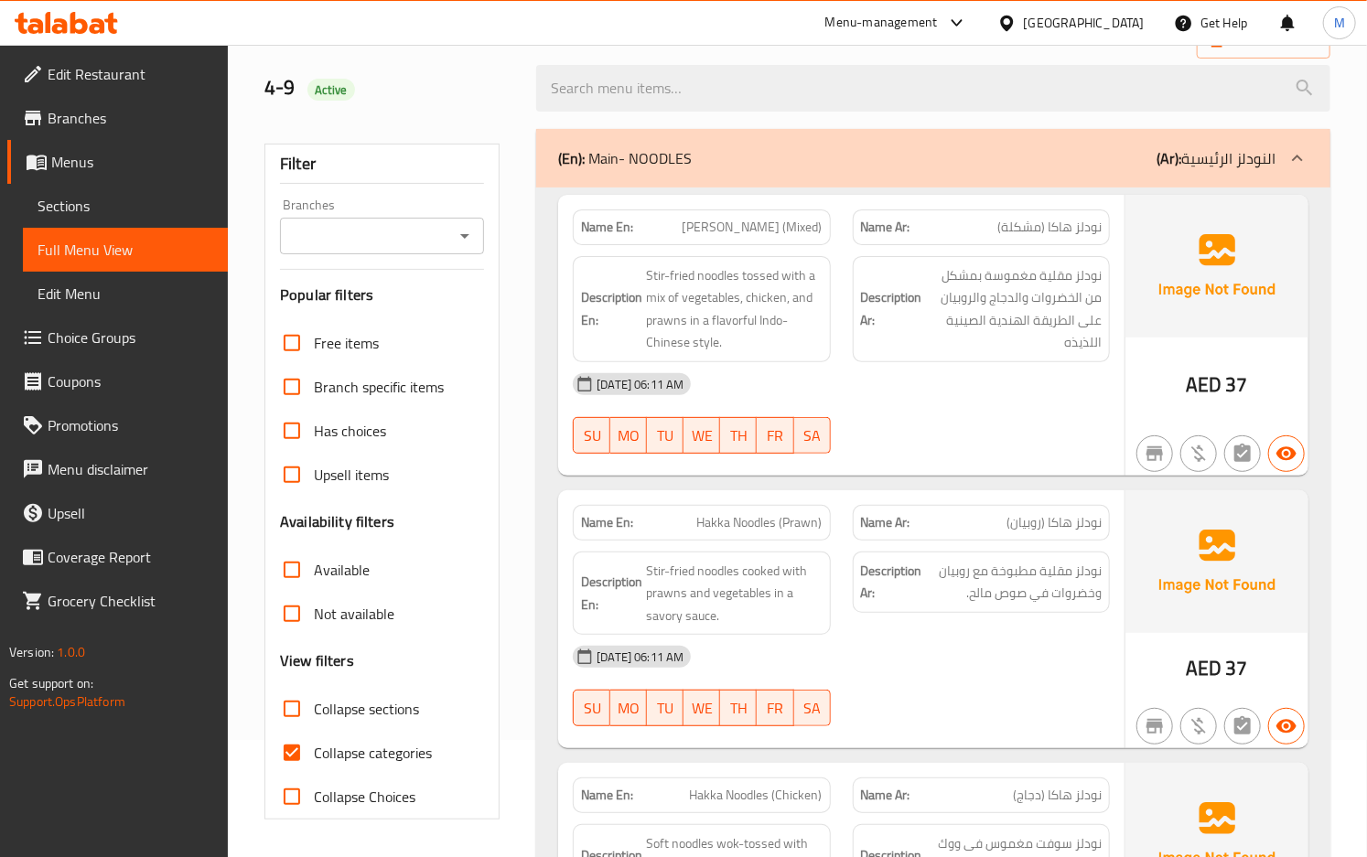
click at [297, 752] on input "Collapse categories" at bounding box center [292, 753] width 44 height 44
checkbox input "false"
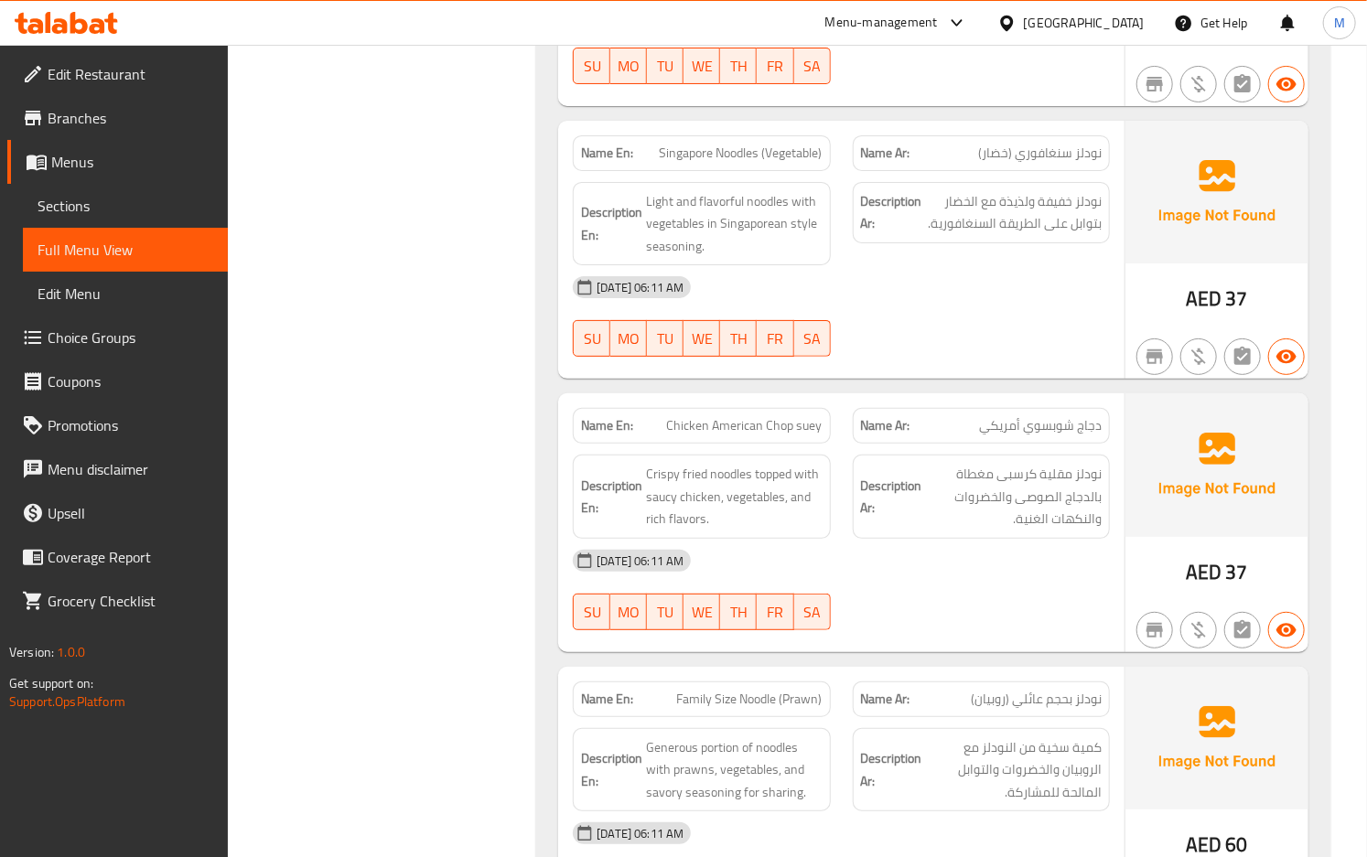
click at [835, 540] on div "Description En: Crispy fried noodles topped with saucy chicken, vegetables, and…" at bounding box center [701, 497] width 279 height 106
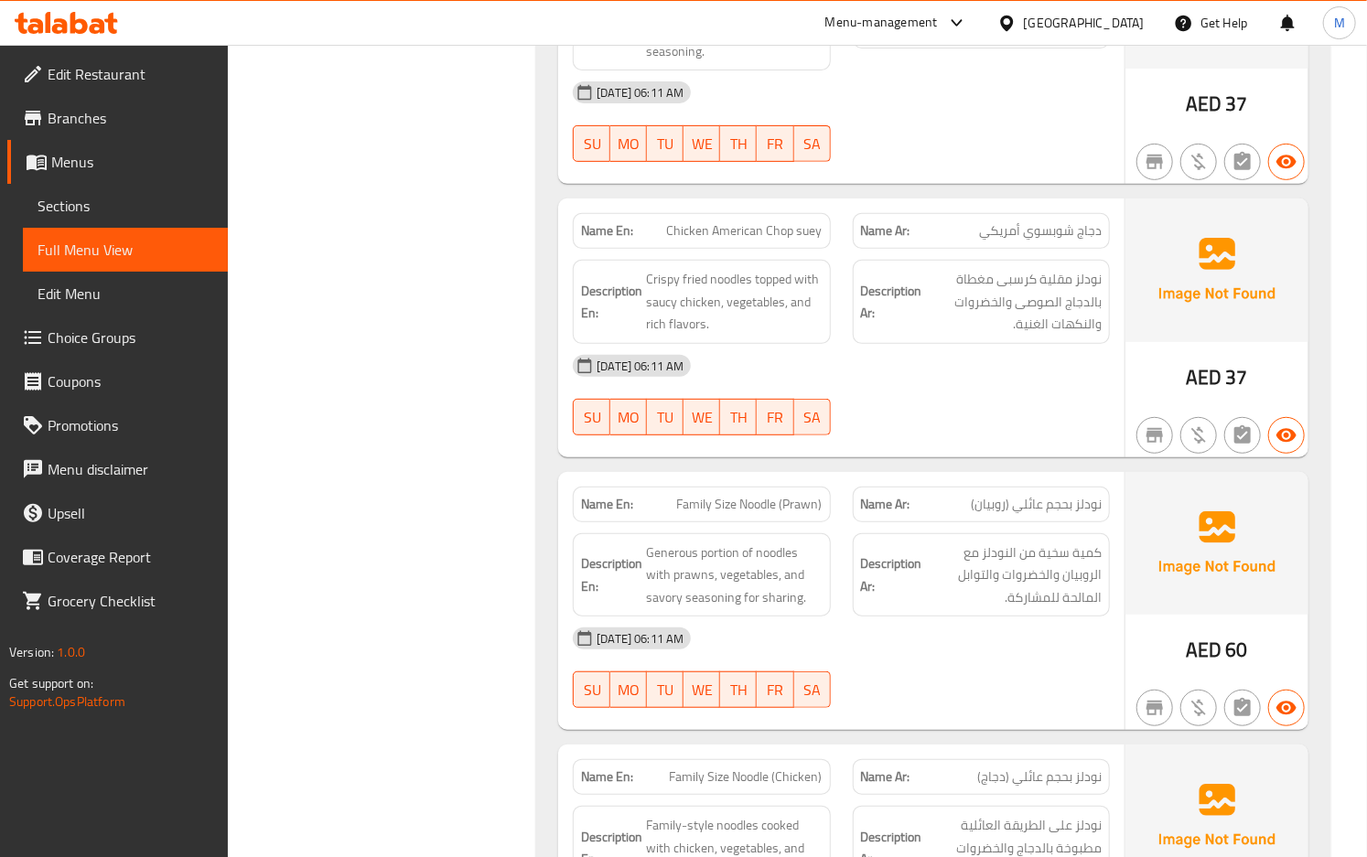
scroll to position [3751, 0]
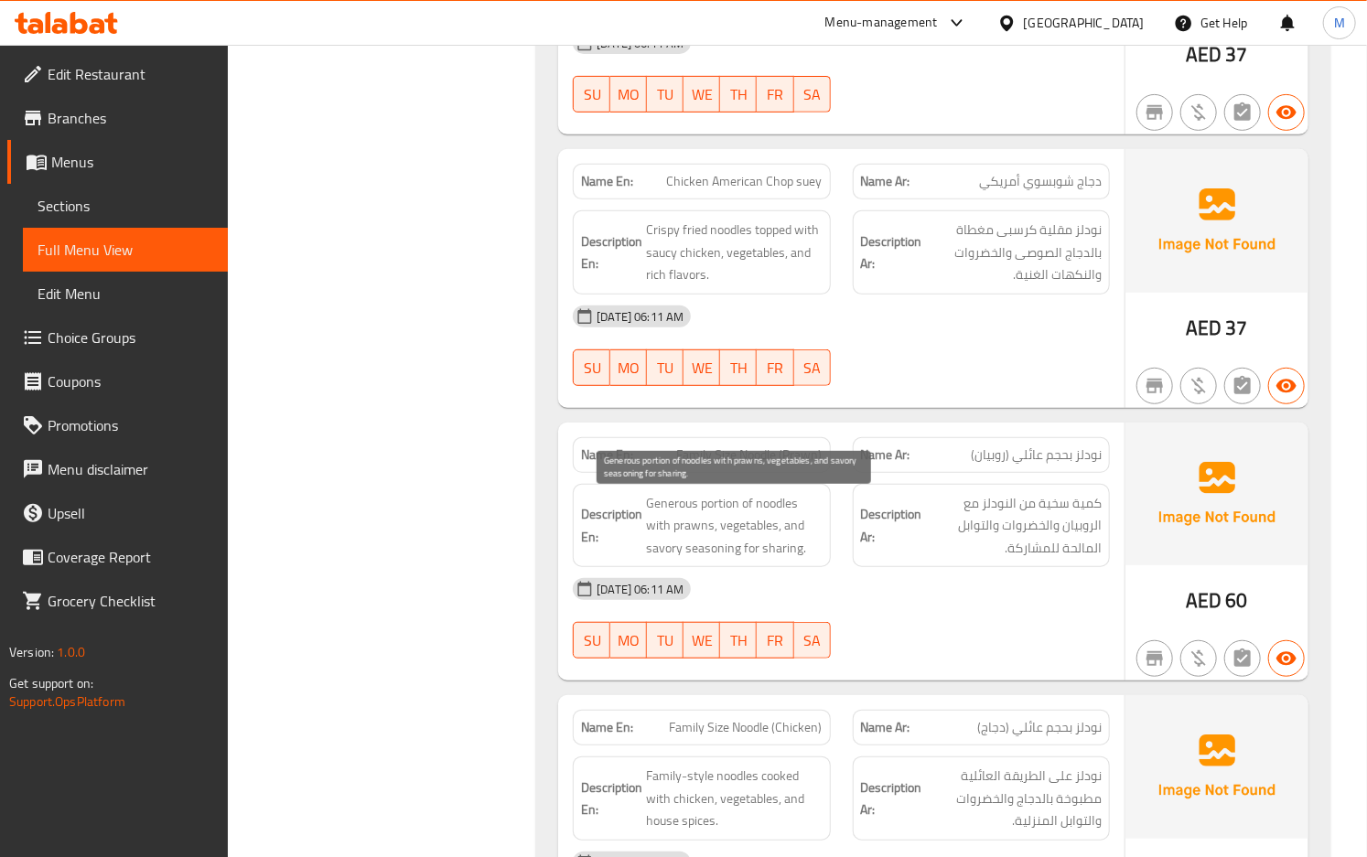
click at [807, 526] on span "Generous portion of noodles with prawns, vegetables, and savory seasoning for s…" at bounding box center [734, 526] width 176 height 68
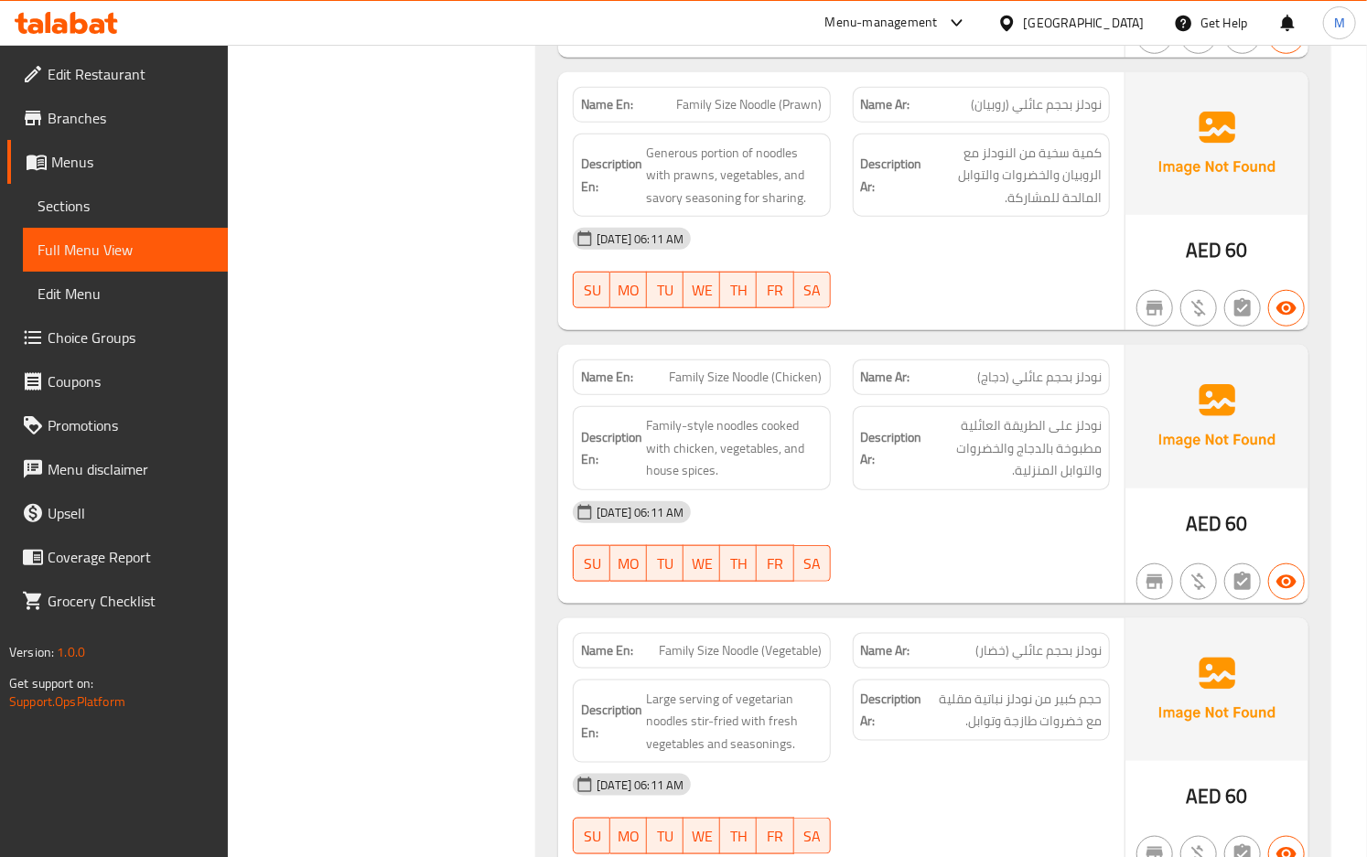
scroll to position [4117, 0]
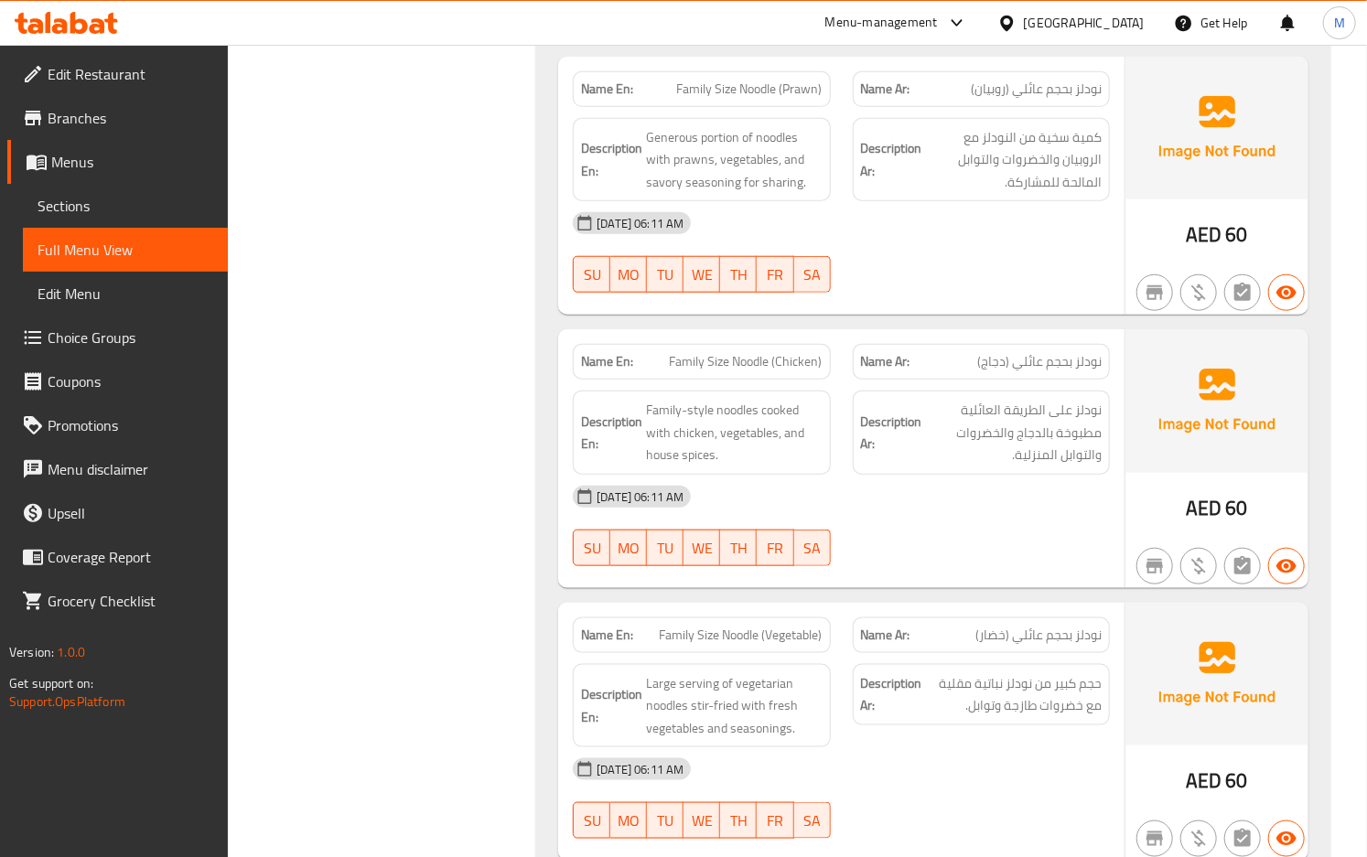
click at [874, 485] on div "[DATE] 06:11 AM" at bounding box center [841, 497] width 559 height 44
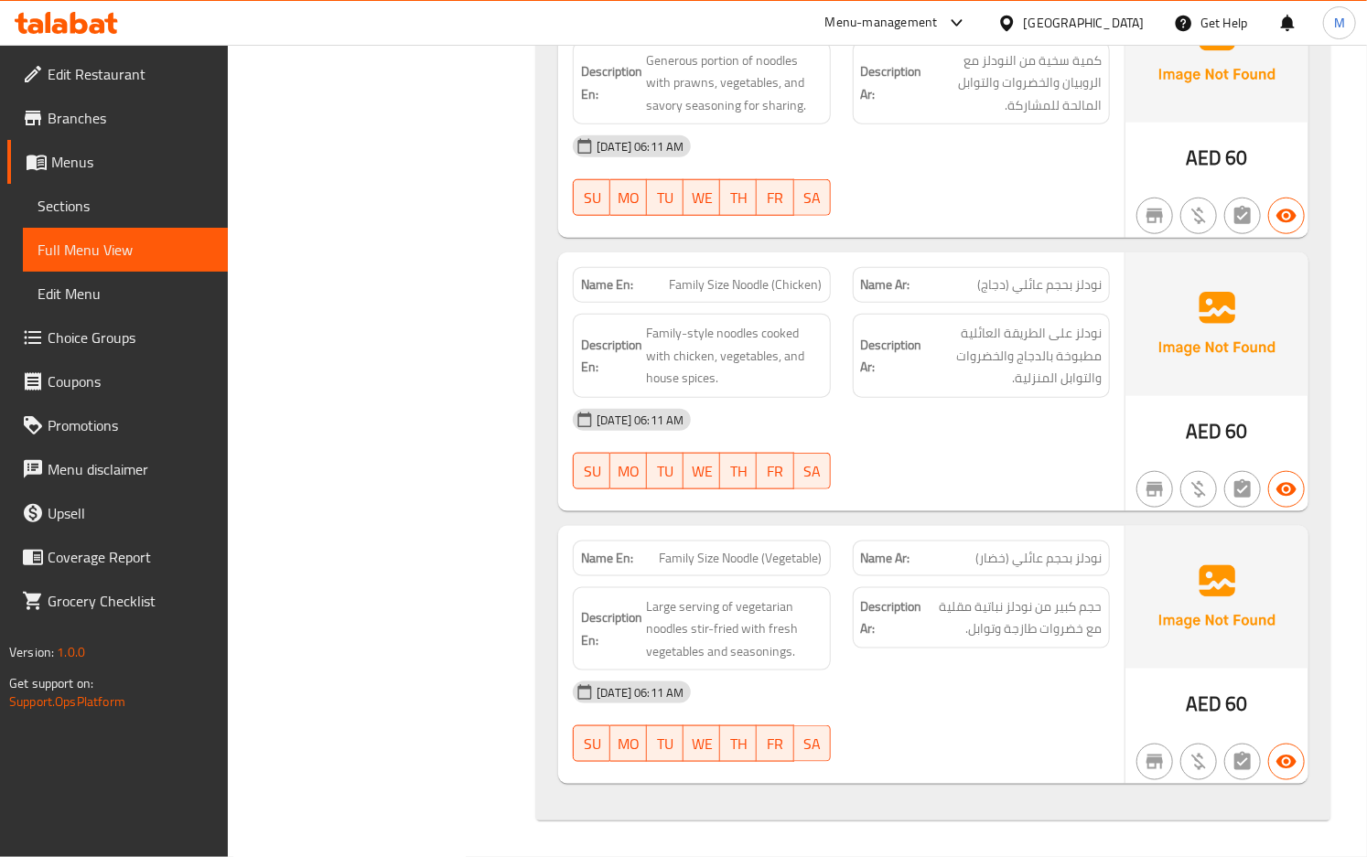
scroll to position [4199, 0]
click at [962, 659] on div "Description Ar: حجم كبير من نودلز نباتية مقلية مع خضروات طازجة وتوابل." at bounding box center [981, 629] width 279 height 106
click at [757, 568] on span "Family Size Noodle (Vegetable)" at bounding box center [741, 558] width 163 height 19
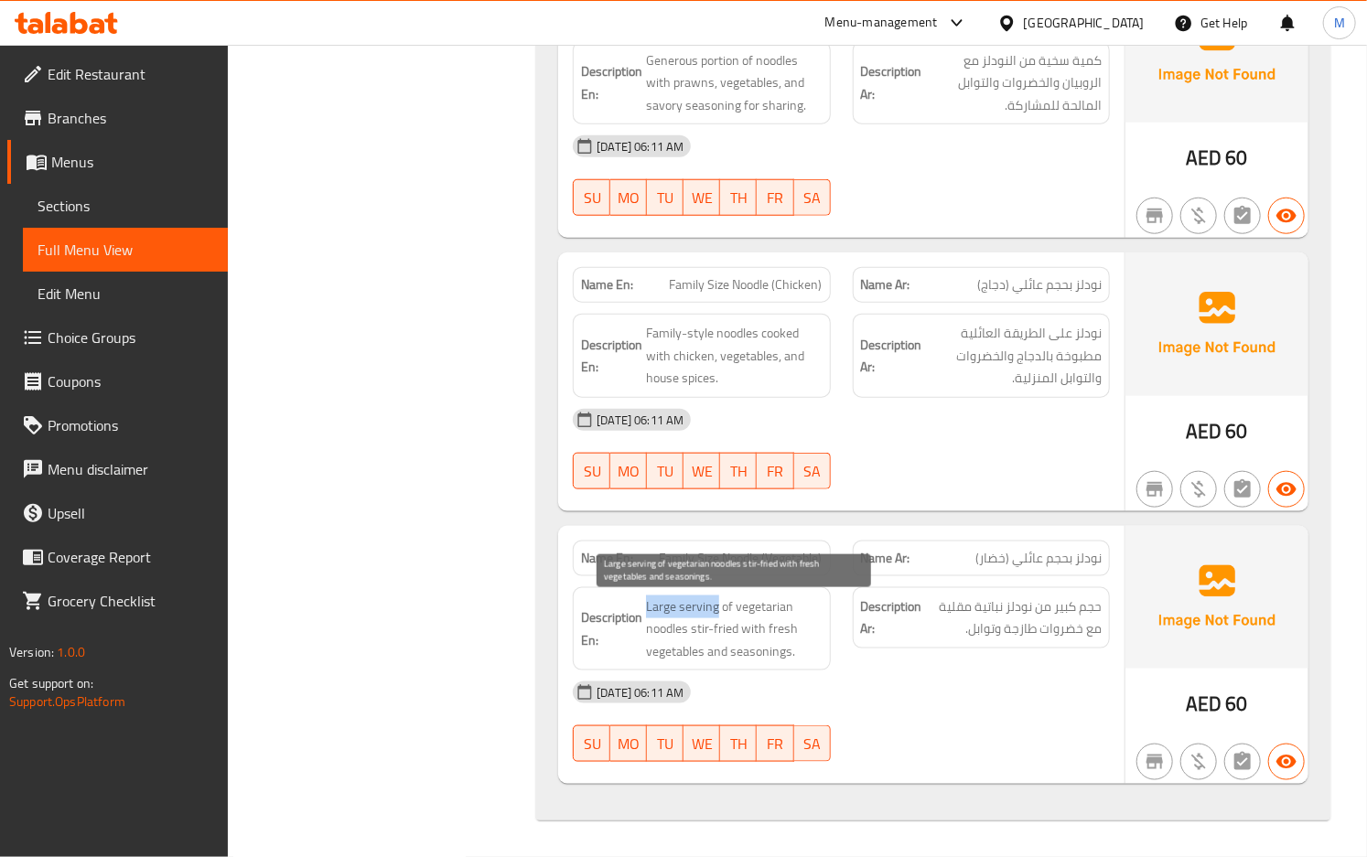
drag, startPoint x: 645, startPoint y: 608, endPoint x: 716, endPoint y: 608, distance: 70.5
click at [716, 608] on h6 "Description En: Large serving of vegetarian noodles stir-fried with fresh veget…" at bounding box center [701, 630] width 241 height 68
copy span "Large serving"
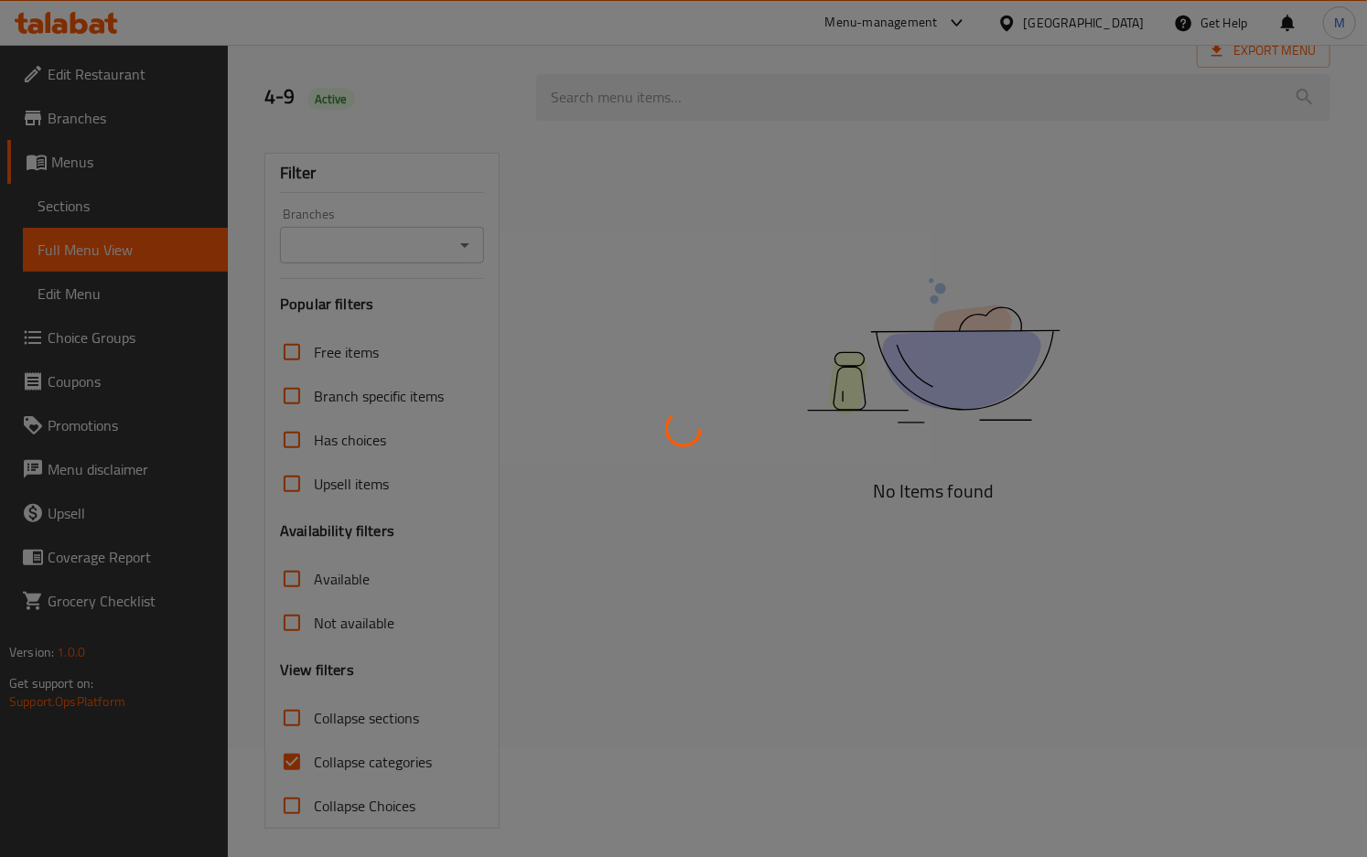
scroll to position [117, 0]
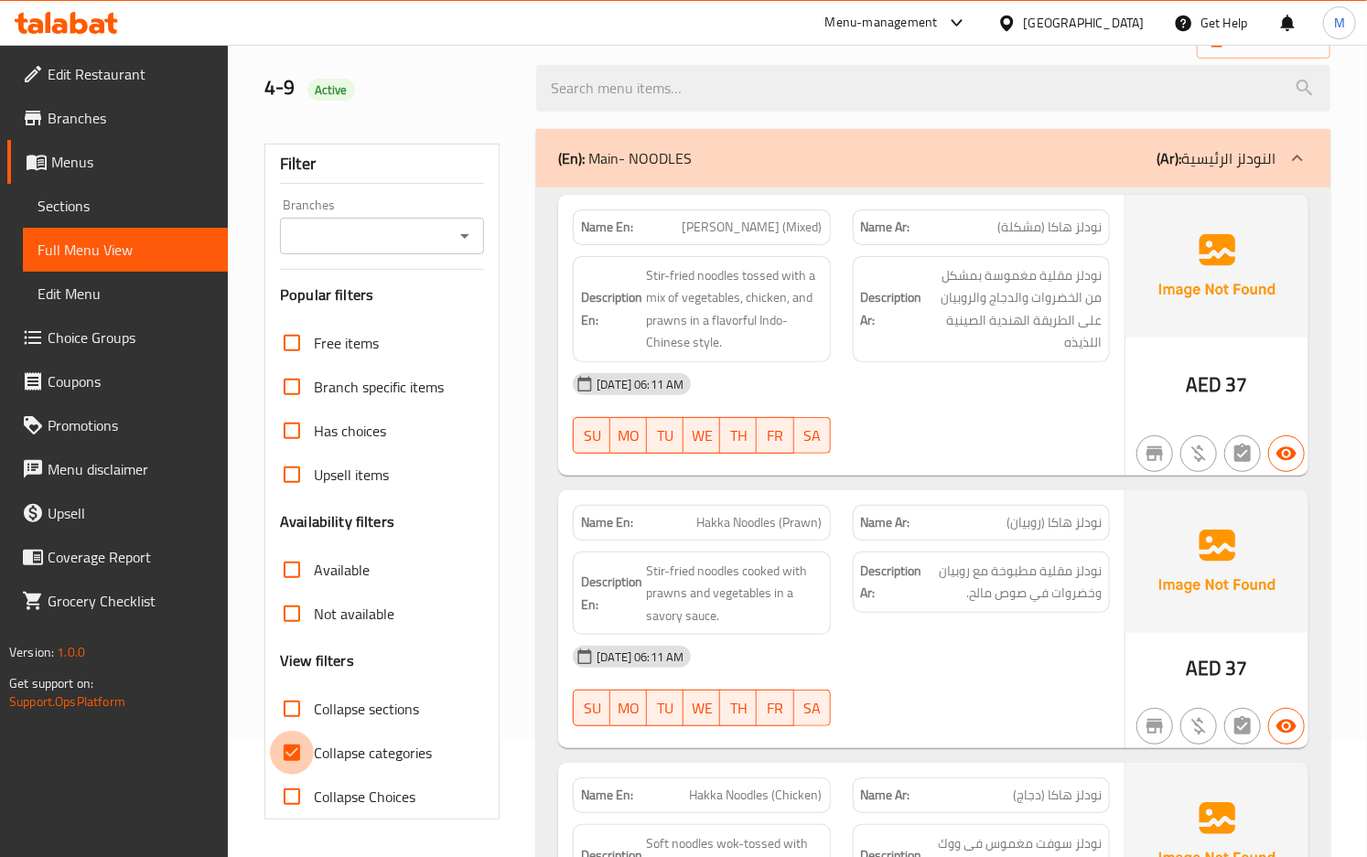
click at [288, 756] on input "Collapse categories" at bounding box center [292, 753] width 44 height 44
checkbox input "false"
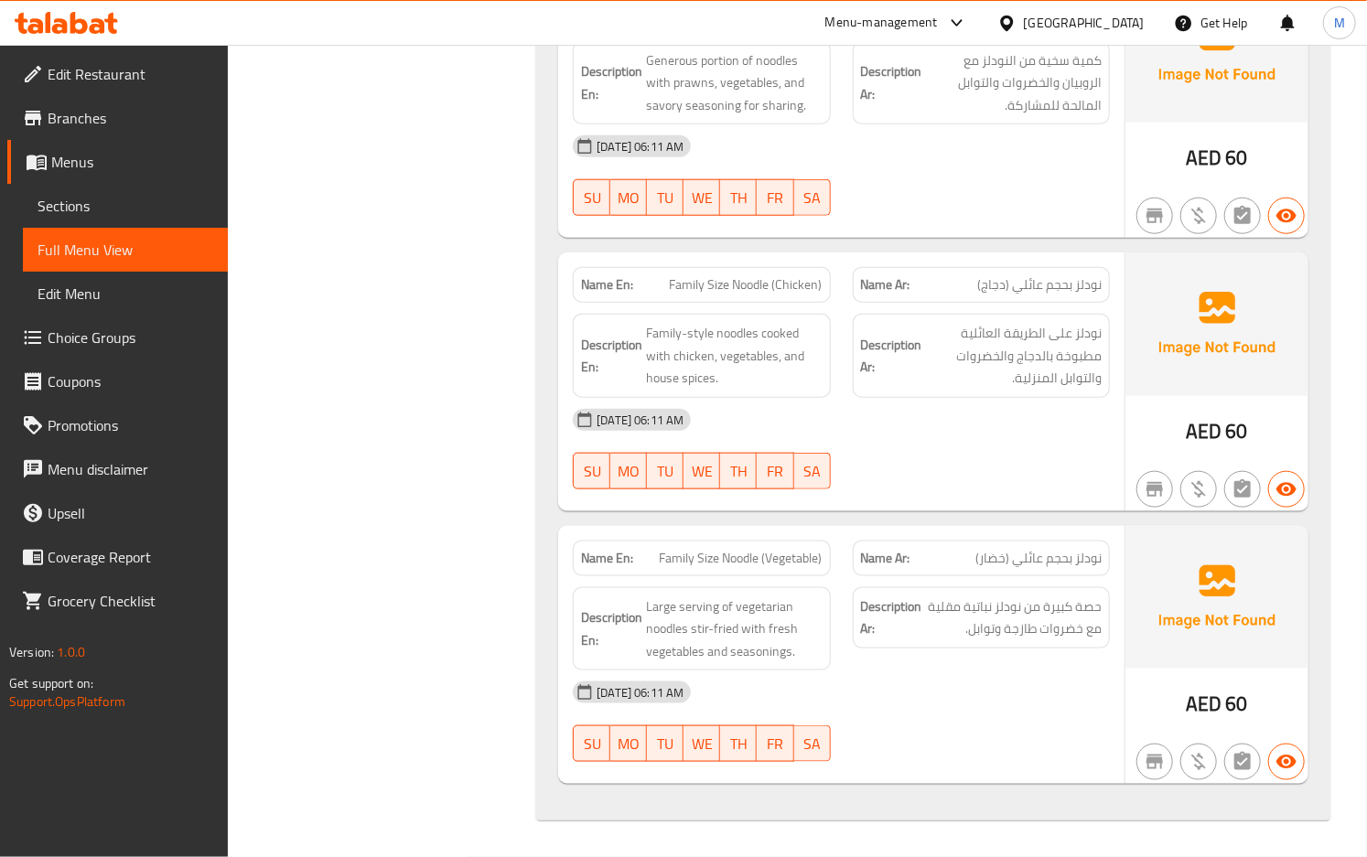
click at [998, 686] on div "[DATE] 06:11 AM" at bounding box center [841, 693] width 559 height 44
drag, startPoint x: 644, startPoint y: 89, endPoint x: 762, endPoint y: 143, distance: 129.8
click at [644, 89] on h6 "Description En: Generous portion of noodles with prawns, vegetables, and savory…" at bounding box center [701, 83] width 241 height 68
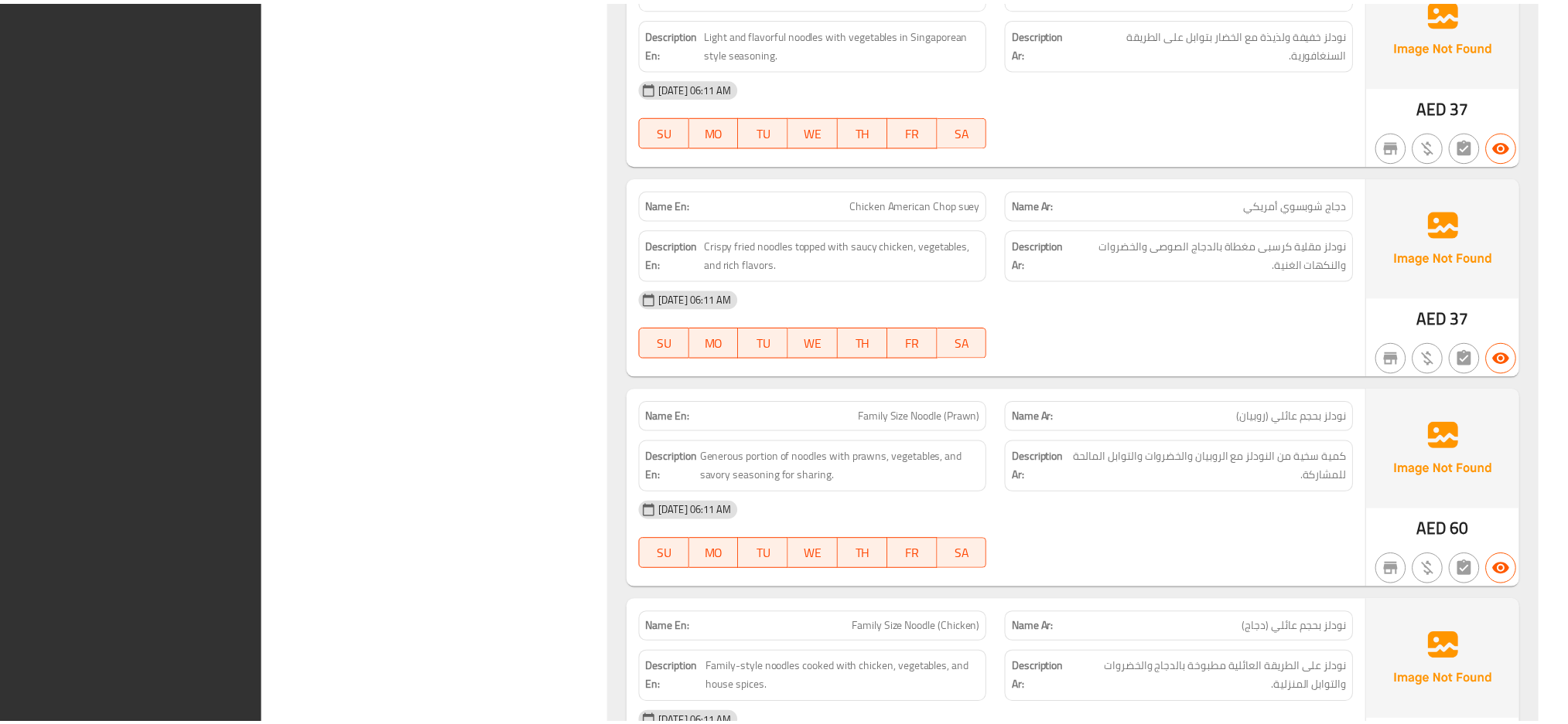
scroll to position [3193, 0]
